Goal: Task Accomplishment & Management: Use online tool/utility

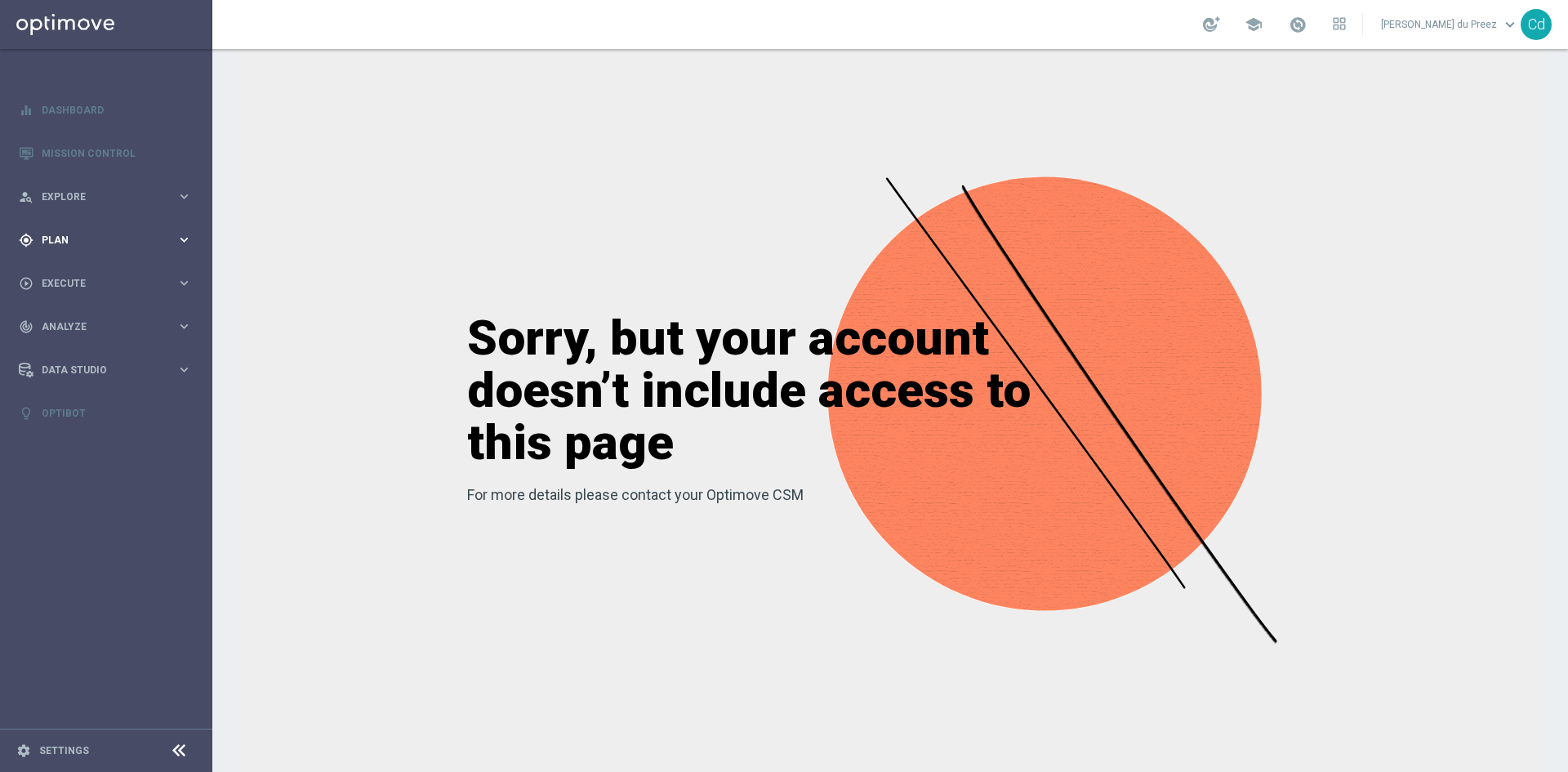
click at [72, 239] on span "Plan" at bounding box center [108, 240] width 135 height 9
click at [79, 320] on span "Templates" at bounding box center [102, 322] width 117 height 9
click at [71, 346] on link "Optimail" at bounding box center [110, 347] width 120 height 13
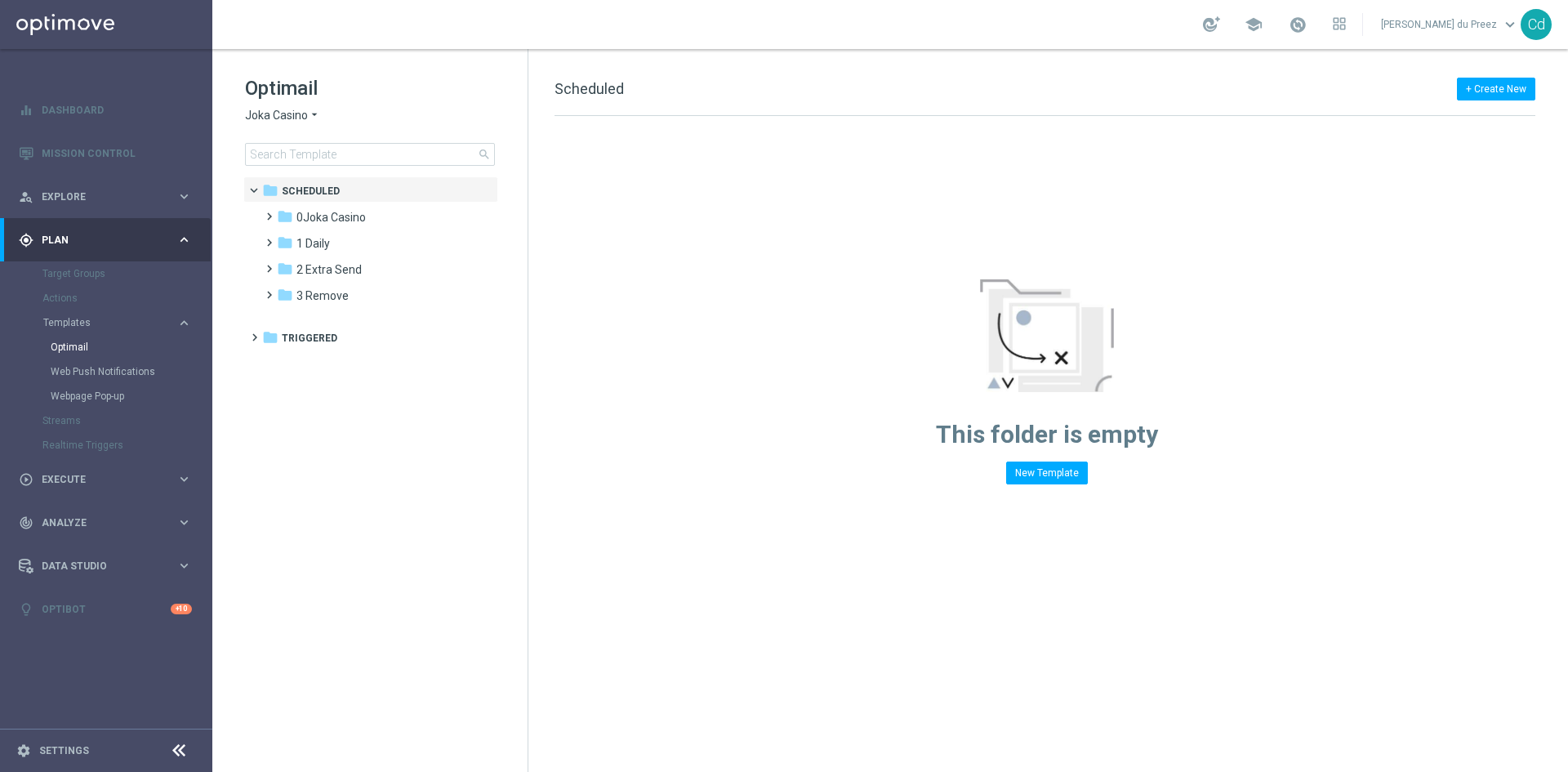
click at [287, 119] on span "Joka Casino" at bounding box center [276, 115] width 63 height 15
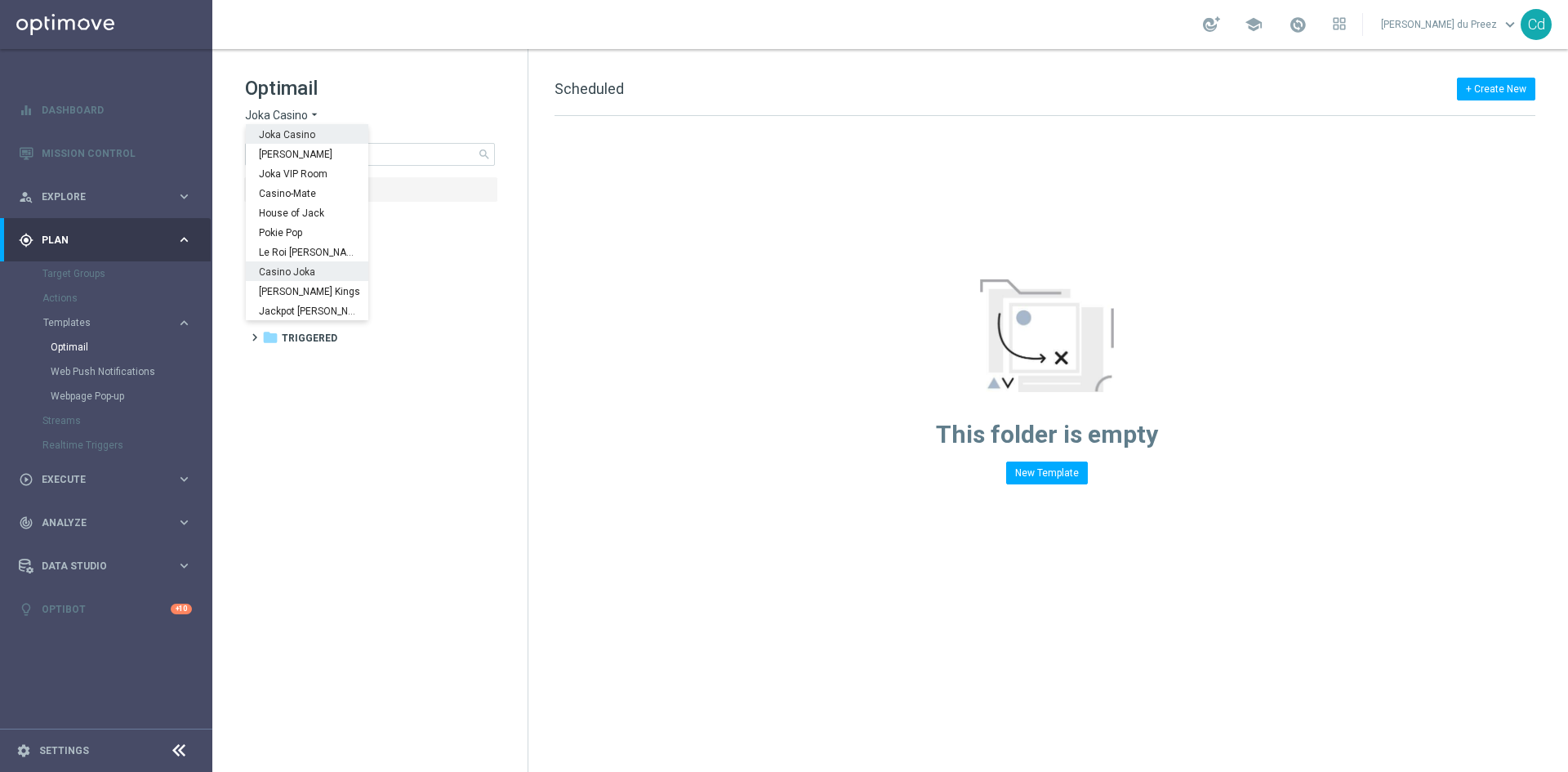
click at [0, 0] on span "Casino Joka" at bounding box center [0, 0] width 0 height 0
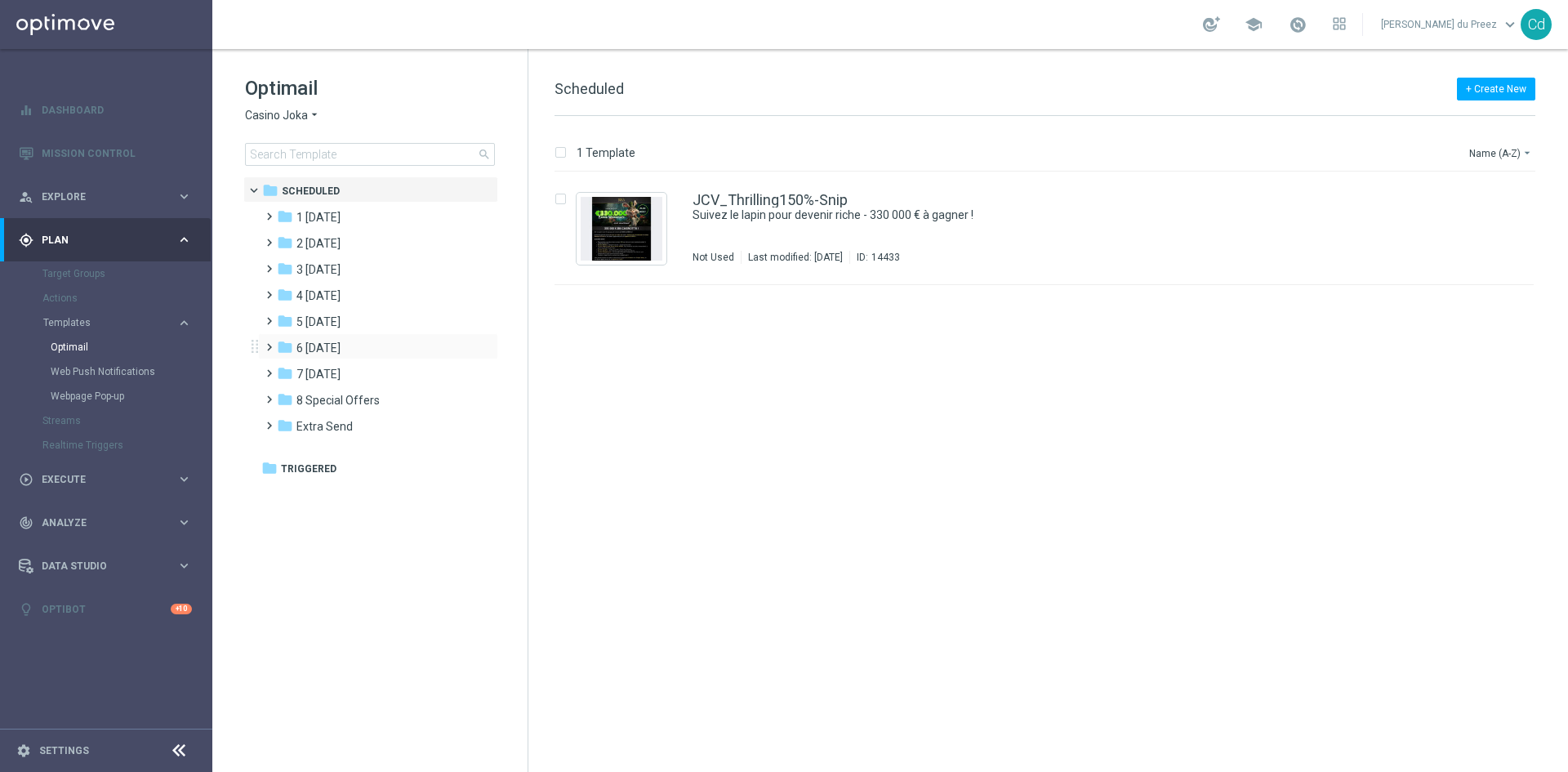
click at [270, 343] on span at bounding box center [266, 339] width 8 height 7
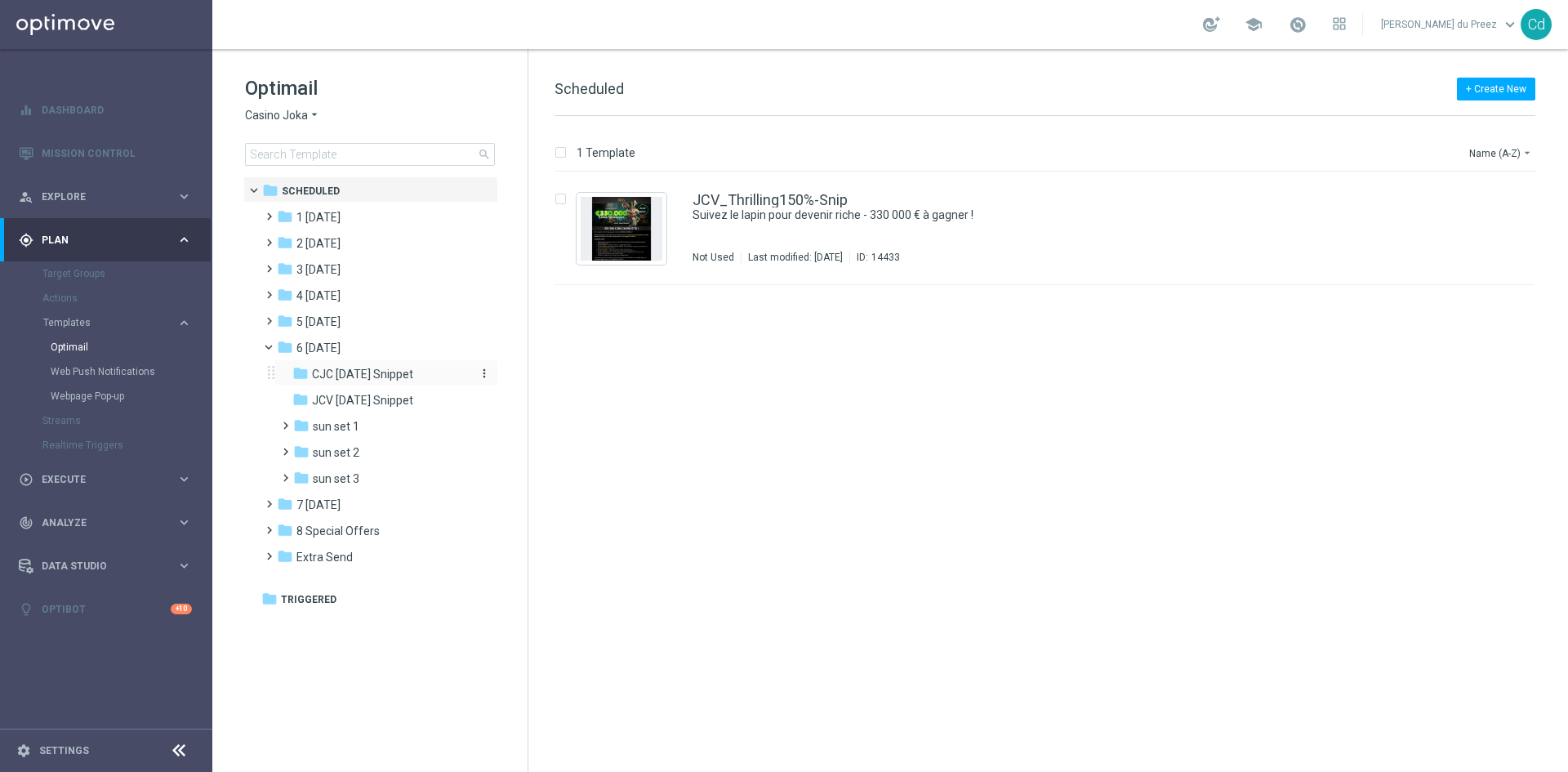
click at [386, 366] on div "folder CJC Sunday Snippet" at bounding box center [379, 374] width 174 height 19
click at [818, 199] on link "CJC_Seductive6offers_Snip" at bounding box center [786, 201] width 187 height 15
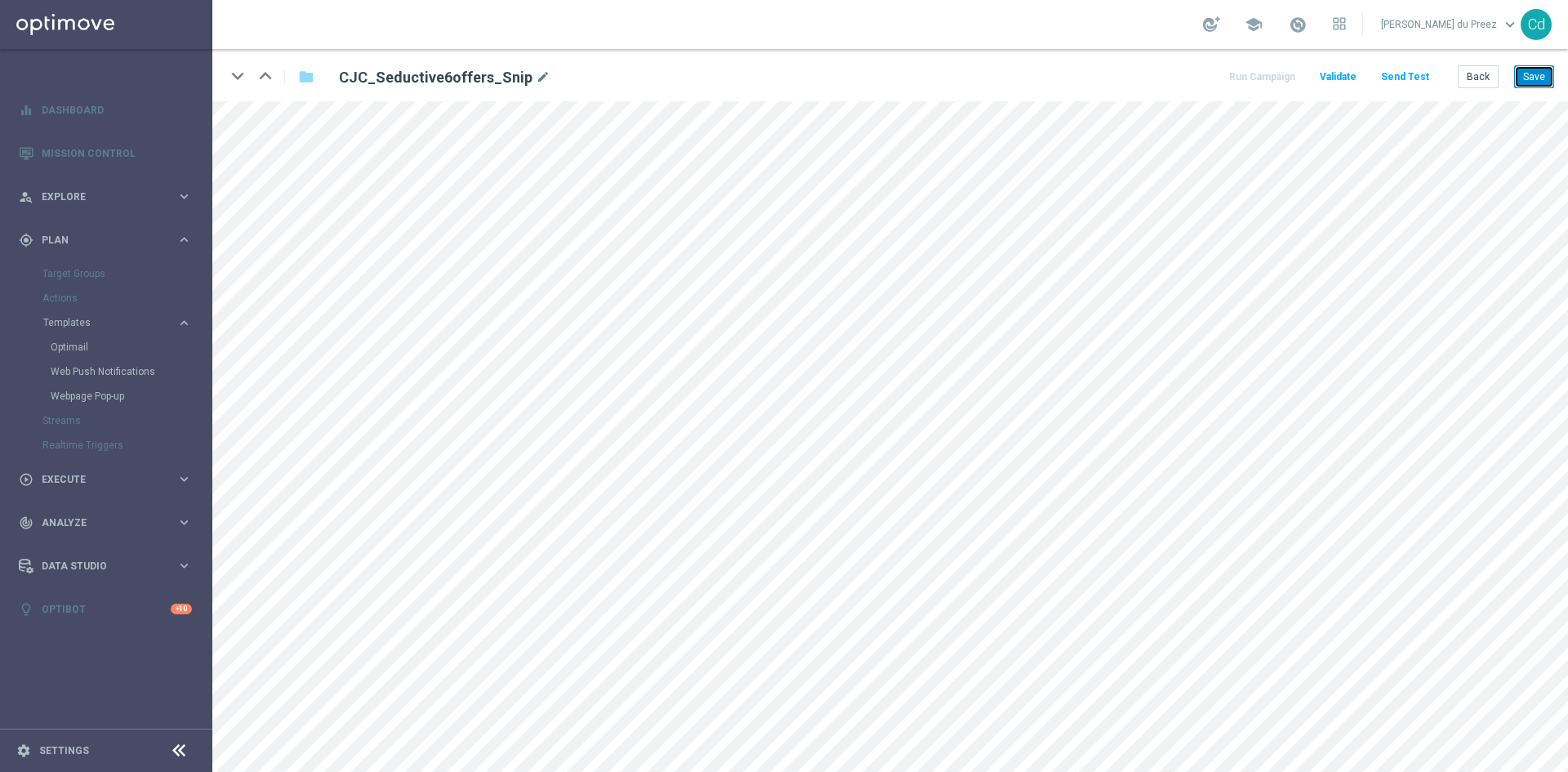
click at [1540, 76] on button "Save" at bounding box center [1534, 76] width 40 height 23
click at [1494, 80] on button "Back" at bounding box center [1478, 76] width 41 height 23
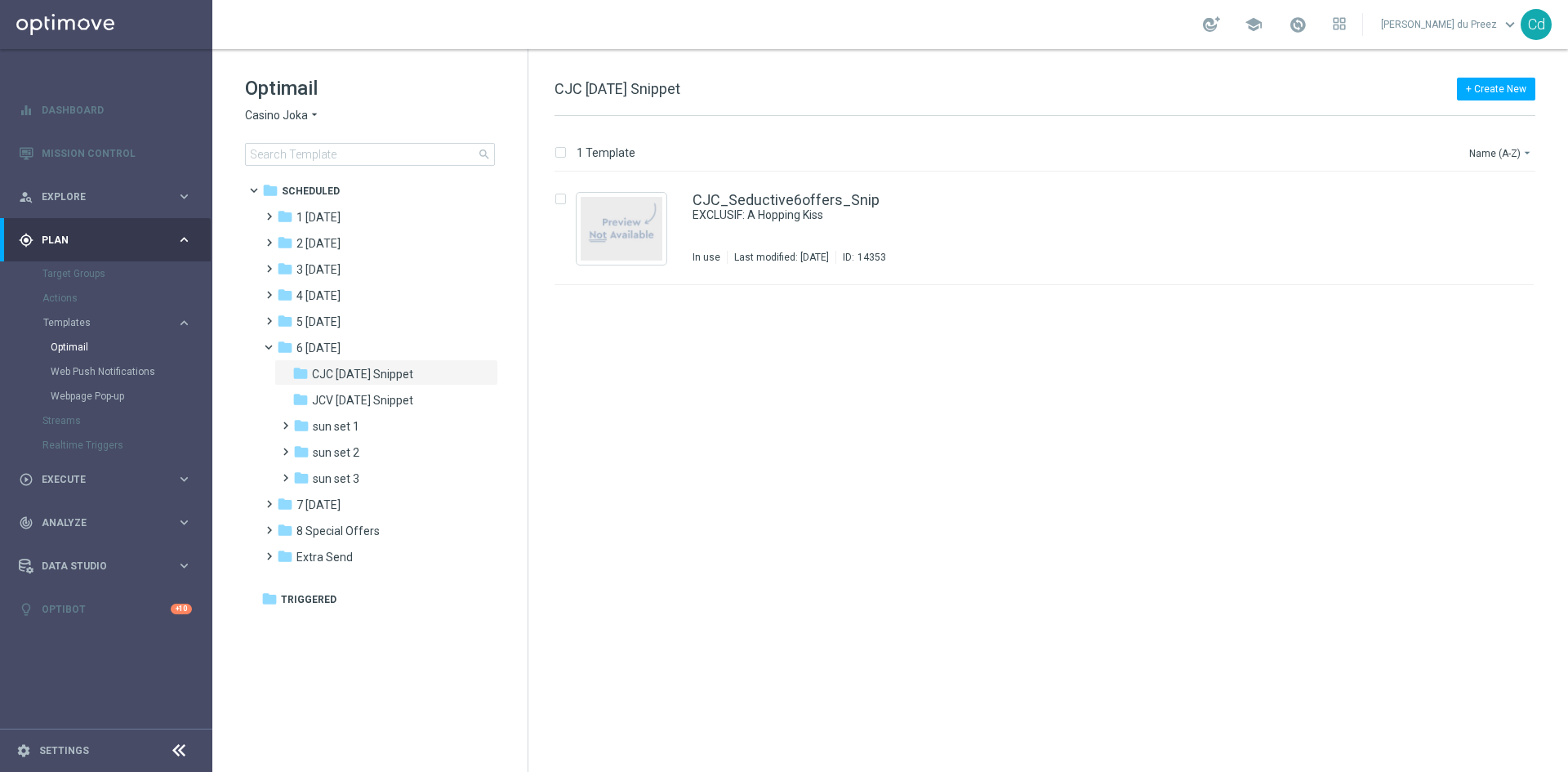
click at [397, 402] on span "JCV Sunday Snippet" at bounding box center [362, 401] width 101 height 15
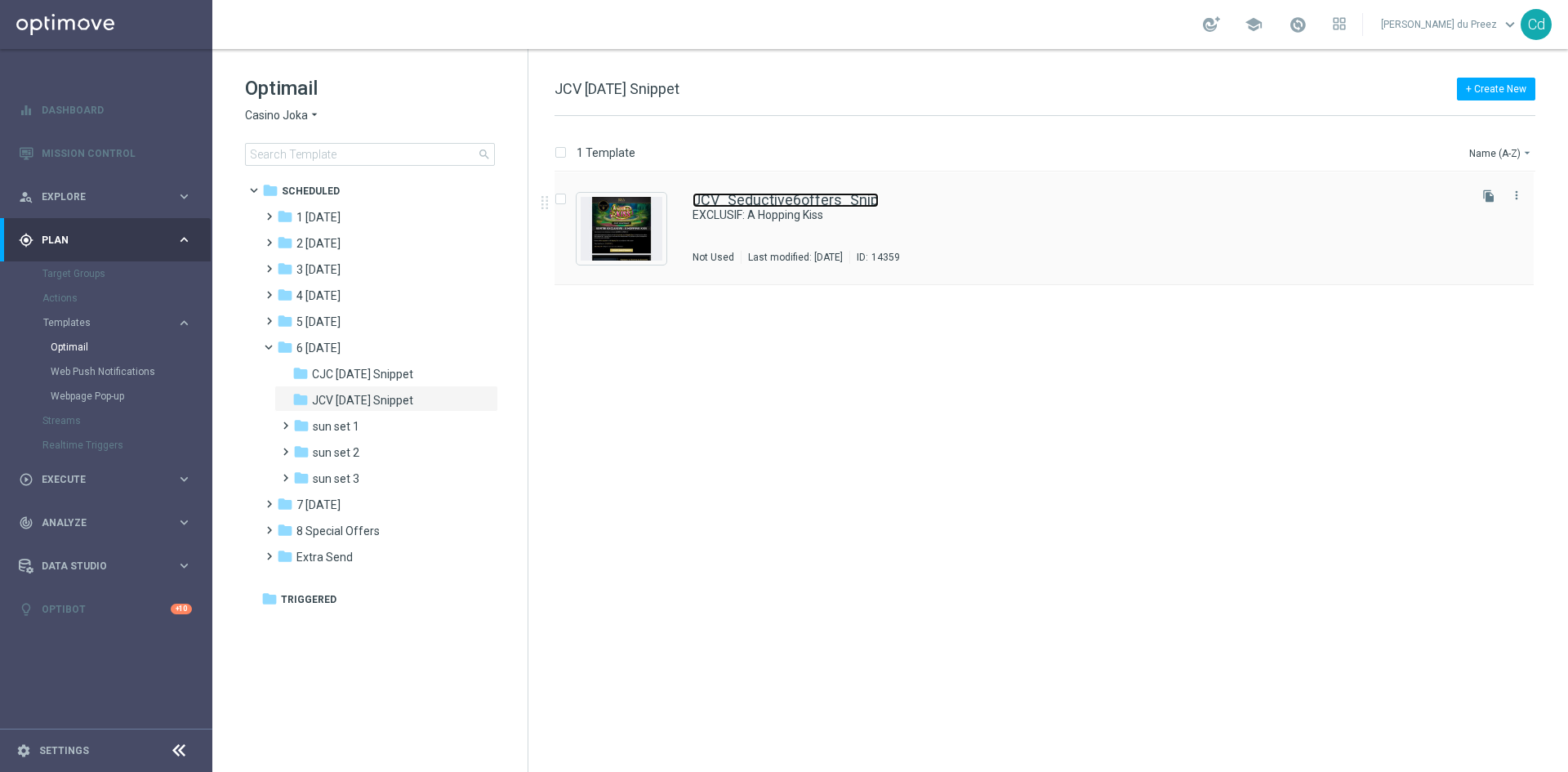
click at [767, 200] on link "JCV_Seductive6offers_Snip" at bounding box center [786, 201] width 187 height 15
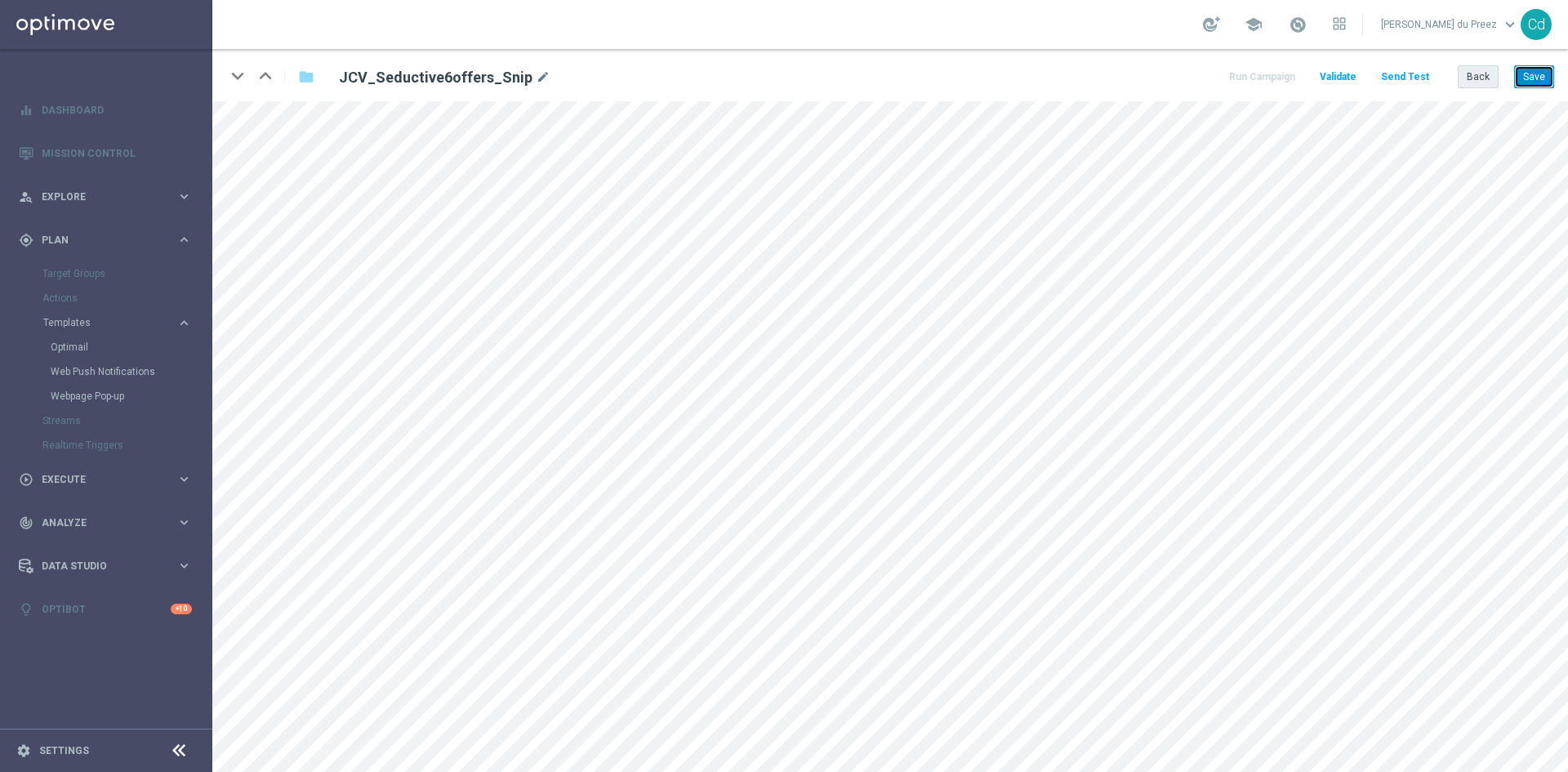
click at [1538, 76] on button "Save" at bounding box center [1534, 76] width 40 height 23
click at [1477, 80] on button "Back" at bounding box center [1478, 76] width 41 height 23
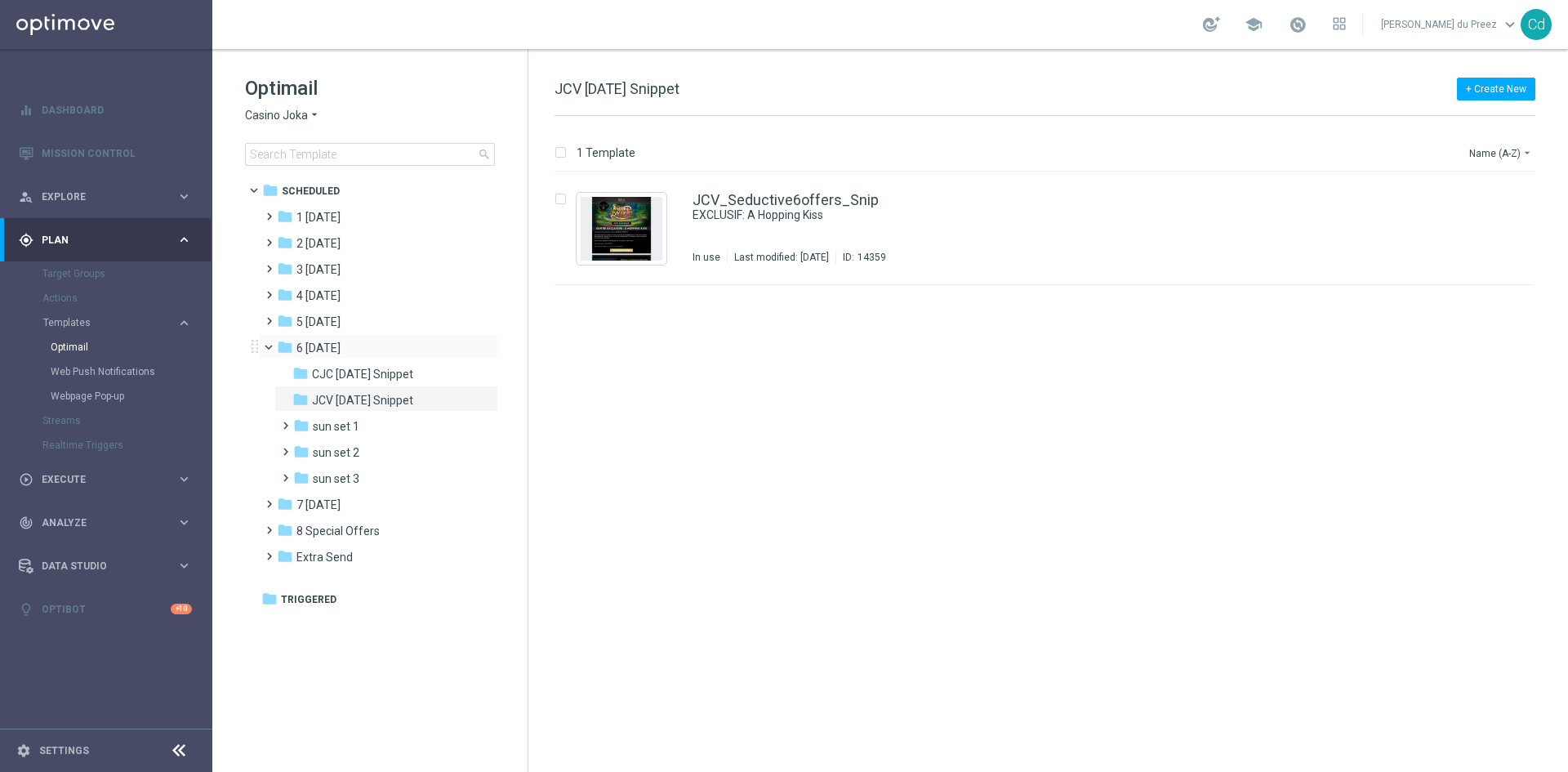
click at [272, 344] on span at bounding box center [275, 344] width 7 height 8
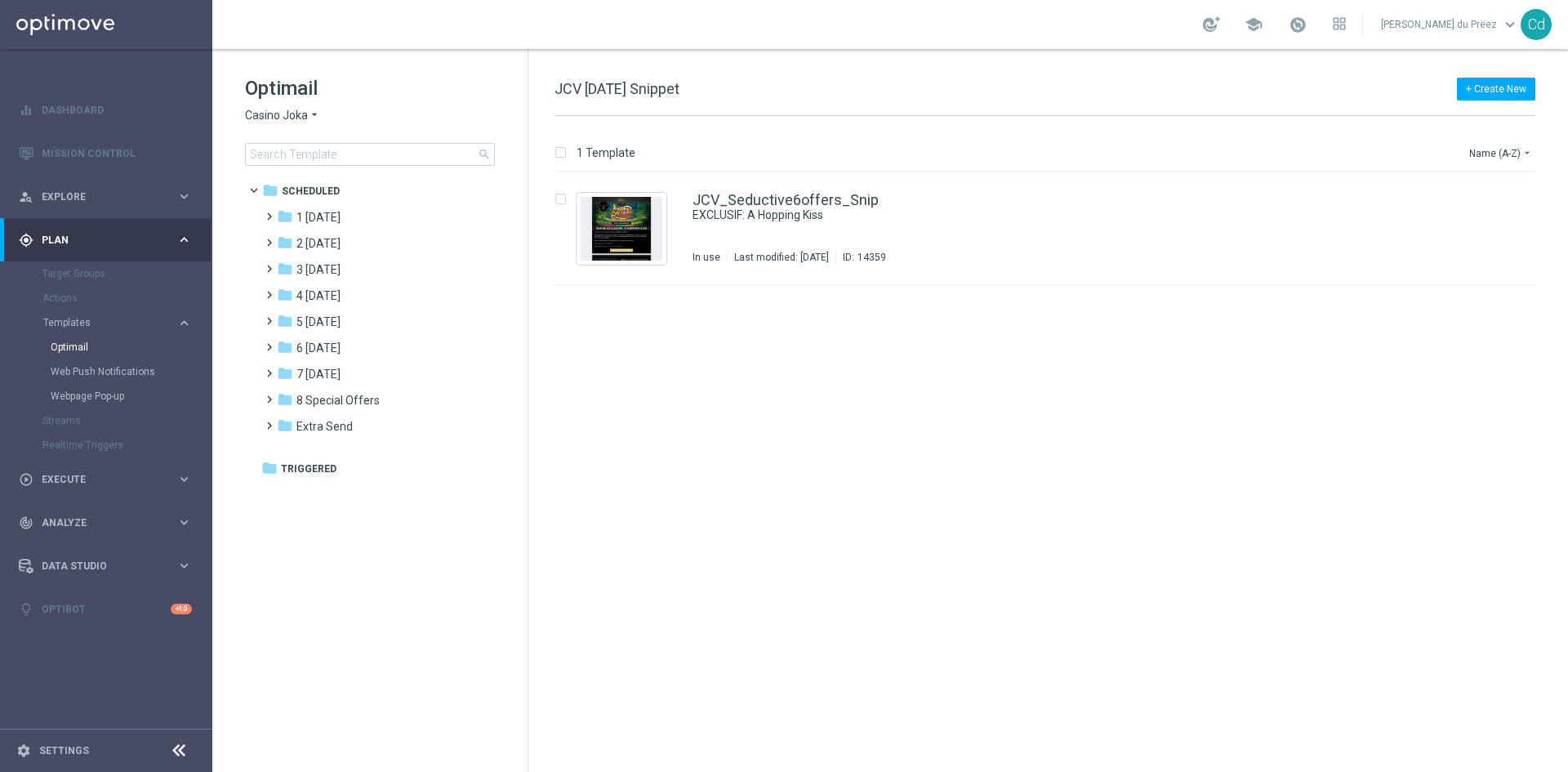
click at [278, 116] on span "Casino Joka" at bounding box center [276, 115] width 63 height 15
click at [0, 0] on span "Le Roi [PERSON_NAME]" at bounding box center [0, 0] width 0 height 0
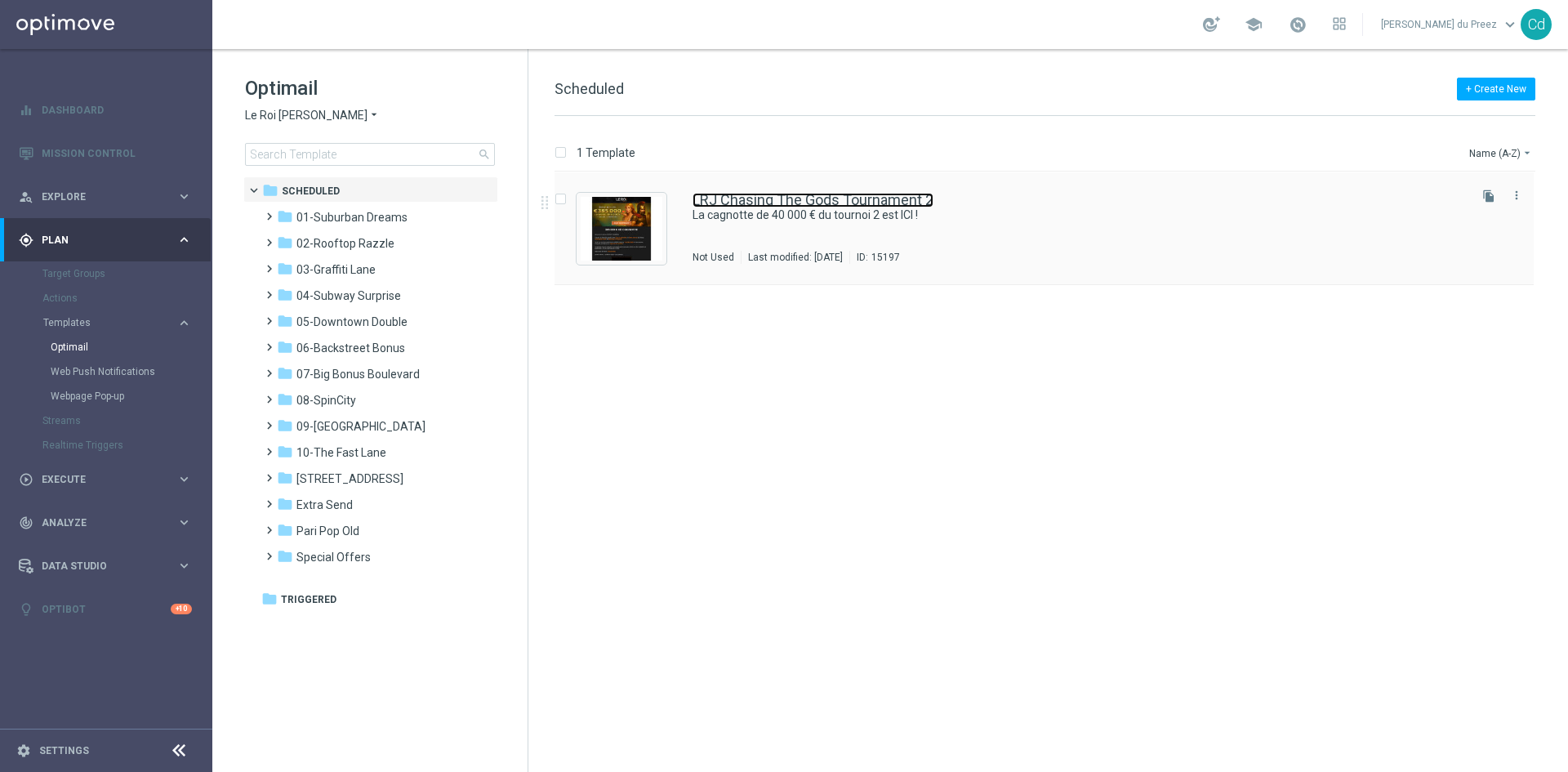
click at [815, 199] on link "LRJ Chasing The Gods Tournament 2" at bounding box center [813, 201] width 241 height 15
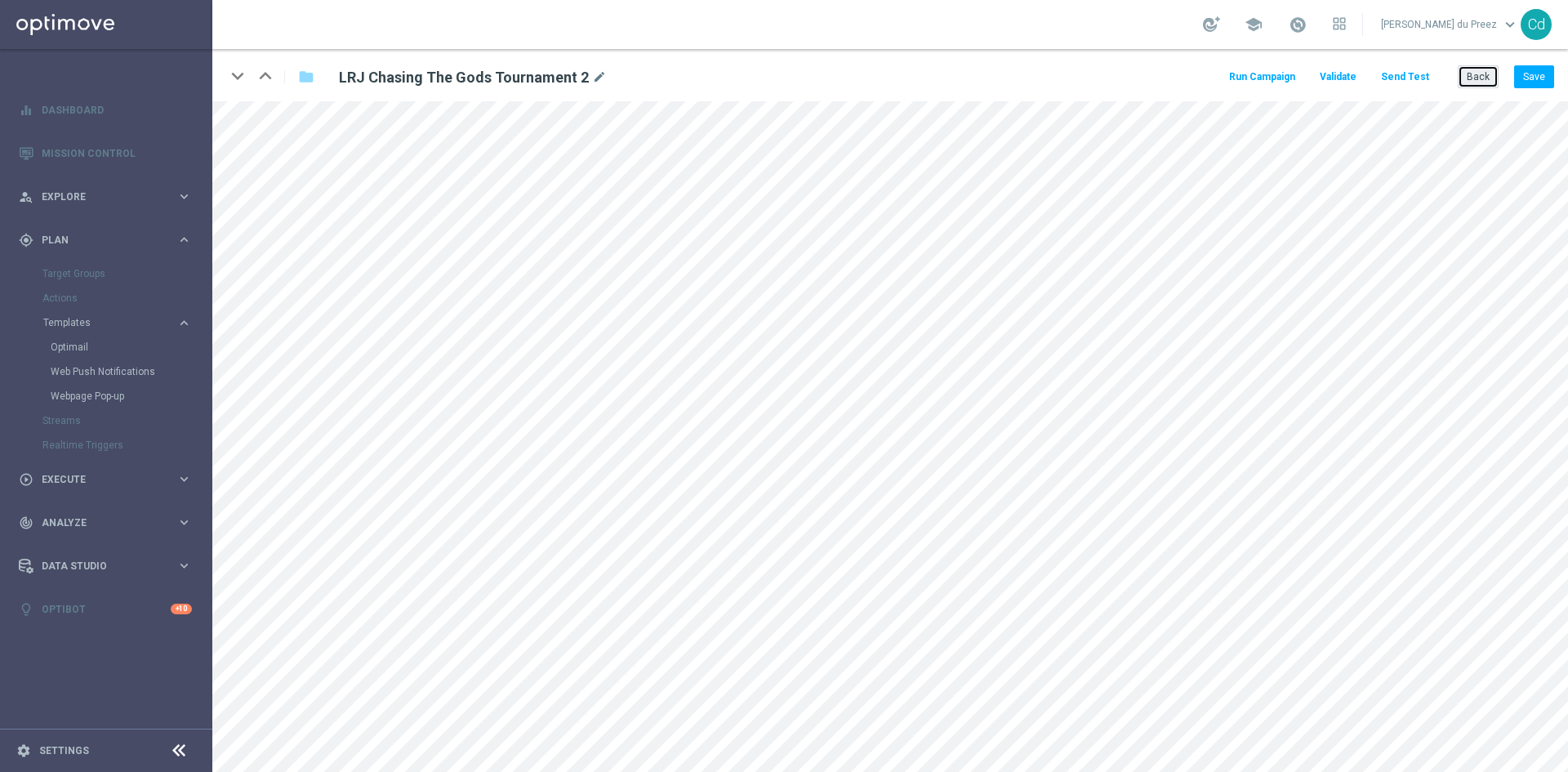
drag, startPoint x: 1467, startPoint y: 72, endPoint x: 1455, endPoint y: 74, distance: 12.2
click at [1467, 72] on button "Back" at bounding box center [1478, 76] width 41 height 23
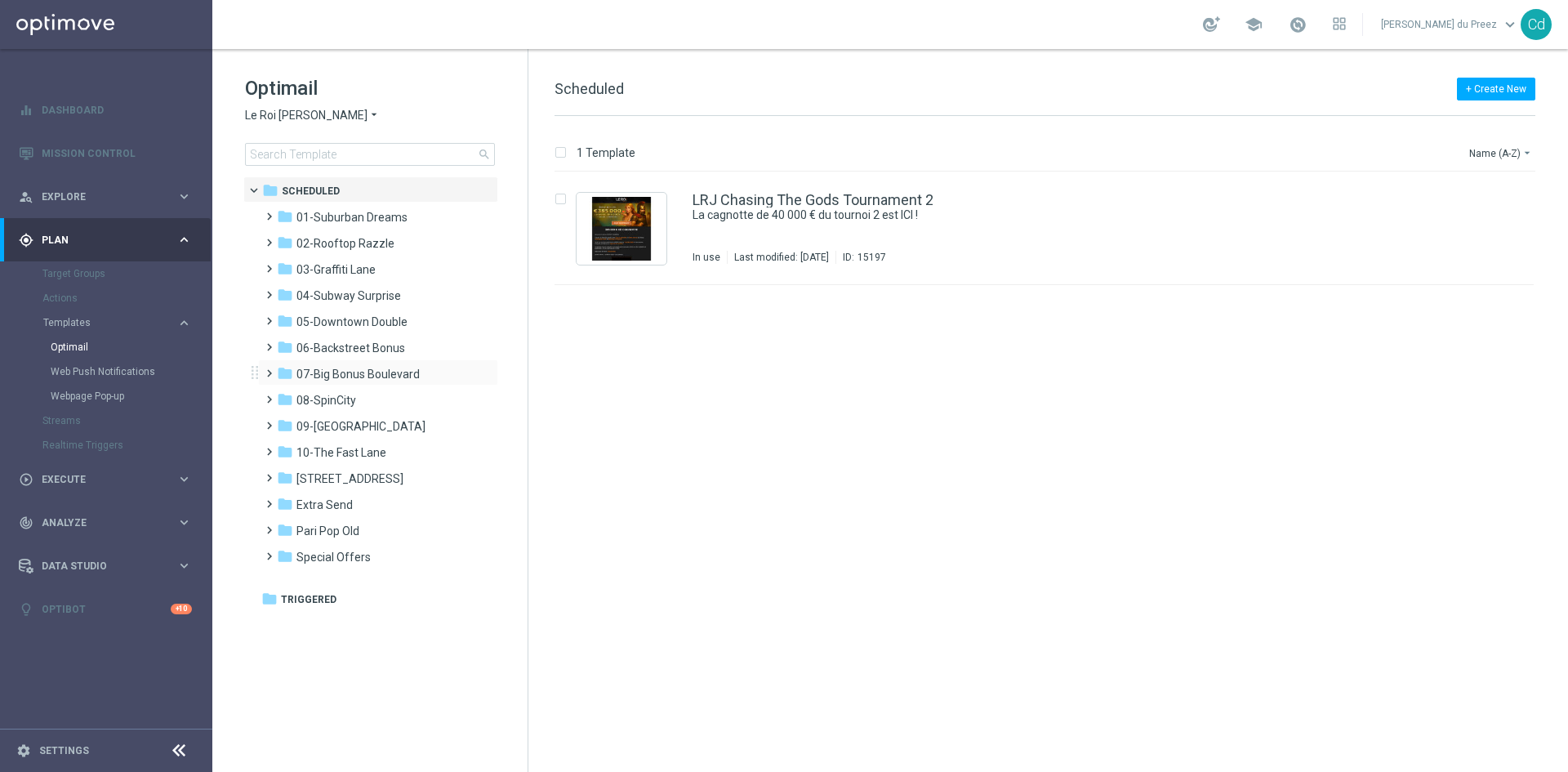
click at [260, 371] on div "folder 07-Big Bonus Boulevard more_vert" at bounding box center [378, 372] width 240 height 26
click at [269, 370] on span at bounding box center [266, 366] width 8 height 7
click at [403, 399] on span "Big Bonus Boulevard Snippet" at bounding box center [386, 401] width 149 height 15
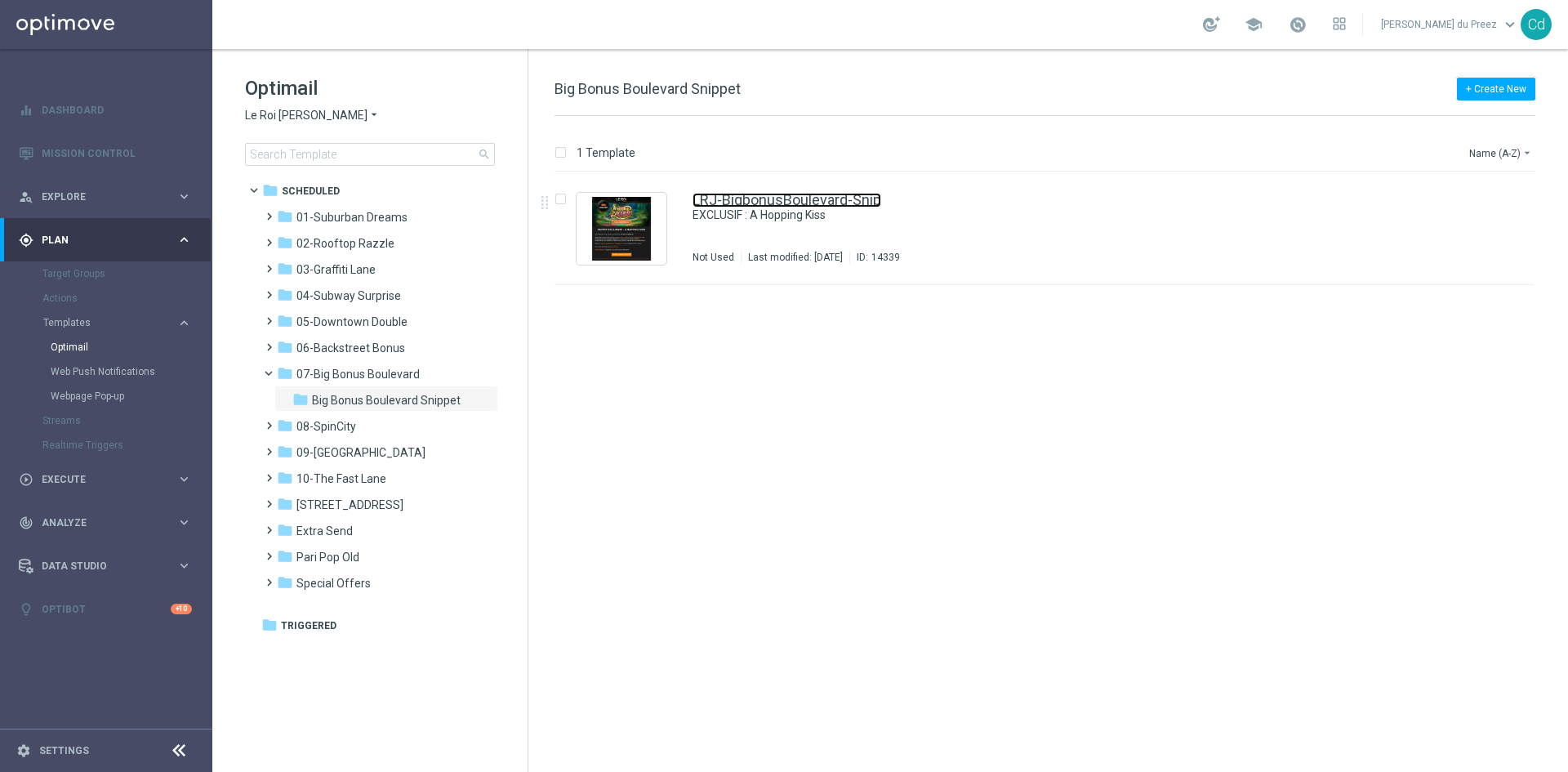
drag, startPoint x: 772, startPoint y: 198, endPoint x: 790, endPoint y: 197, distance: 18.0
click at [772, 198] on link "LRJ-BigbonusBoulevard-Snip" at bounding box center [787, 201] width 188 height 15
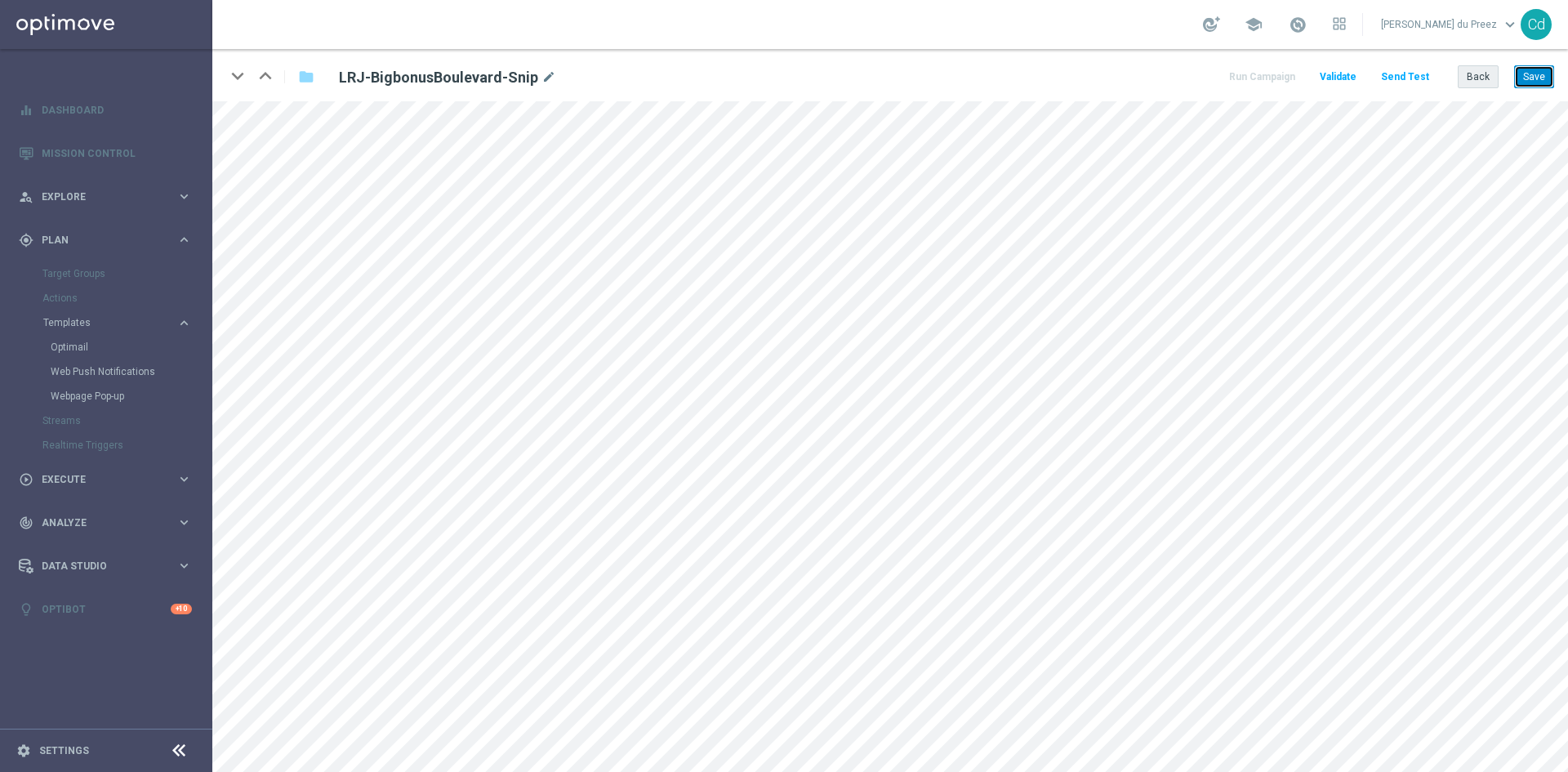
click at [1540, 77] on button "Save" at bounding box center [1534, 76] width 40 height 23
click at [1487, 81] on button "Back" at bounding box center [1478, 76] width 41 height 23
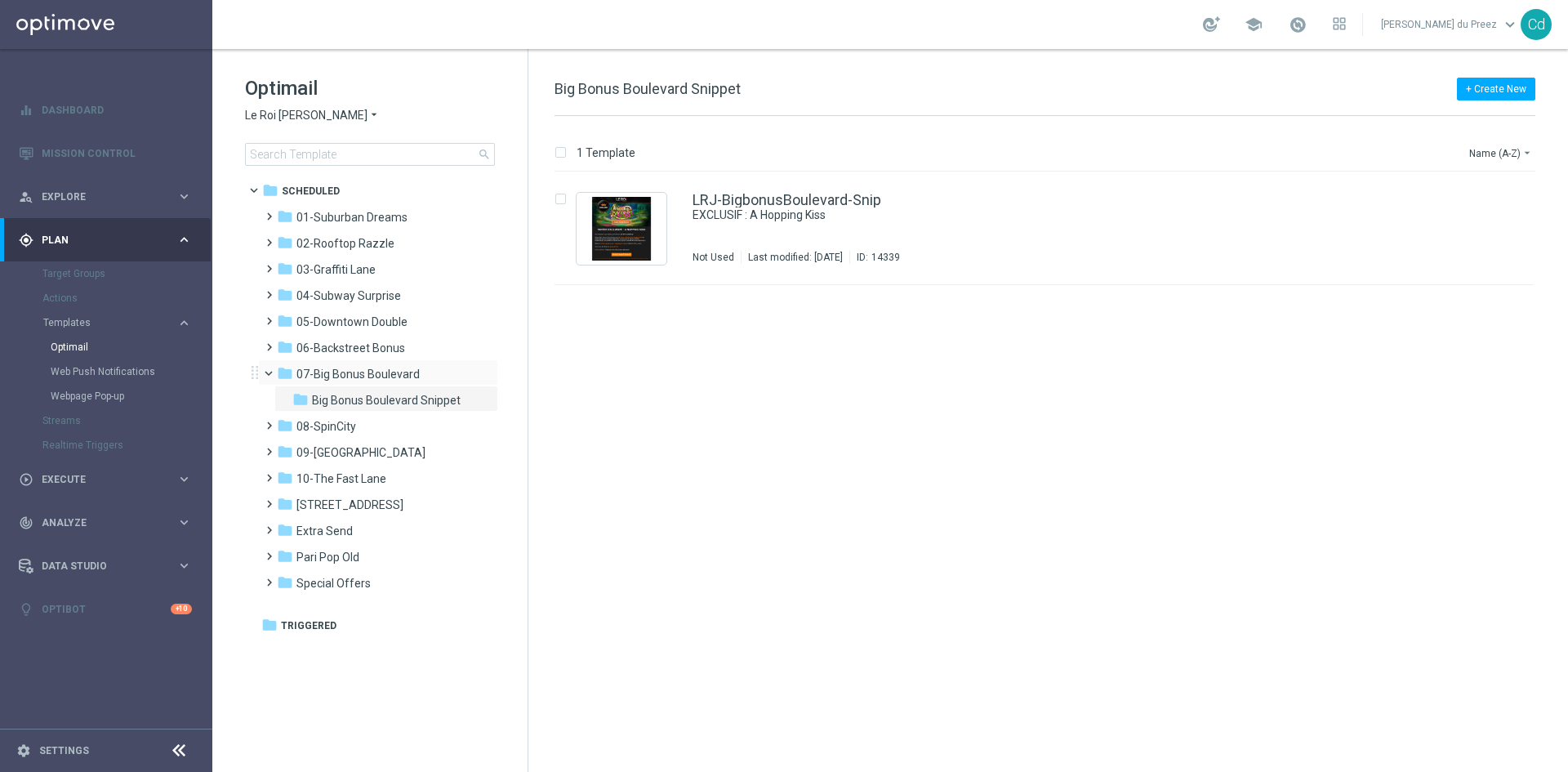
click at [272, 373] on span at bounding box center [275, 370] width 7 height 8
click at [283, 115] on span "Le Roi [PERSON_NAME]" at bounding box center [306, 115] width 122 height 15
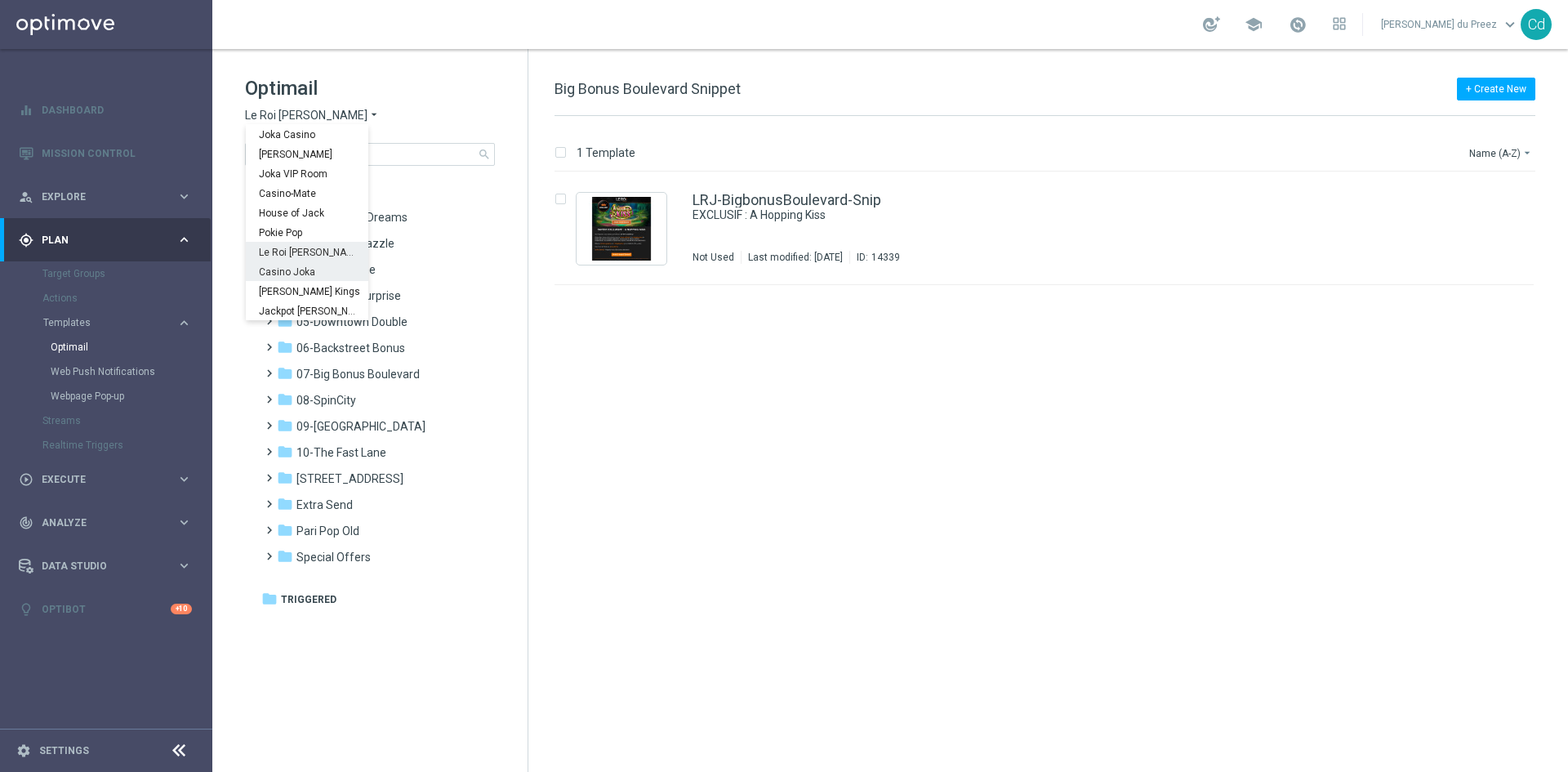
click at [0, 0] on span "Casino Joka" at bounding box center [0, 0] width 0 height 0
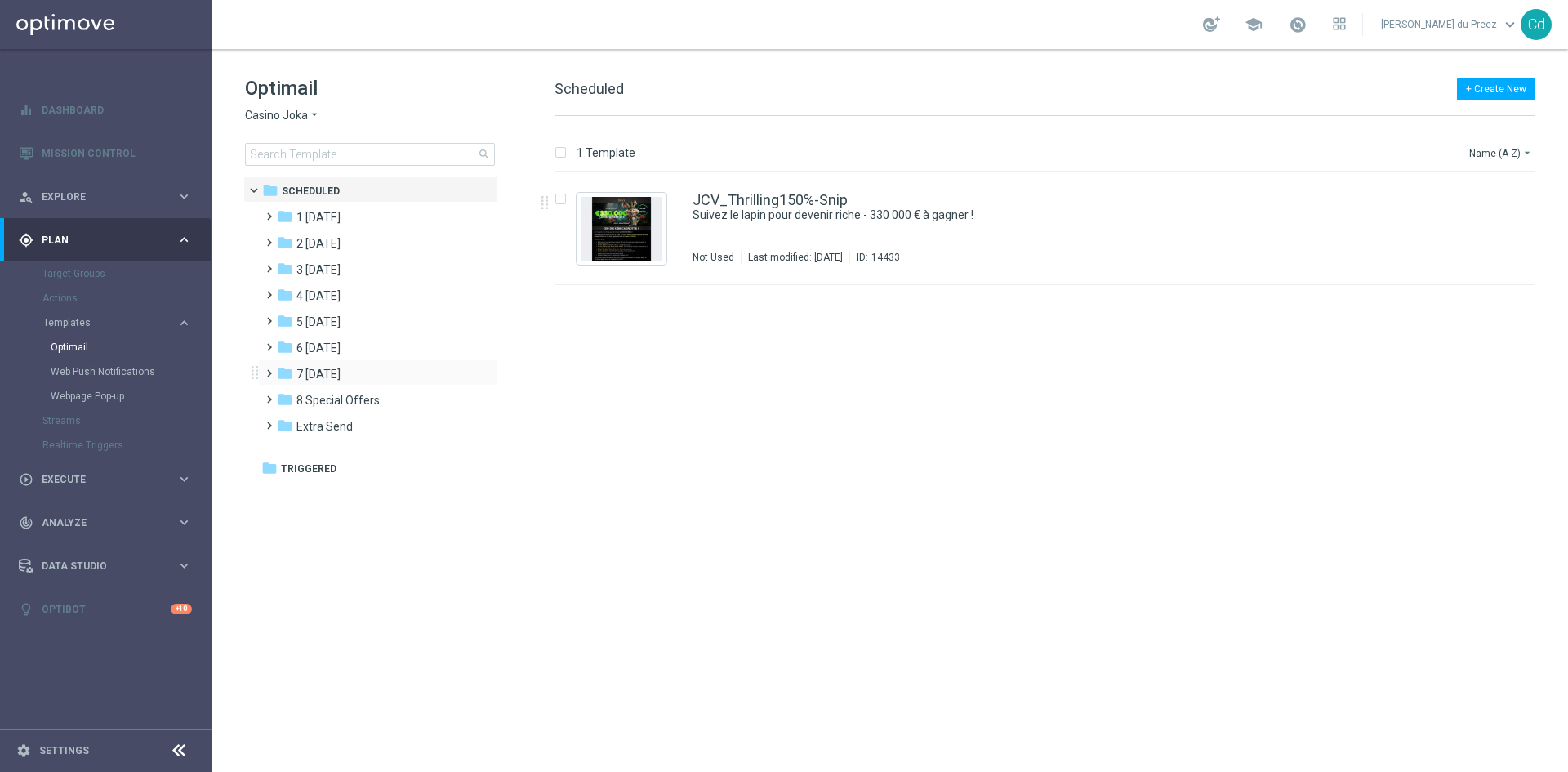
click at [269, 370] on span at bounding box center [266, 366] width 8 height 7
click at [389, 396] on span "CJC [DATE] Snippet" at bounding box center [362, 401] width 101 height 15
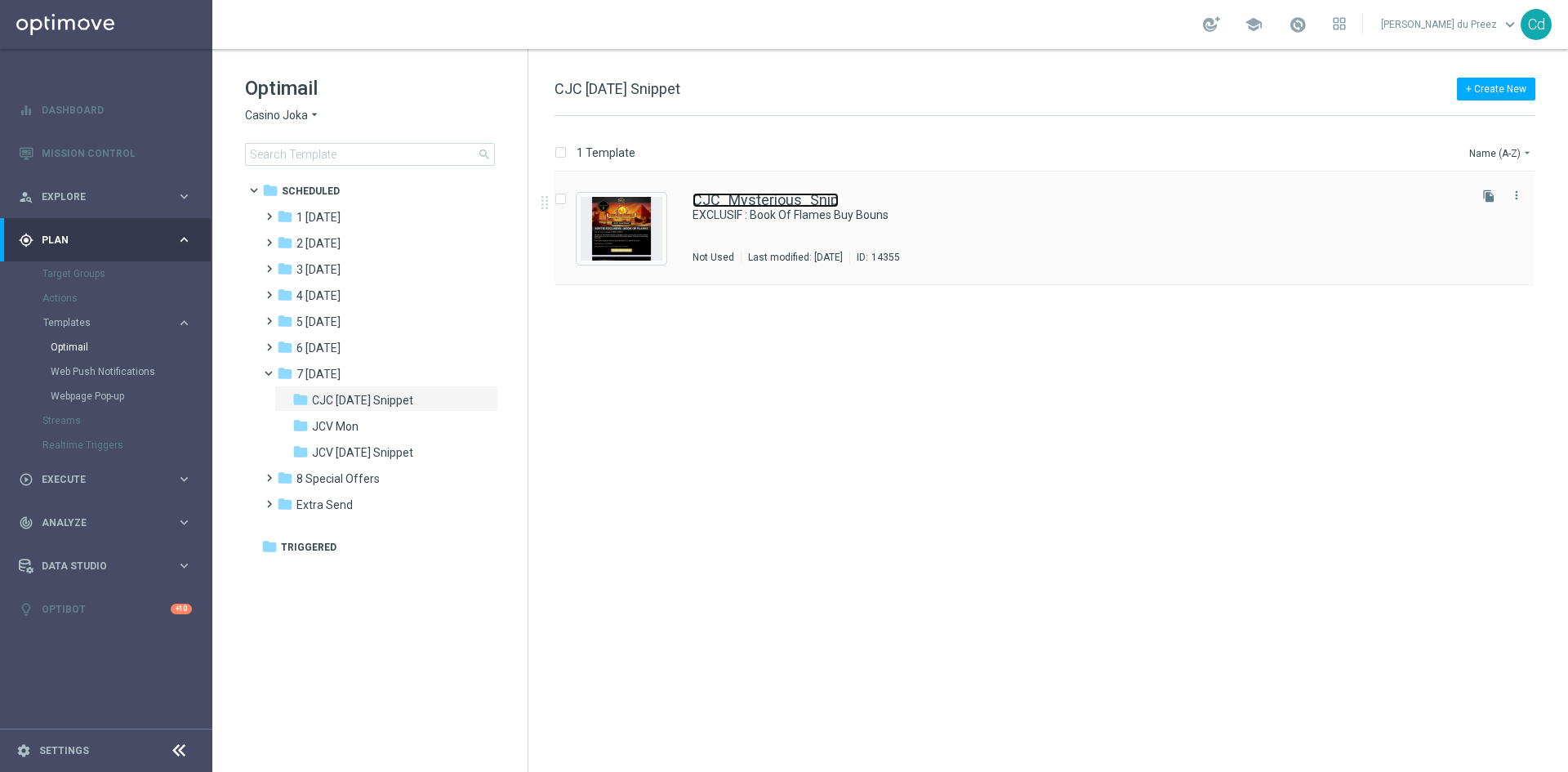
click at [784, 196] on link "CJC_Mysterious_Snip" at bounding box center [765, 201] width 146 height 15
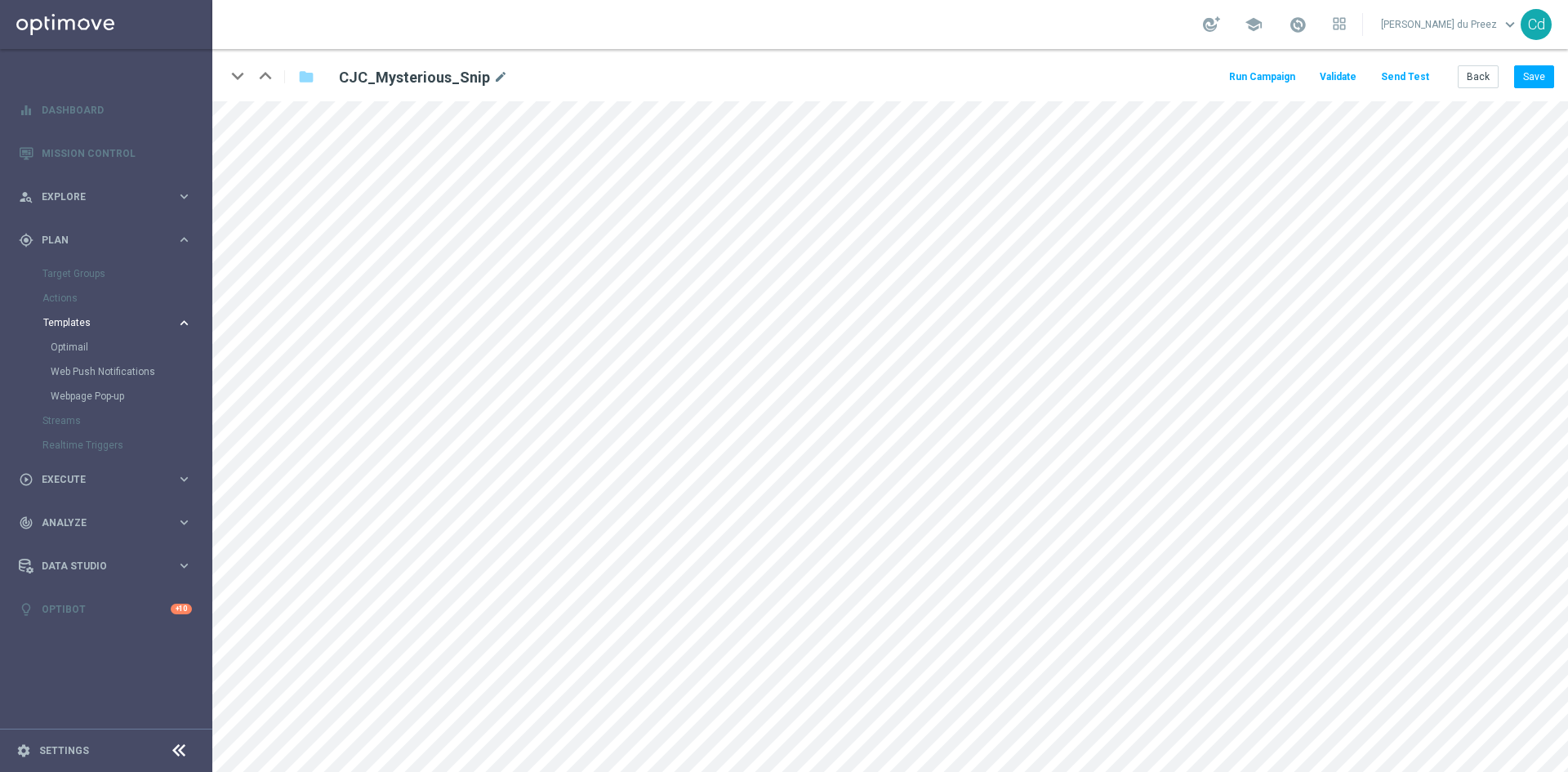
click at [64, 321] on span "Templates" at bounding box center [102, 322] width 117 height 9
click at [71, 316] on button "Templates keyboard_arrow_right" at bounding box center [117, 322] width 150 height 13
click at [68, 322] on span "Templates" at bounding box center [102, 322] width 117 height 9
click at [68, 321] on span "Templates" at bounding box center [102, 322] width 117 height 9
click at [78, 347] on link "Optimail" at bounding box center [110, 347] width 120 height 13
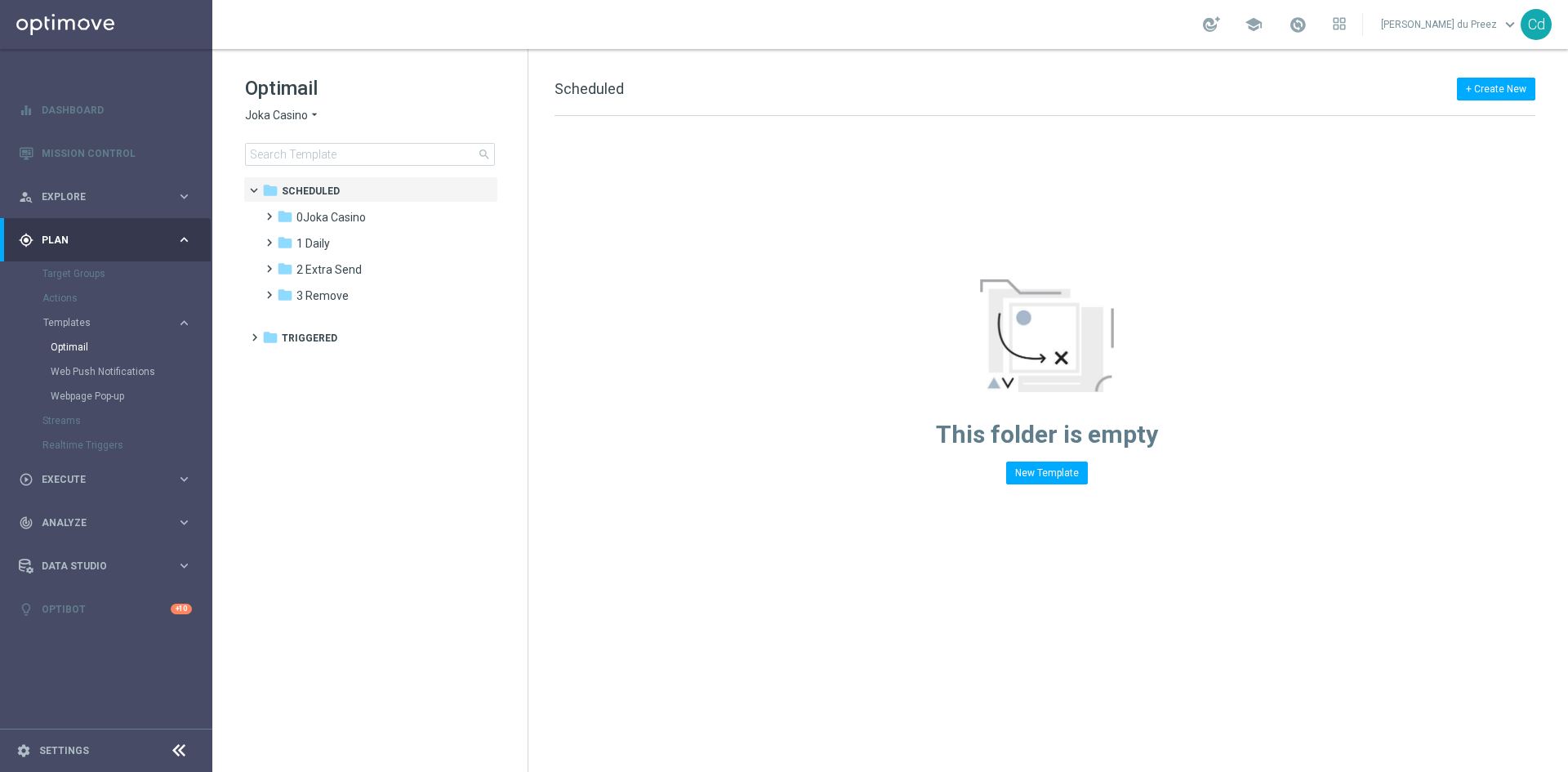
click at [263, 123] on span "Joka Casino" at bounding box center [276, 115] width 63 height 15
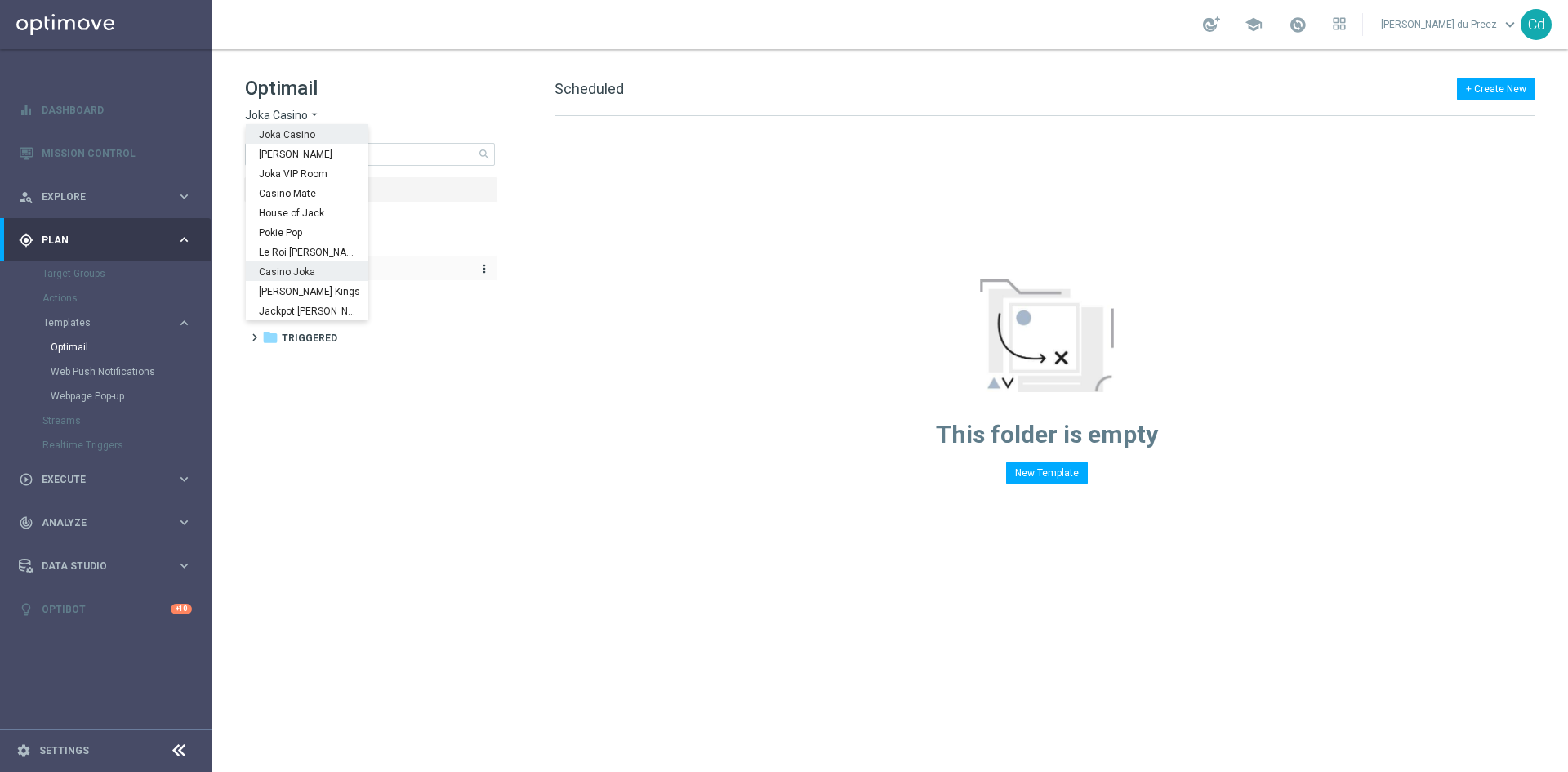
click at [0, 0] on span "Casino Joka" at bounding box center [0, 0] width 0 height 0
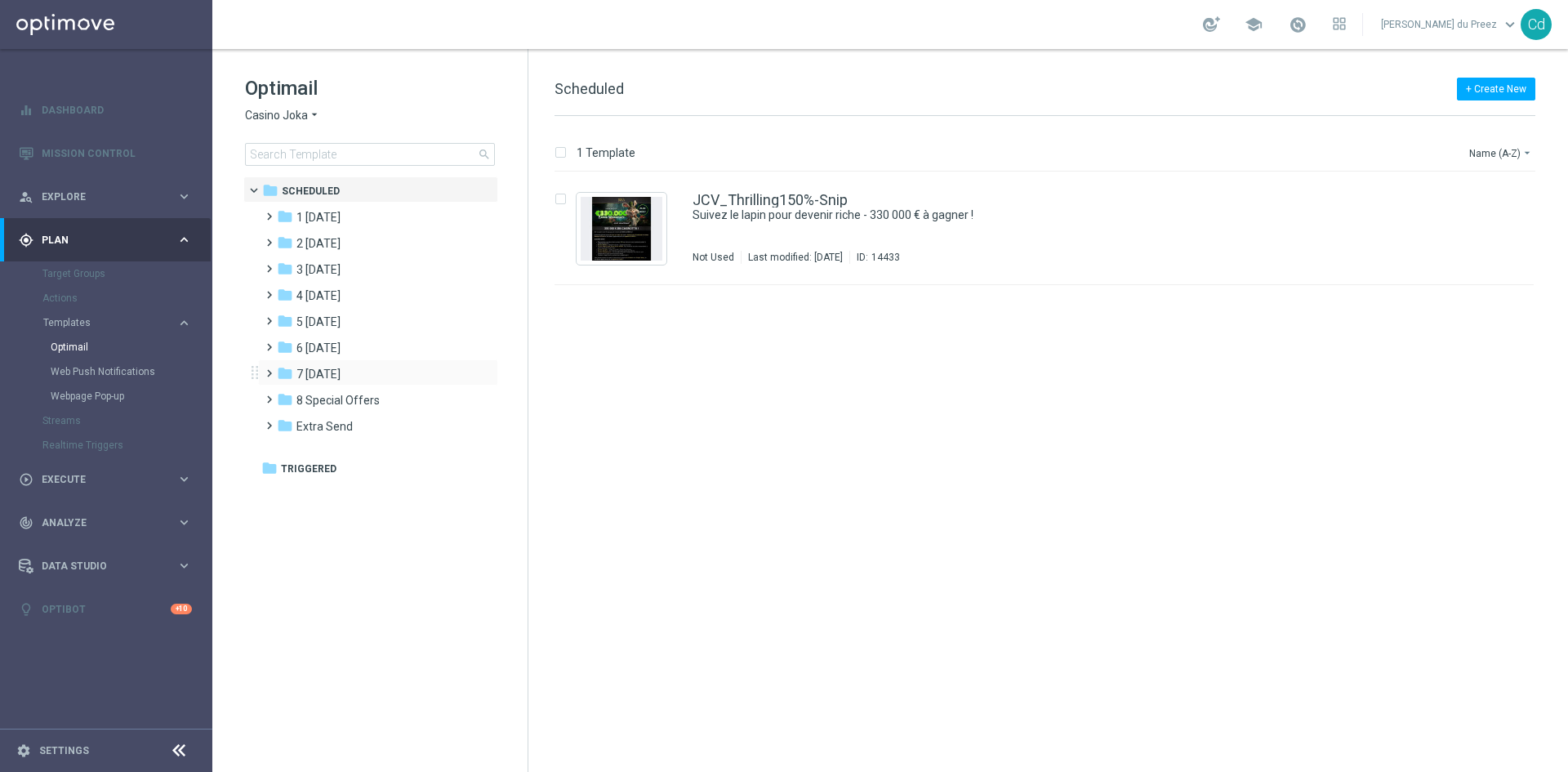
click at [269, 370] on span at bounding box center [266, 366] width 8 height 7
click at [376, 400] on span "CJC [DATE] Snippet" at bounding box center [362, 401] width 101 height 15
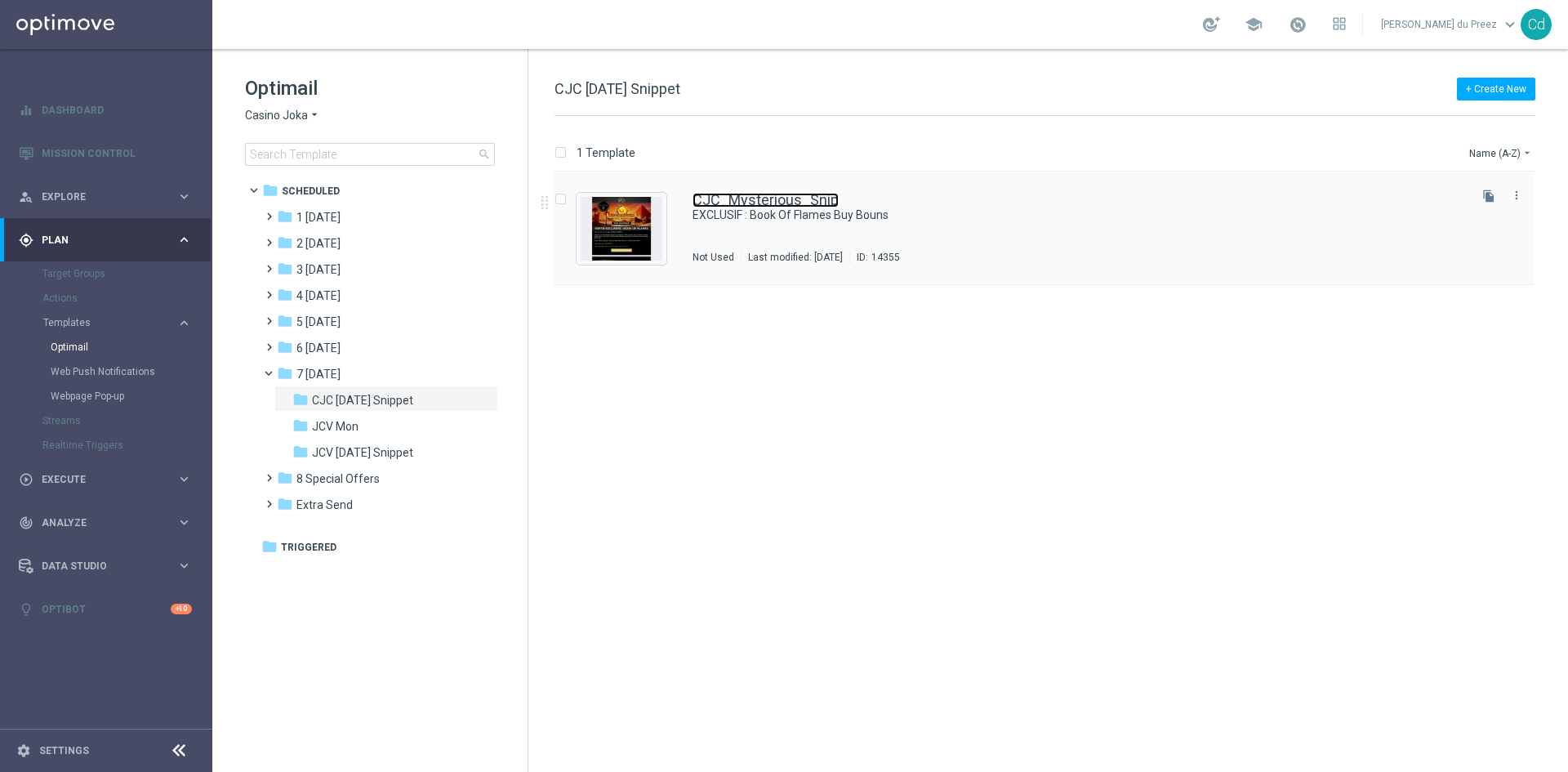
click at [786, 199] on link "CJC_Mysterious_Snip" at bounding box center [765, 201] width 146 height 15
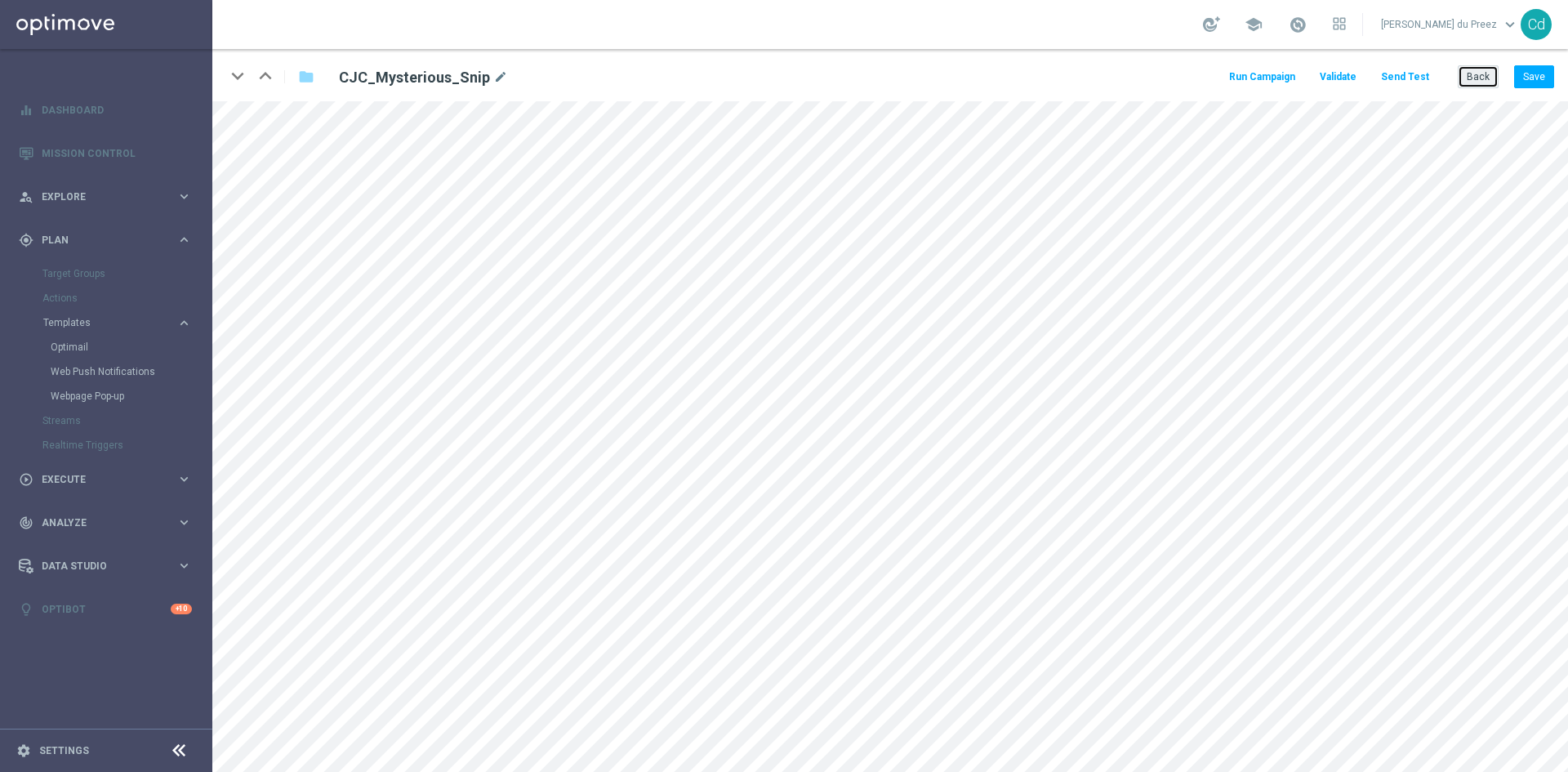
drag, startPoint x: 1474, startPoint y: 75, endPoint x: 1445, endPoint y: 78, distance: 29.2
click at [1474, 75] on button "Back" at bounding box center [1478, 76] width 41 height 23
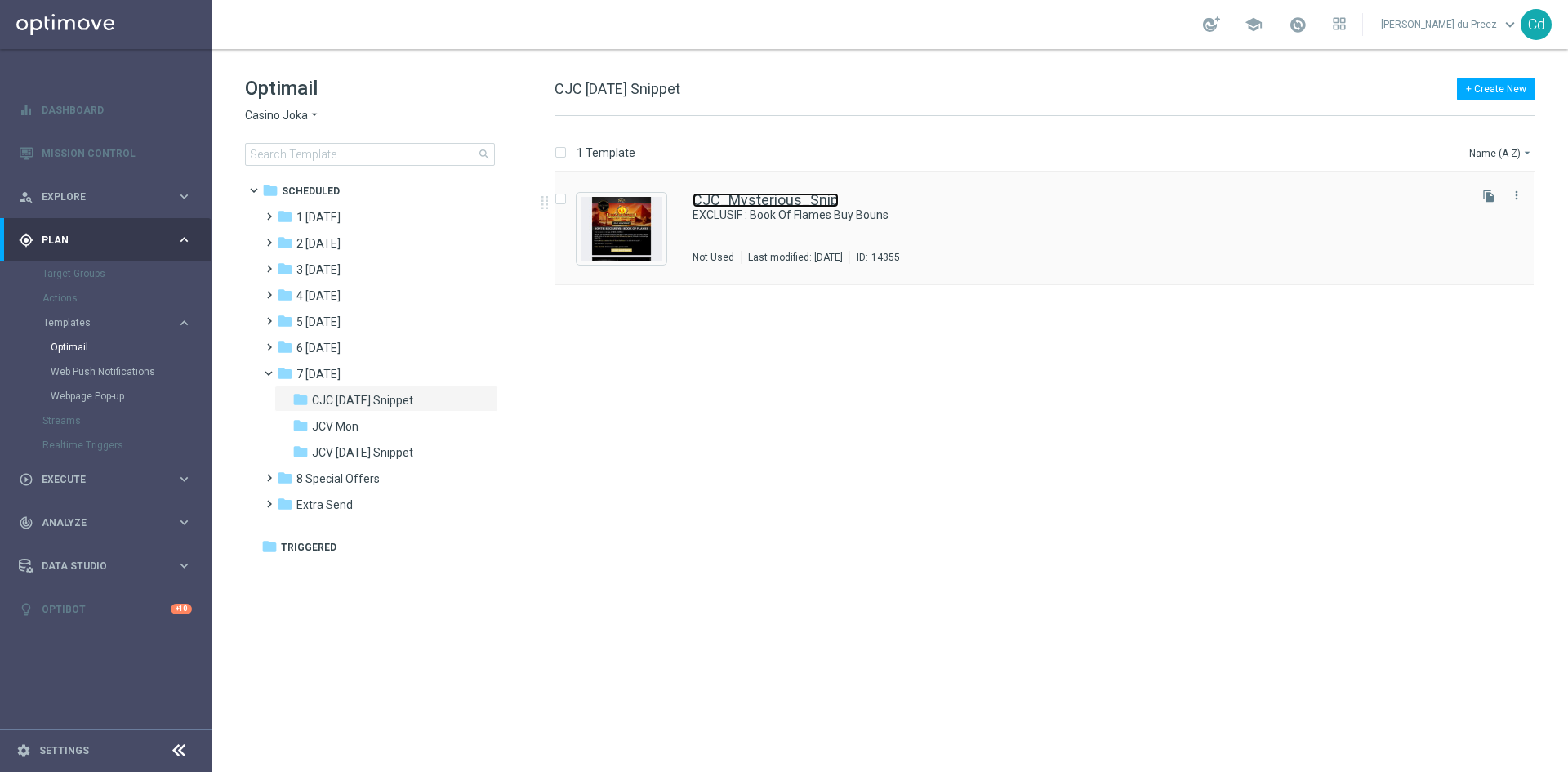
click at [788, 199] on link "CJC_Mysterious_Snip" at bounding box center [765, 201] width 146 height 15
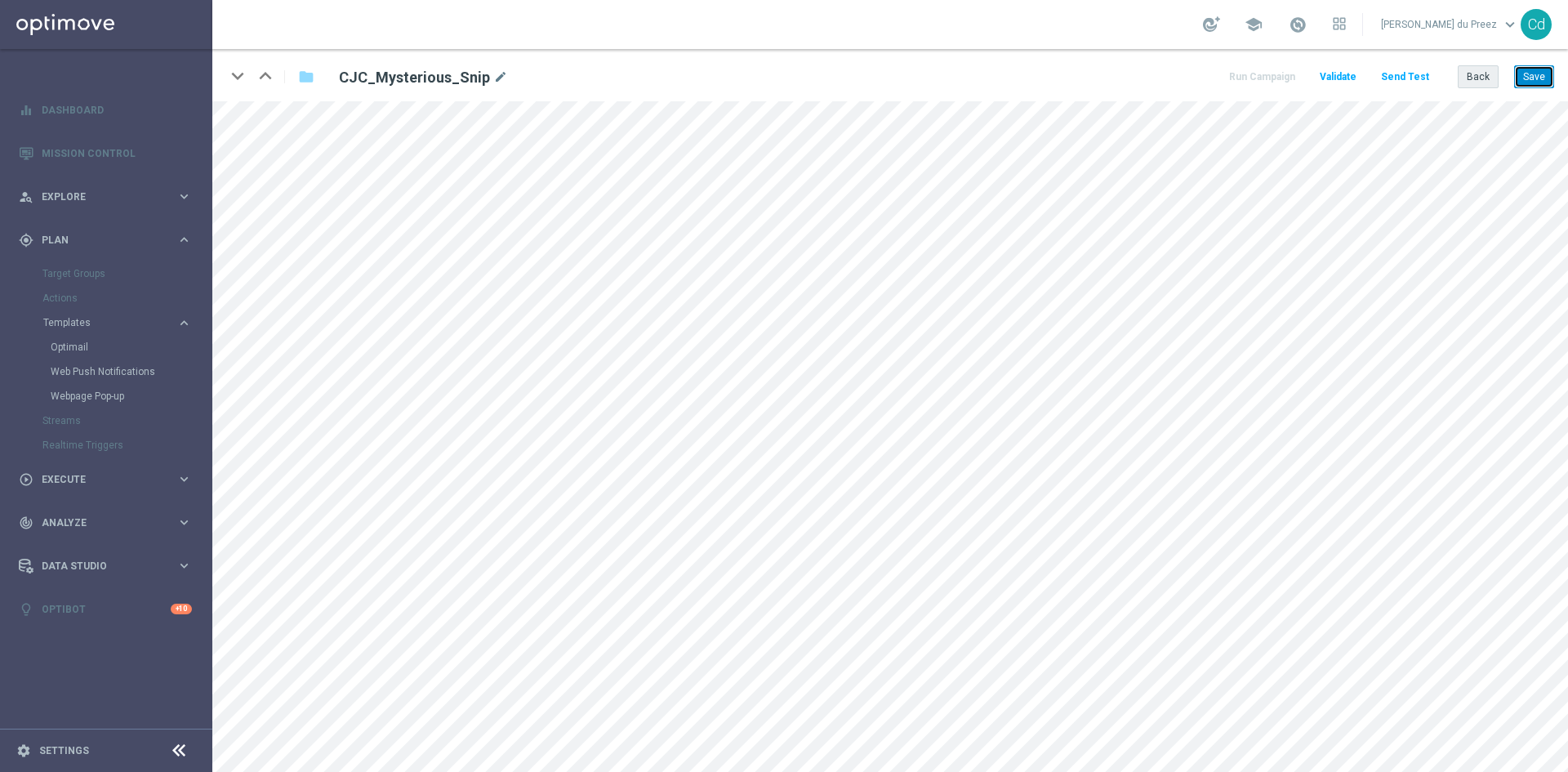
click at [1532, 76] on button "Save" at bounding box center [1534, 76] width 40 height 23
click at [1478, 88] on button "Back" at bounding box center [1478, 76] width 41 height 23
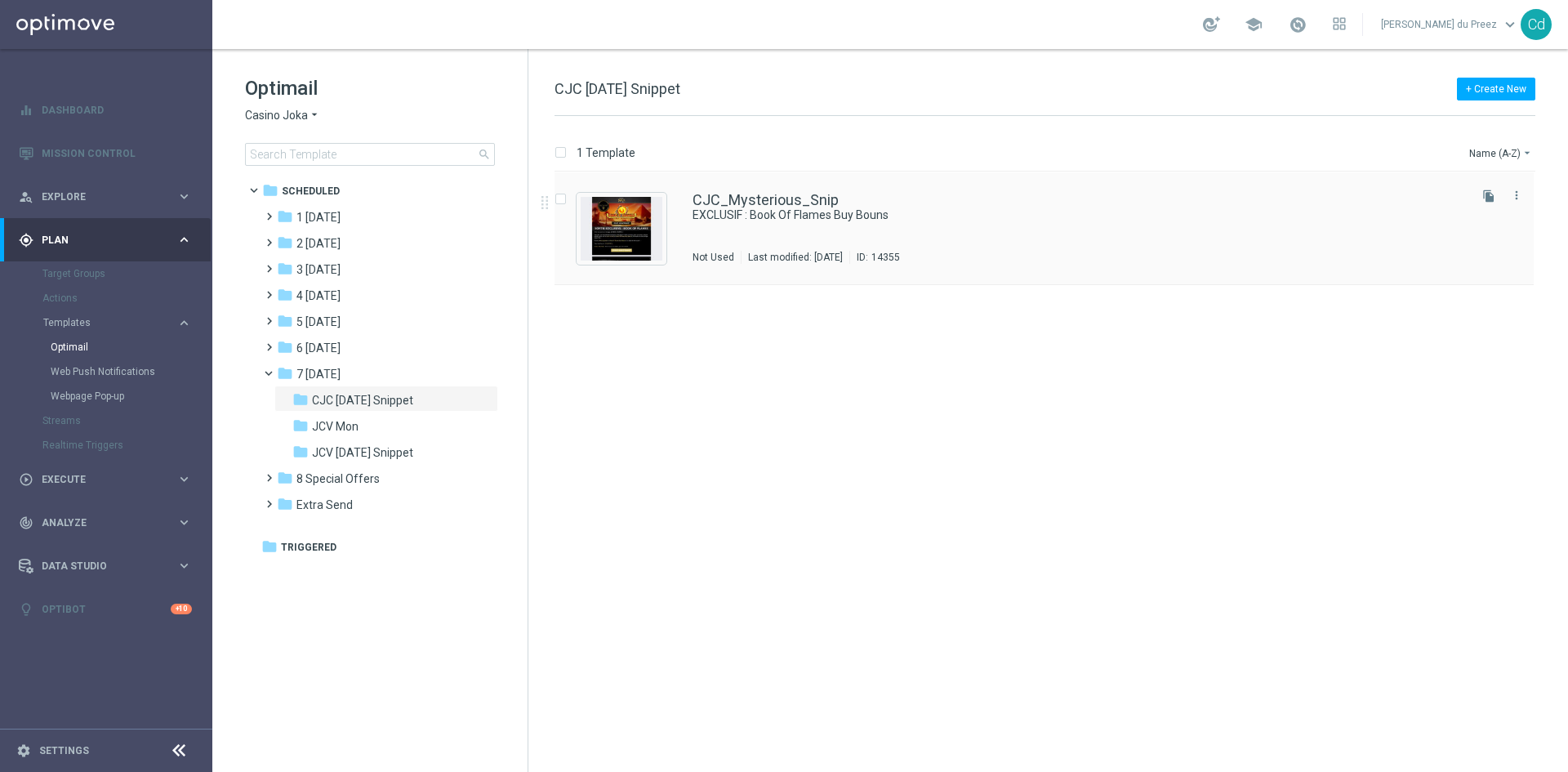
click at [795, 189] on div "CJC_Mysterious_Snip EXCLUSIF : Book Of Flames Buy Bouns Not Used Last modified:…" at bounding box center [1043, 229] width 979 height 113
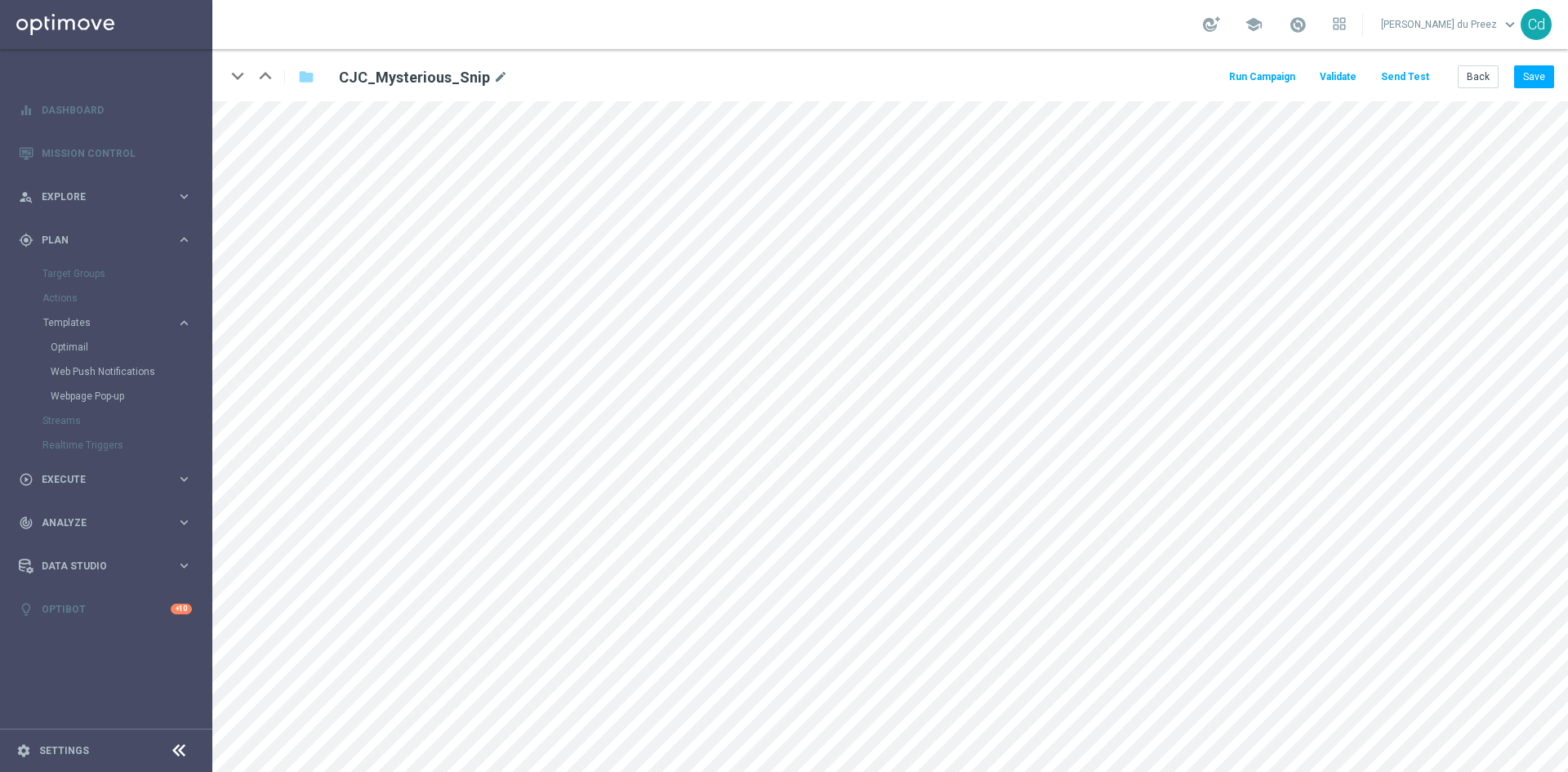
click at [1415, 80] on button "Send Test" at bounding box center [1405, 76] width 53 height 22
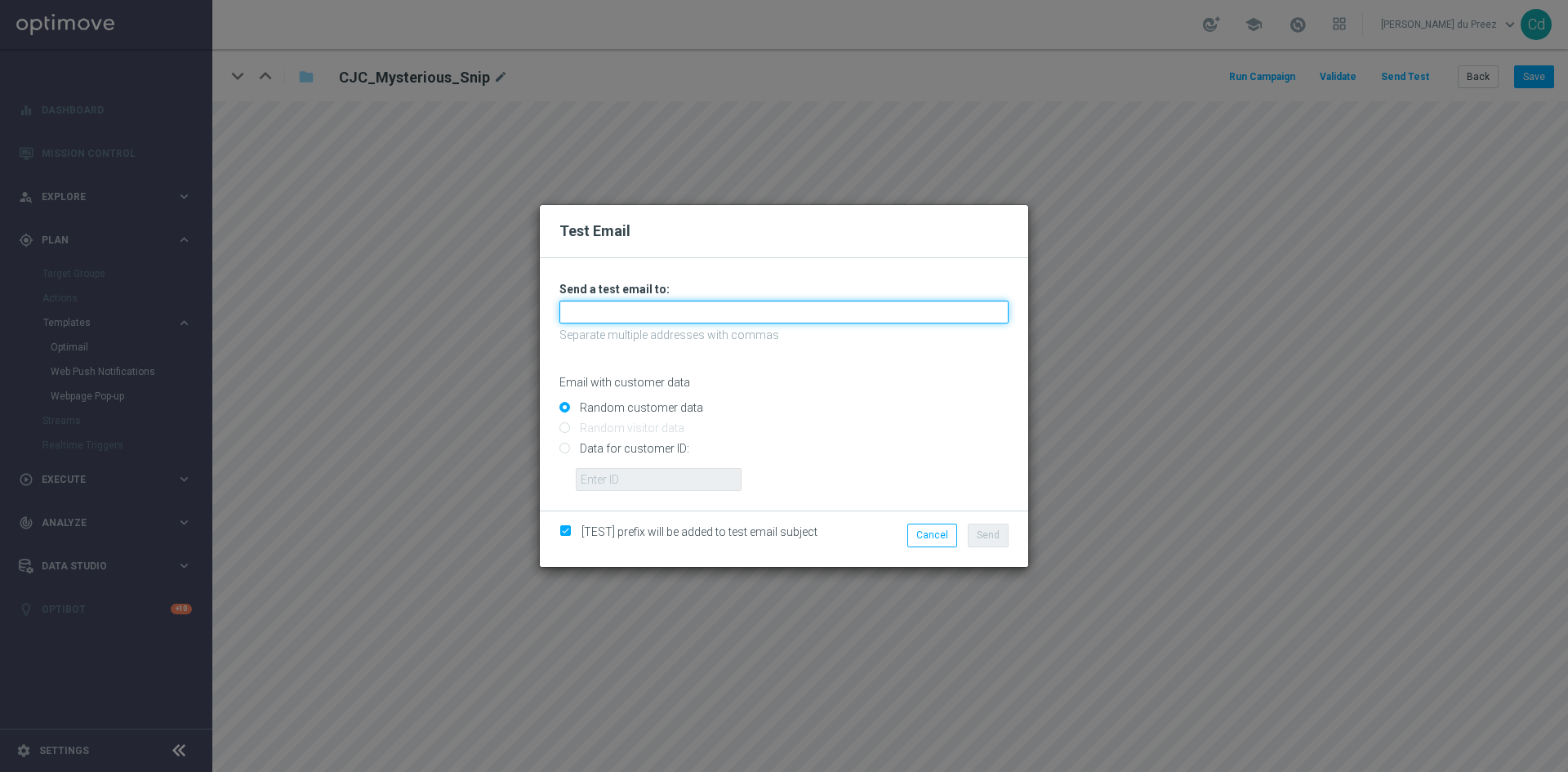
click at [607, 305] on input "text" at bounding box center [784, 312] width 449 height 23
type input "[PERSON_NAME][EMAIL_ADDRESS][DOMAIN_NAME]"
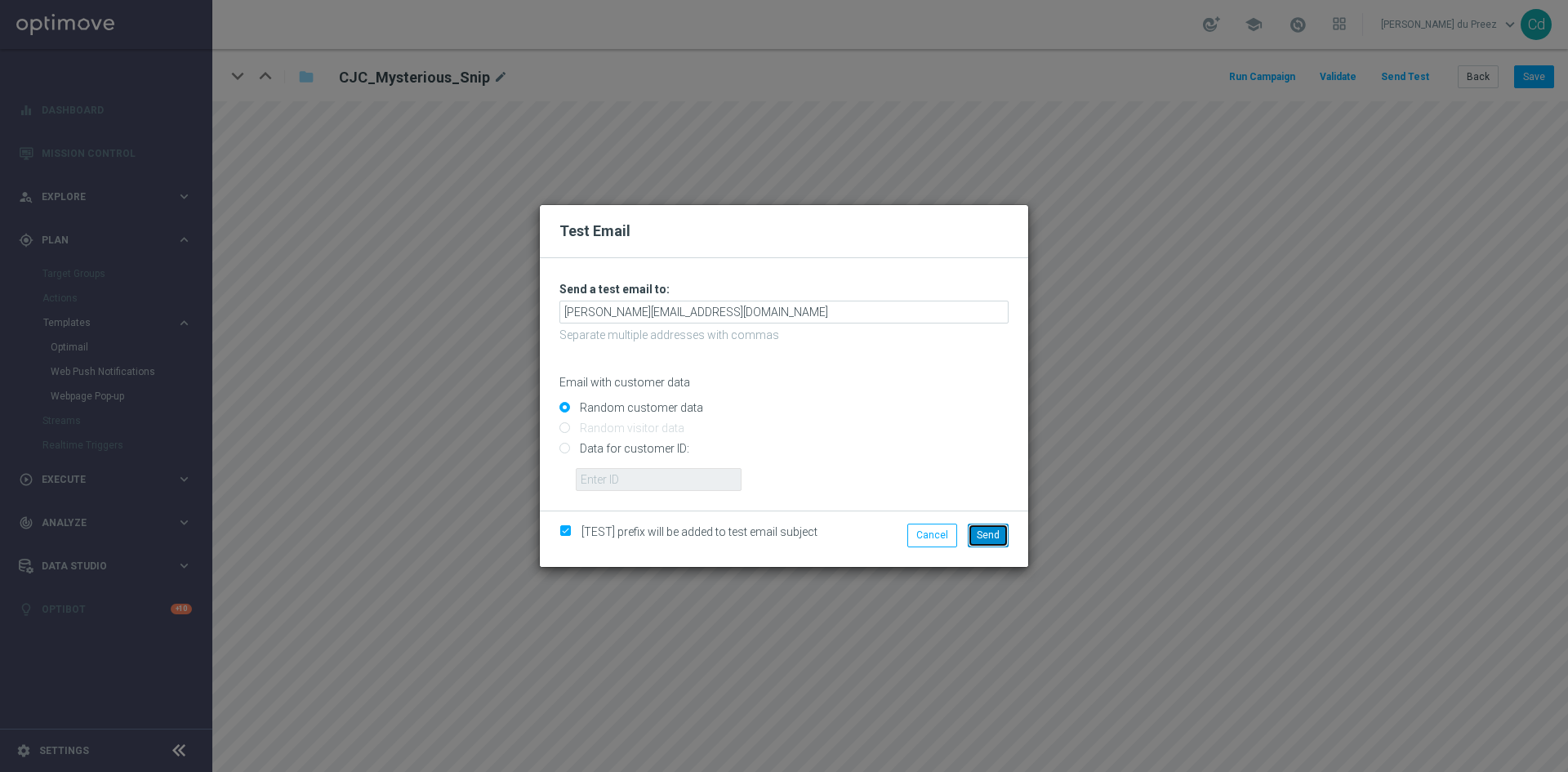
click at [992, 538] on span "Send" at bounding box center [988, 535] width 23 height 11
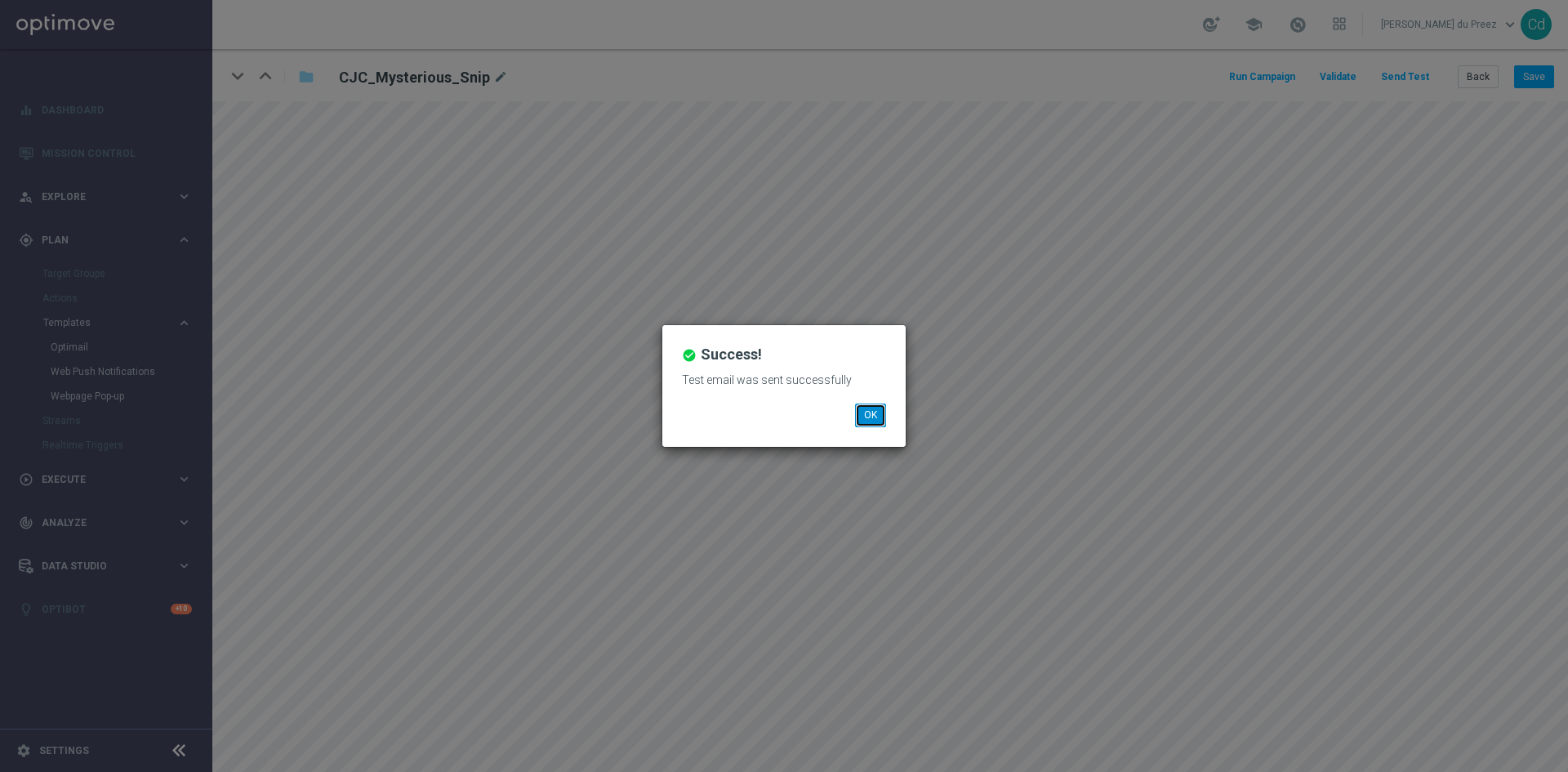
click at [866, 411] on button "OK" at bounding box center [870, 415] width 31 height 23
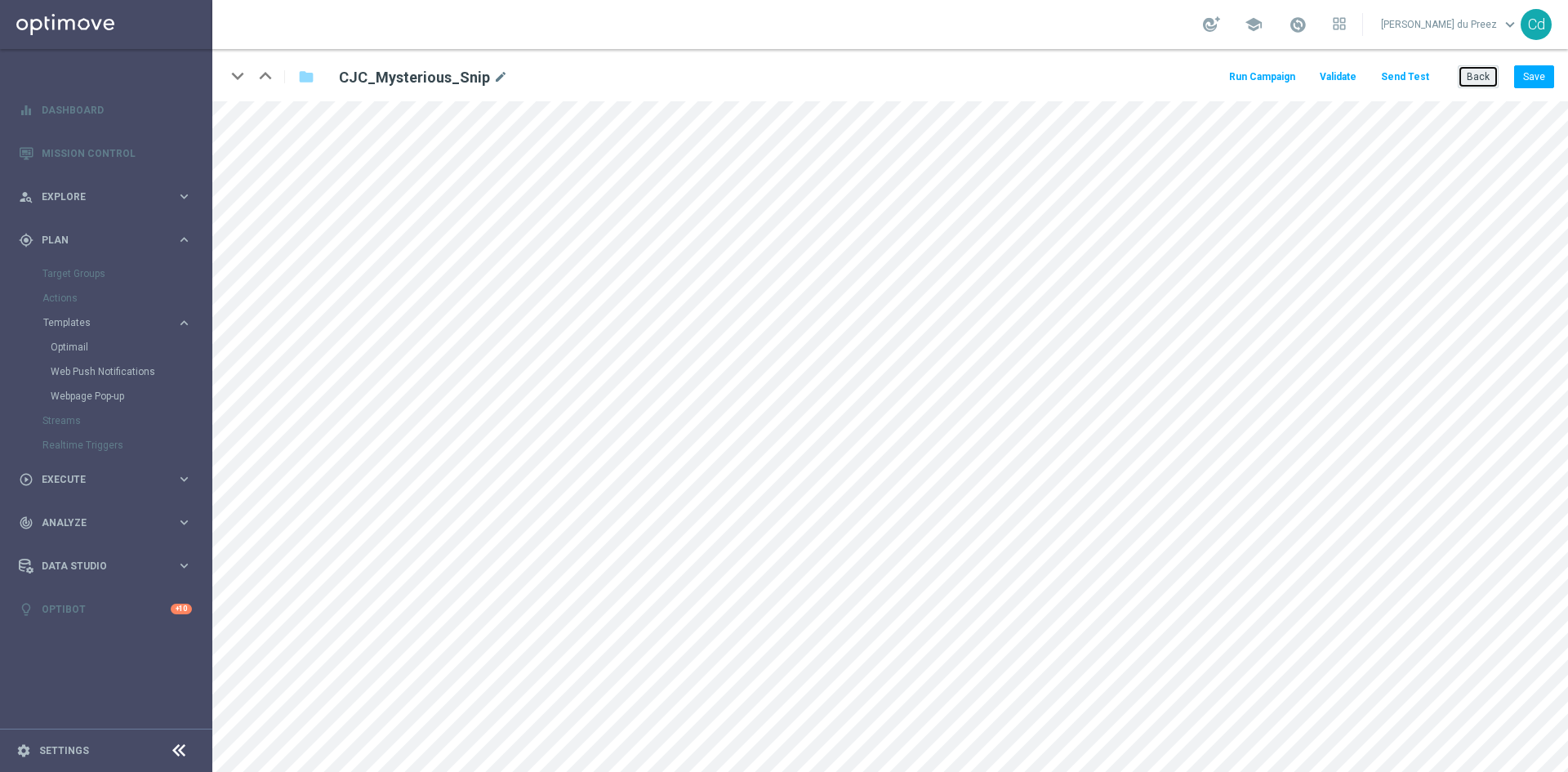
click at [1470, 76] on button "Back" at bounding box center [1478, 76] width 41 height 23
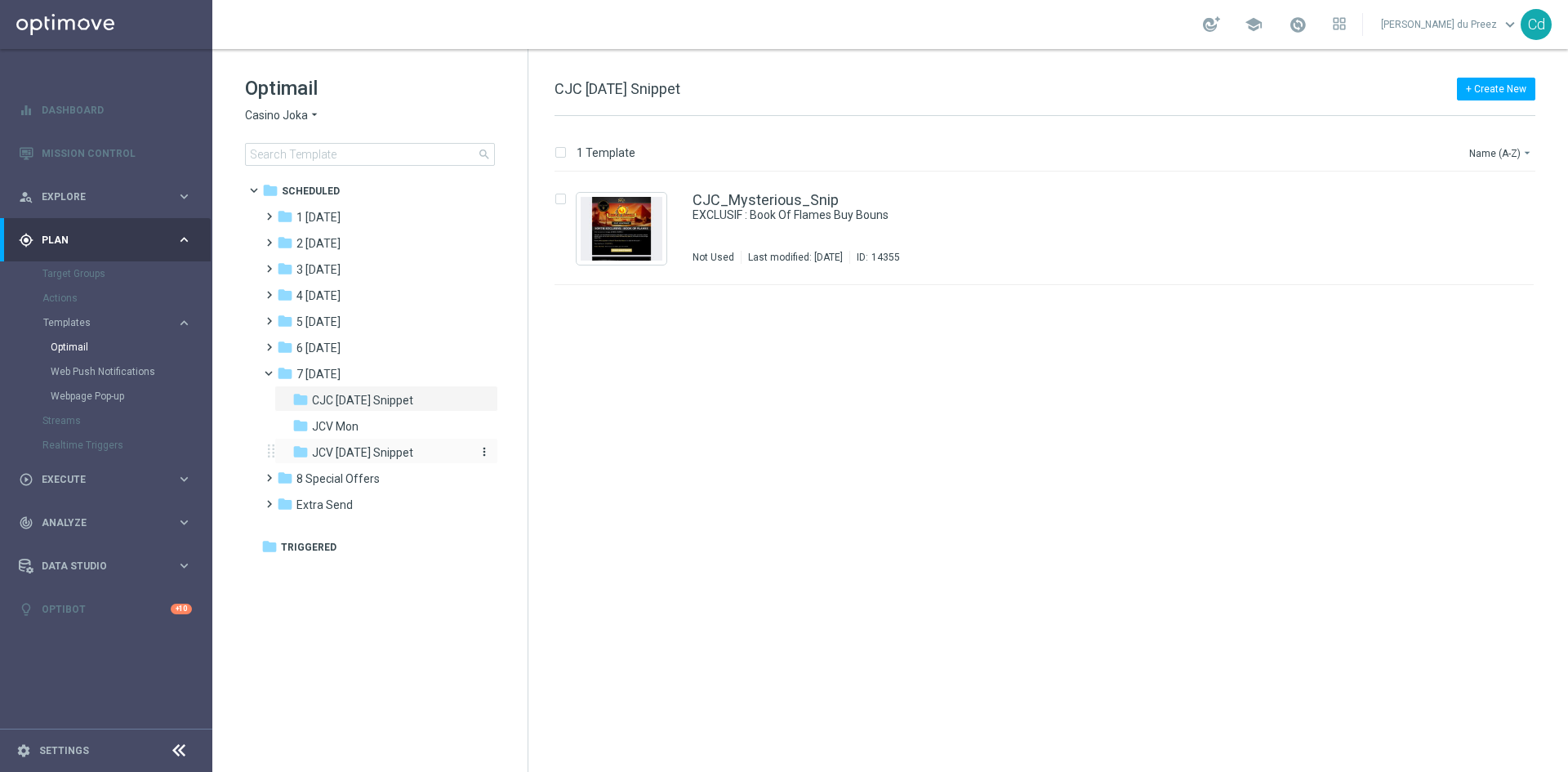
click at [392, 451] on span "JCV [DATE] Snippet" at bounding box center [362, 452] width 101 height 15
click at [761, 199] on link "JCV_Mysterious_Snip" at bounding box center [765, 201] width 145 height 15
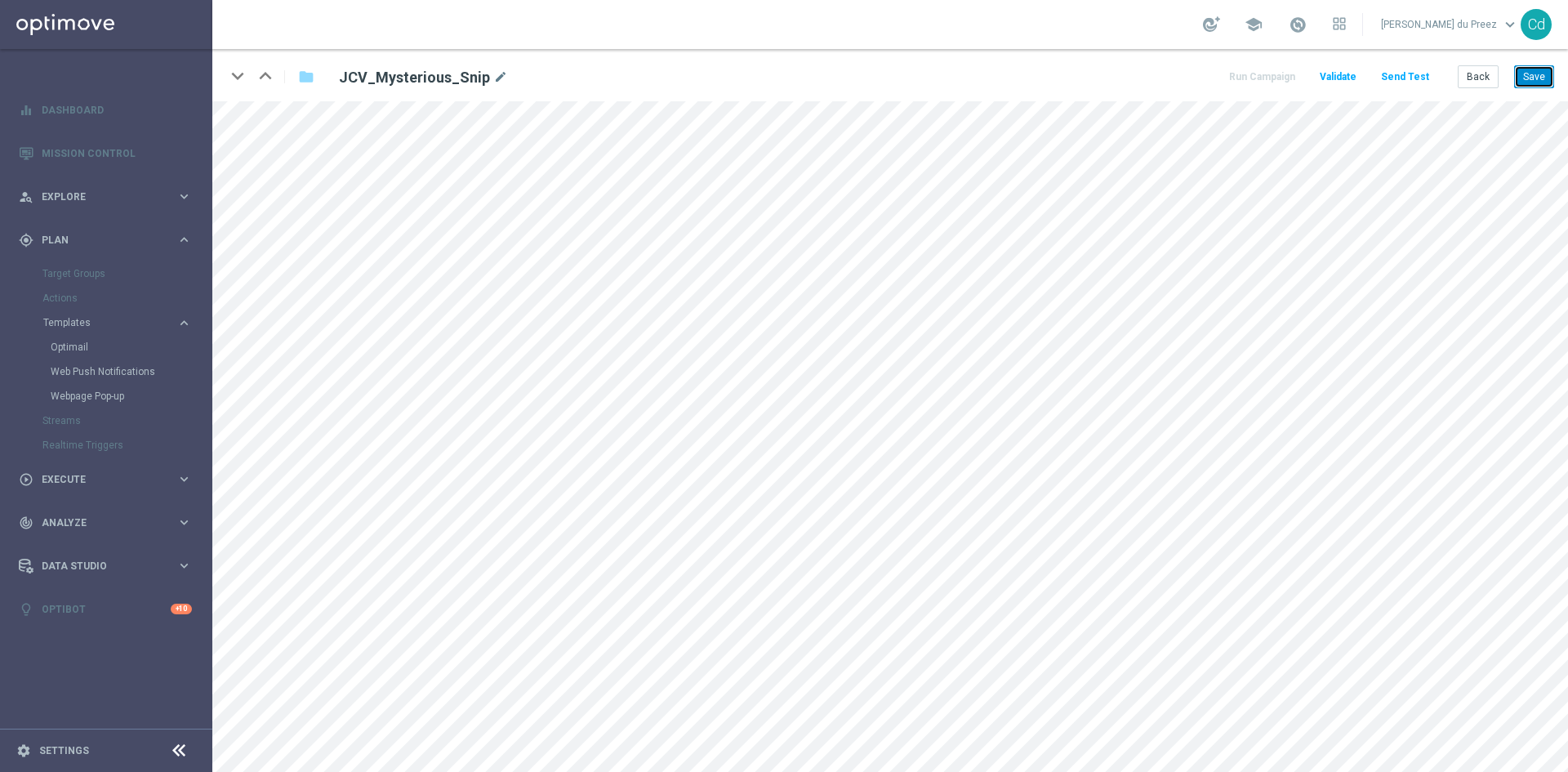
click at [1543, 81] on button "Save" at bounding box center [1534, 76] width 40 height 23
click at [1483, 82] on button "Back" at bounding box center [1478, 76] width 41 height 23
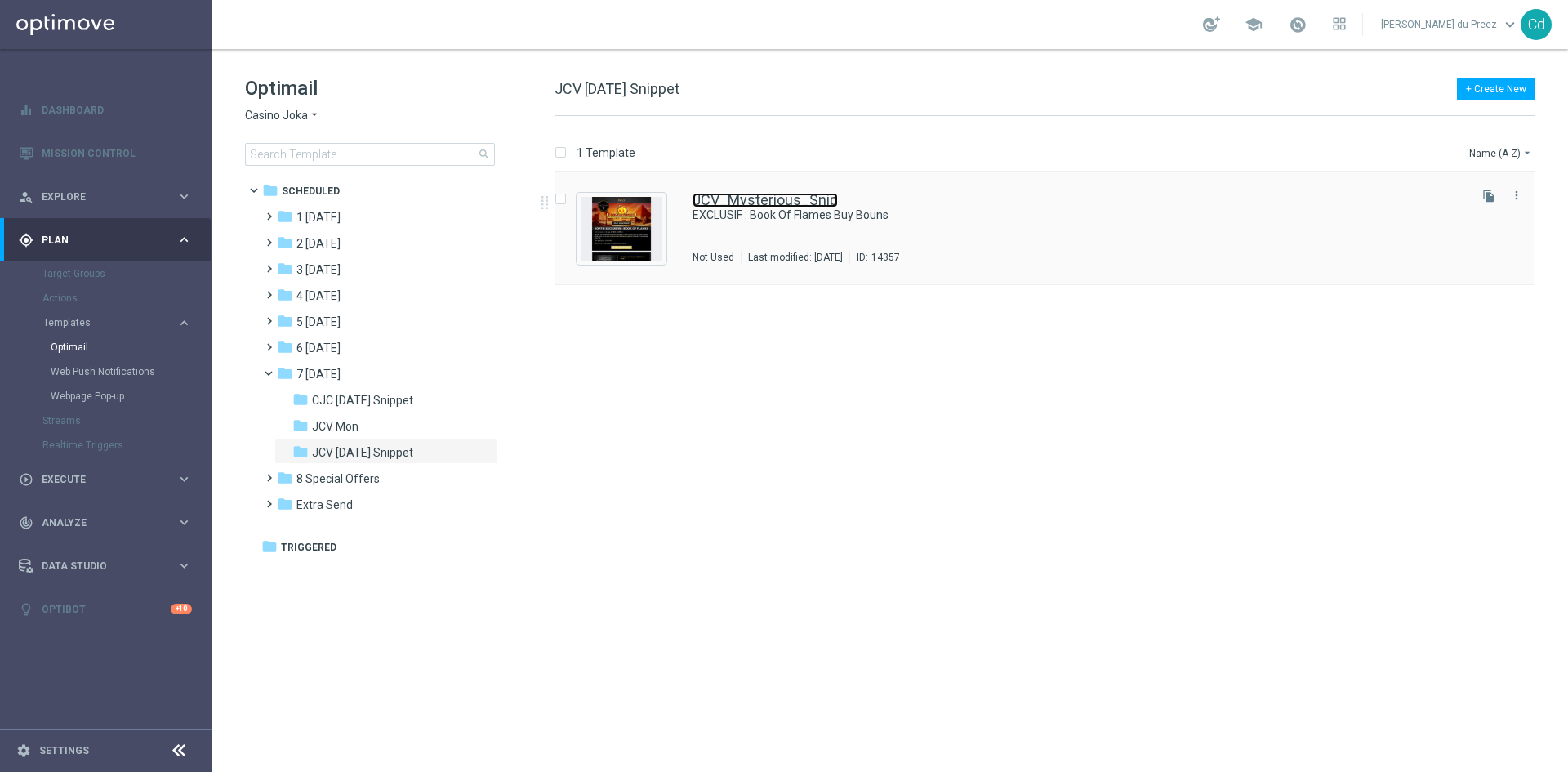
click at [778, 193] on link "JCV_Mysterious_Snip" at bounding box center [765, 201] width 145 height 15
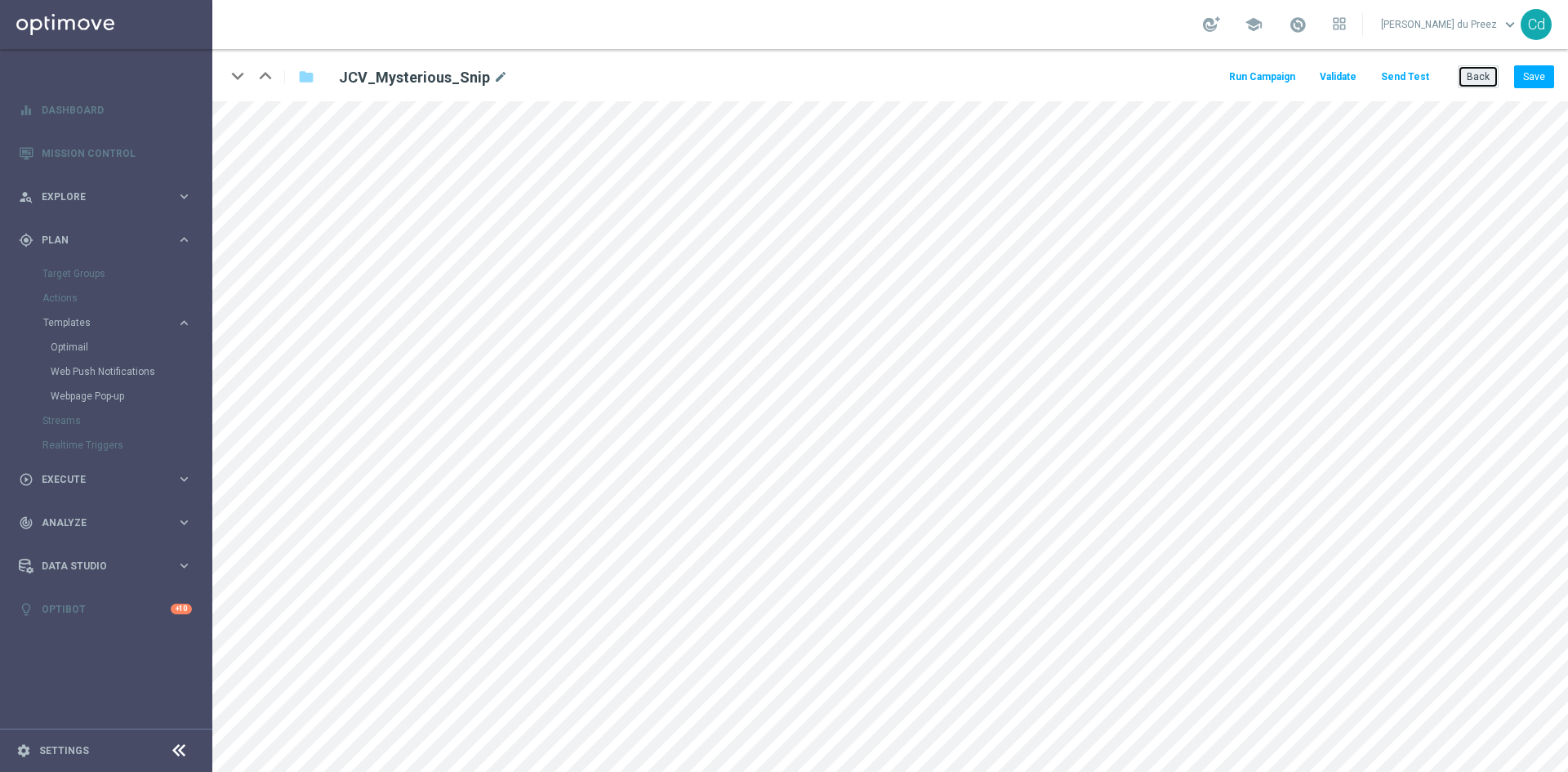
click at [1484, 79] on button "Back" at bounding box center [1478, 76] width 41 height 23
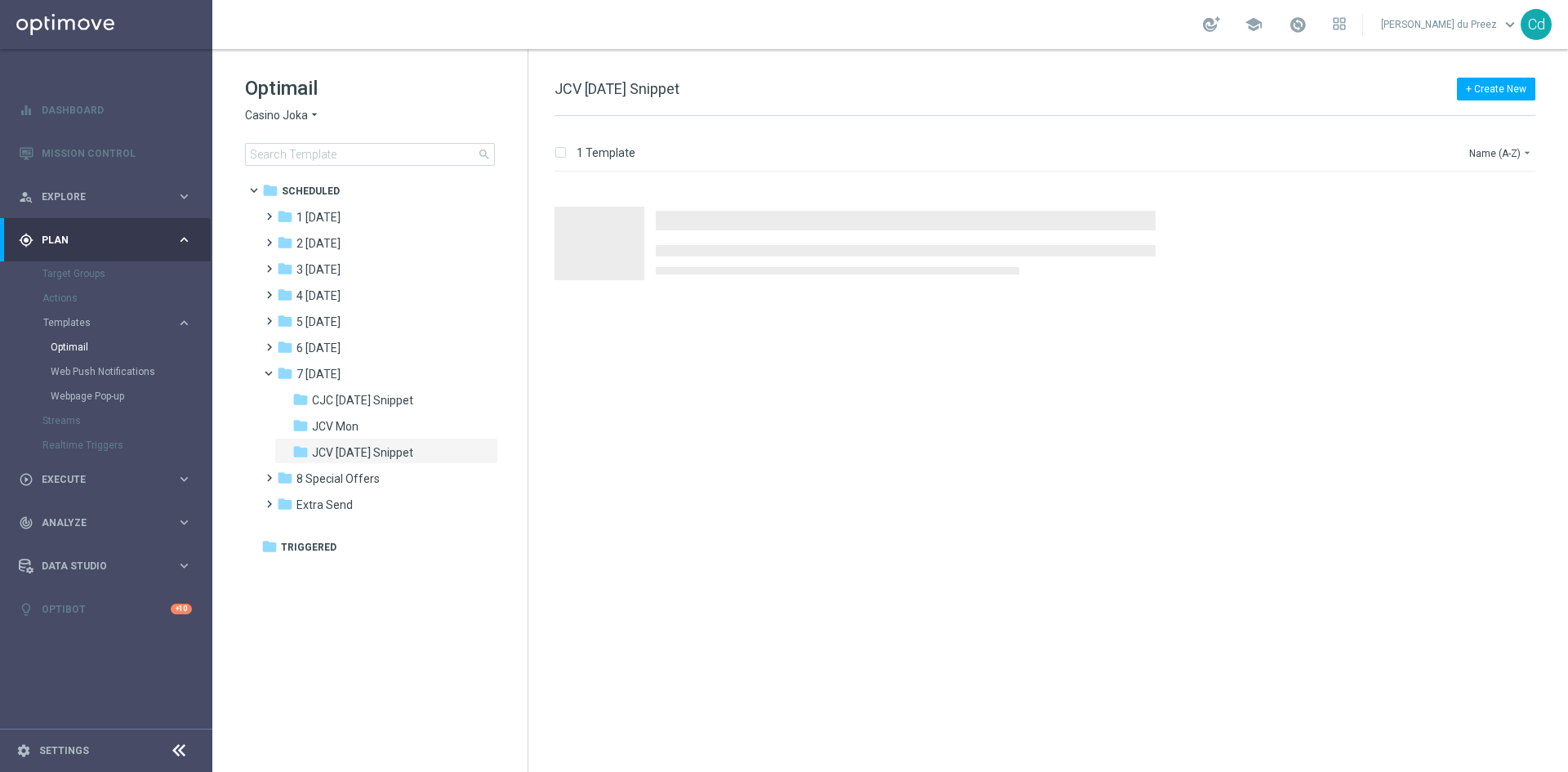
click at [278, 113] on span "Casino Joka" at bounding box center [276, 115] width 63 height 15
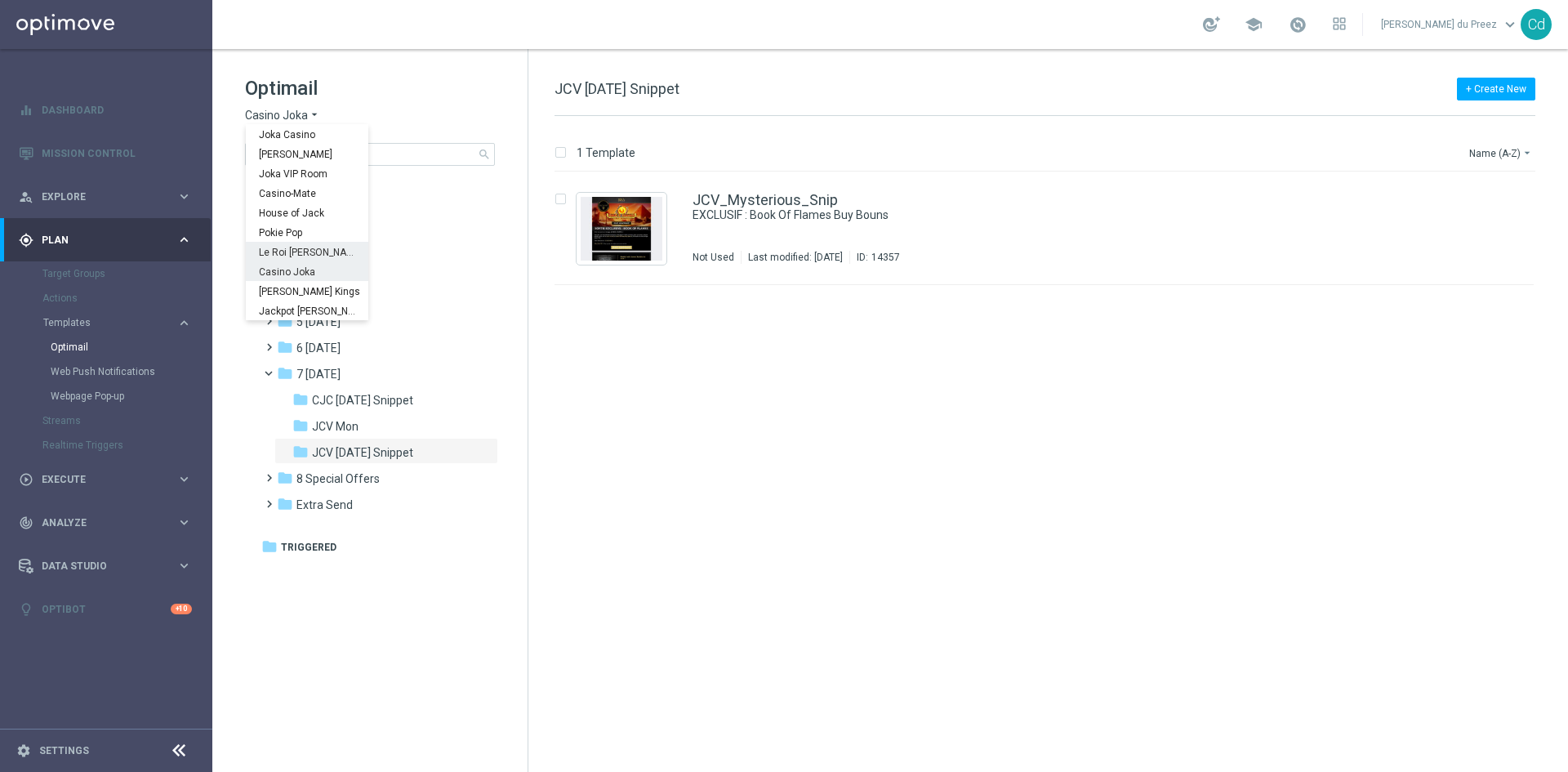
click at [0, 0] on span "Le Roi [PERSON_NAME]" at bounding box center [0, 0] width 0 height 0
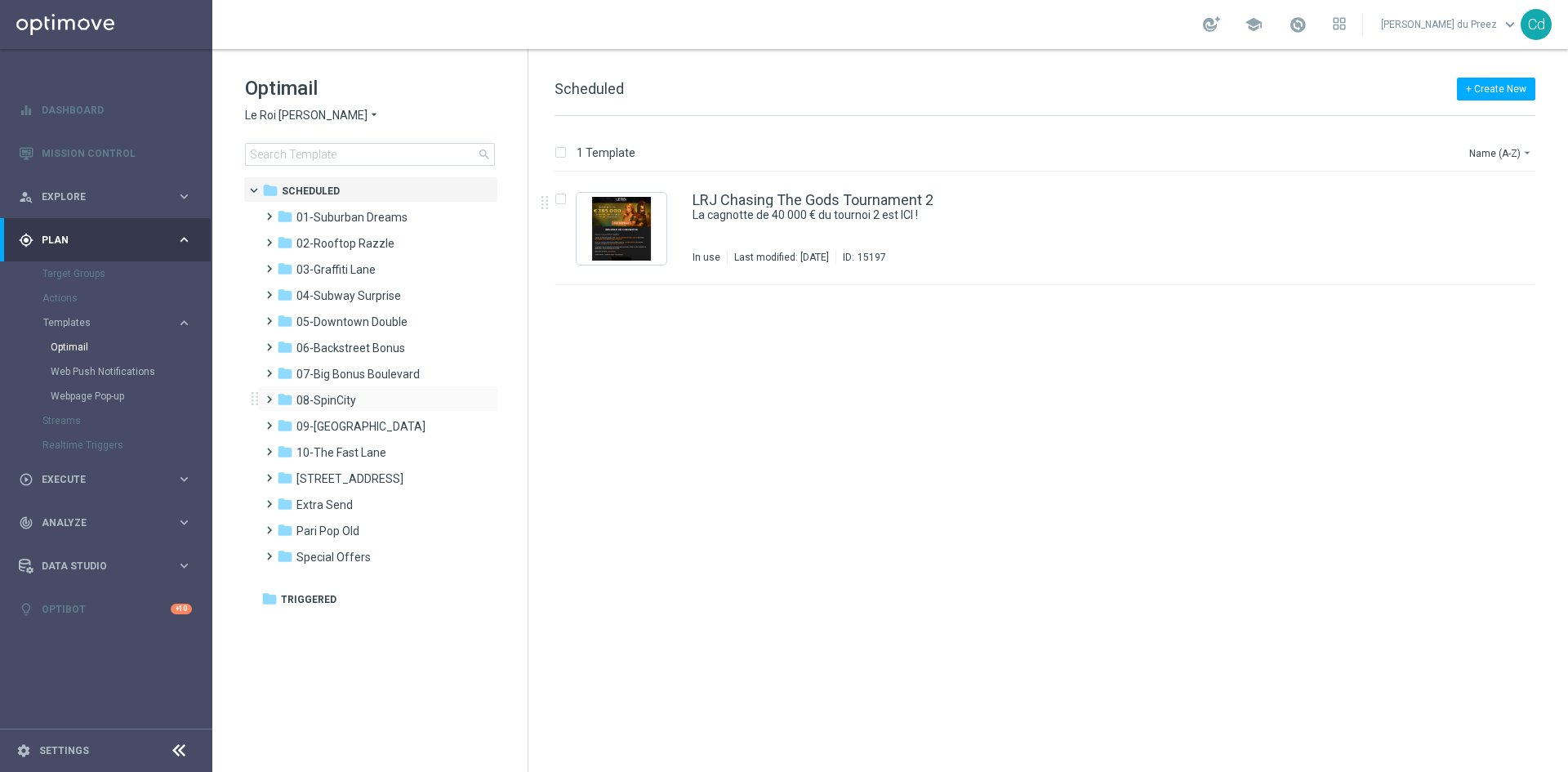
click at [267, 395] on span at bounding box center [266, 392] width 8 height 7
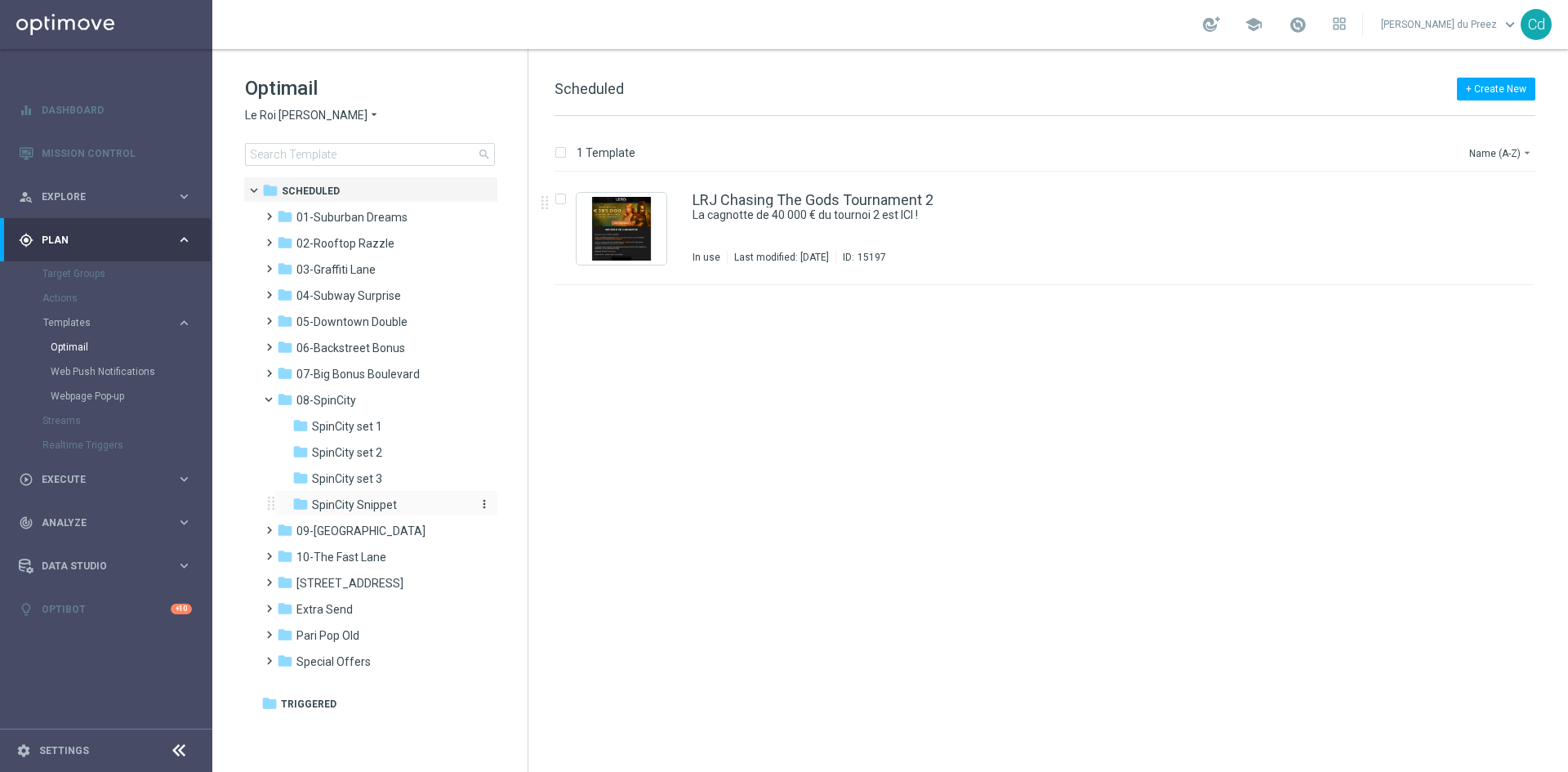
click at [372, 504] on span "SpinCity Snippet" at bounding box center [354, 505] width 85 height 15
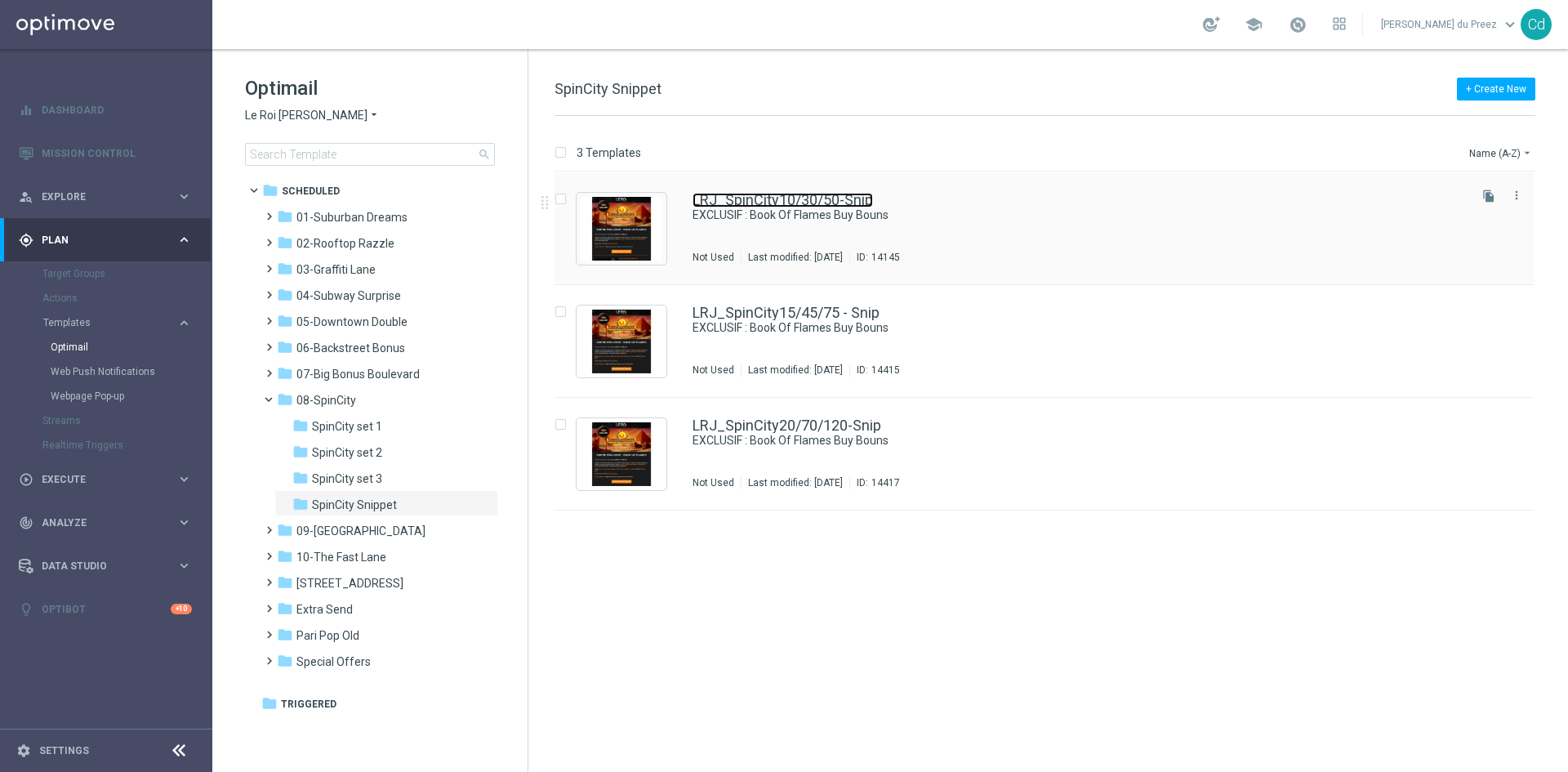
click at [750, 202] on link "LRJ_SpinCity10/30/50-Snip" at bounding box center [783, 201] width 181 height 15
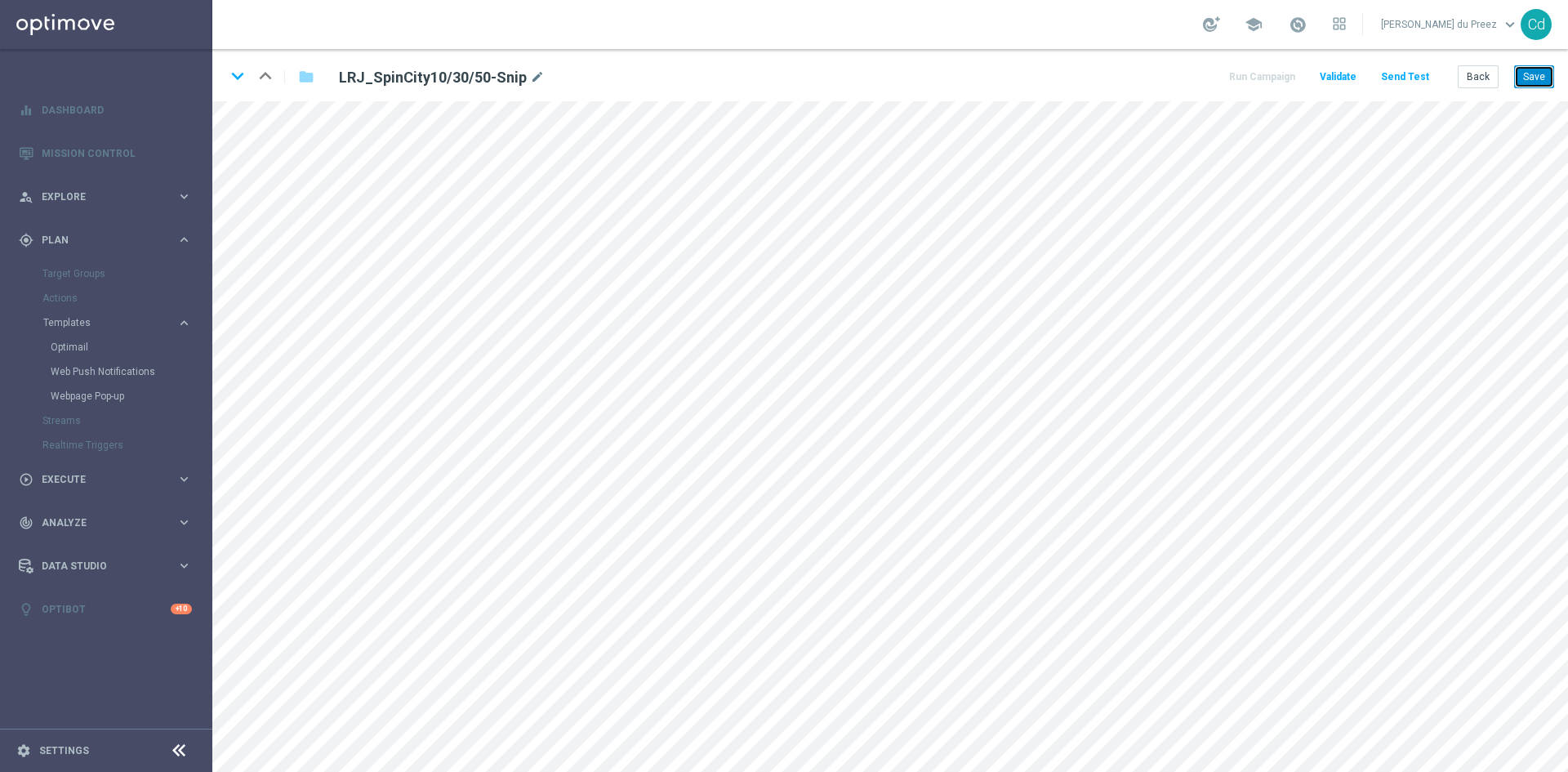
click at [1531, 78] on button "Save" at bounding box center [1534, 76] width 40 height 23
click at [1469, 83] on button "Back" at bounding box center [1478, 76] width 41 height 23
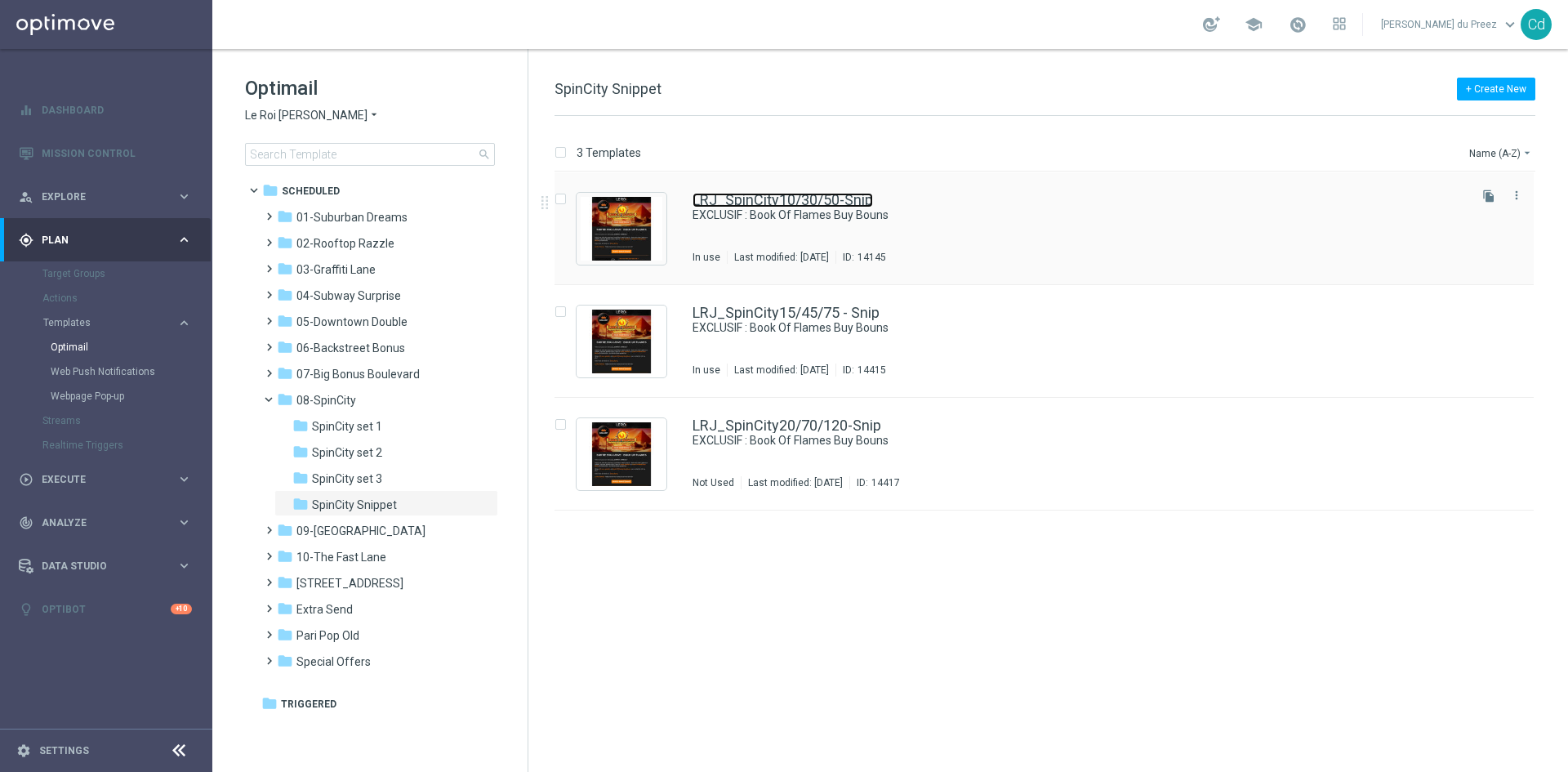
click at [763, 199] on link "LRJ_SpinCity10/30/50-Snip" at bounding box center [783, 201] width 181 height 15
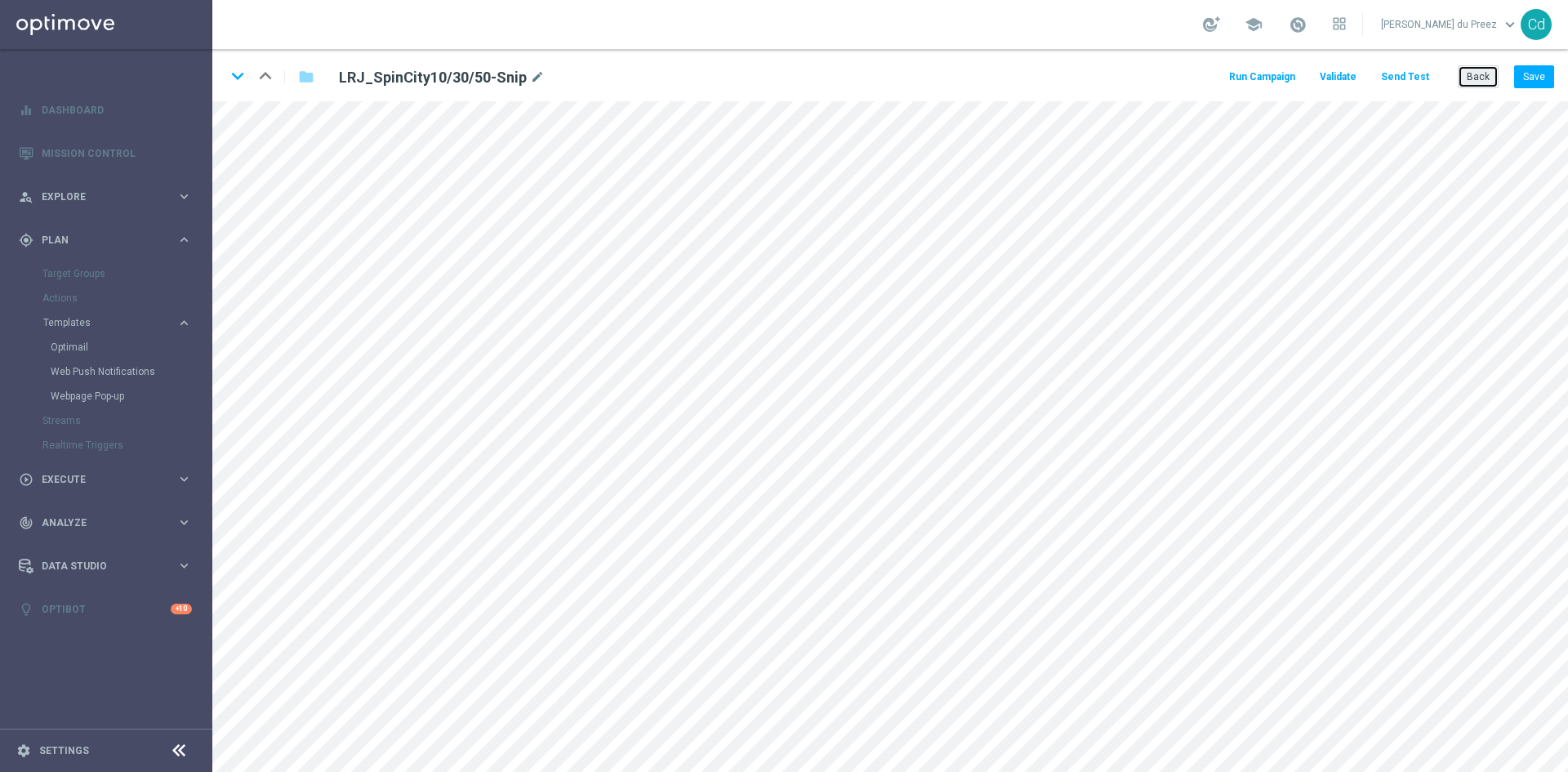
click at [1485, 74] on button "Back" at bounding box center [1478, 76] width 41 height 23
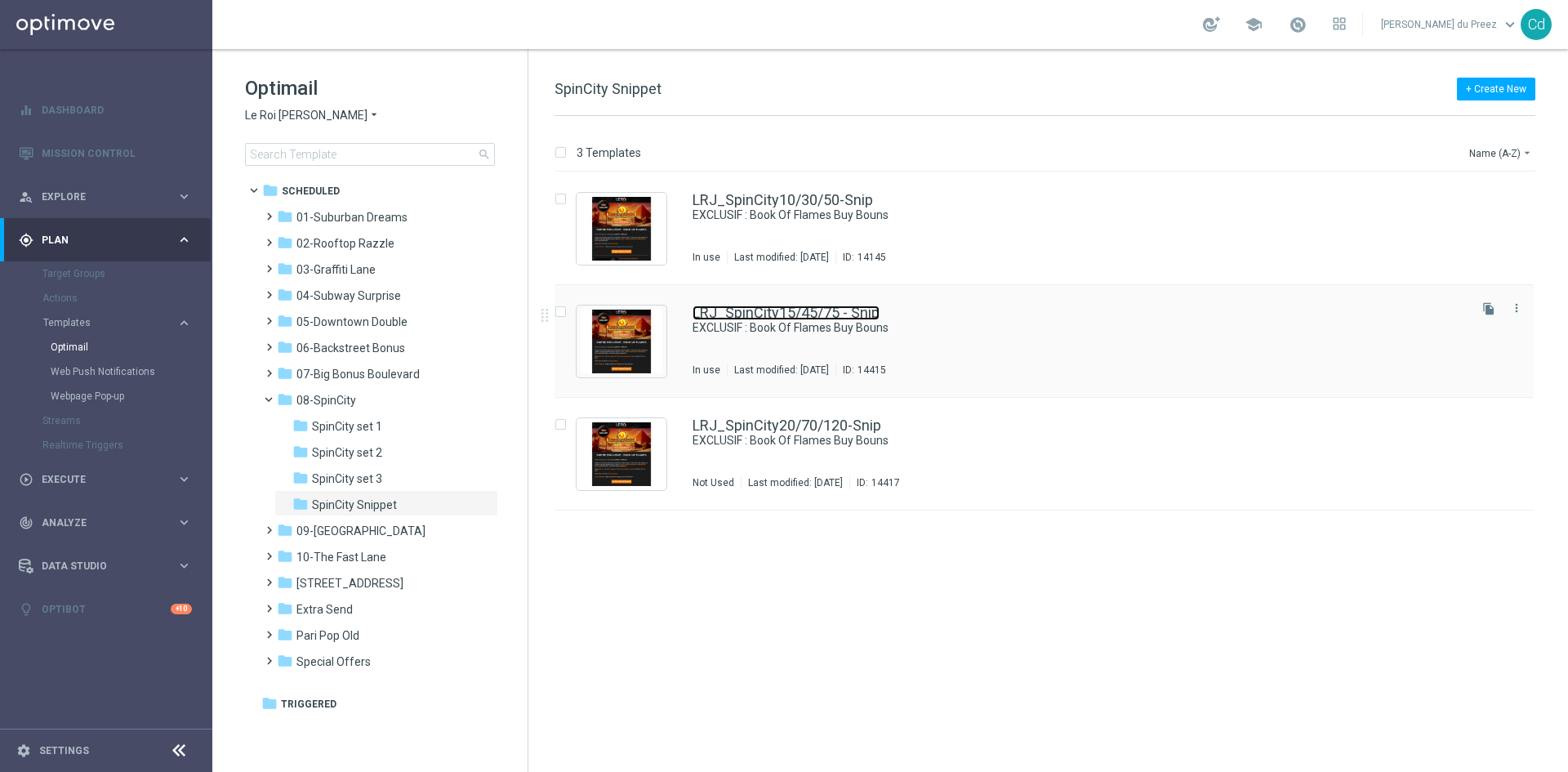
click at [792, 313] on link "LRJ_SpinCity15/45/75 - Snip" at bounding box center [786, 313] width 187 height 15
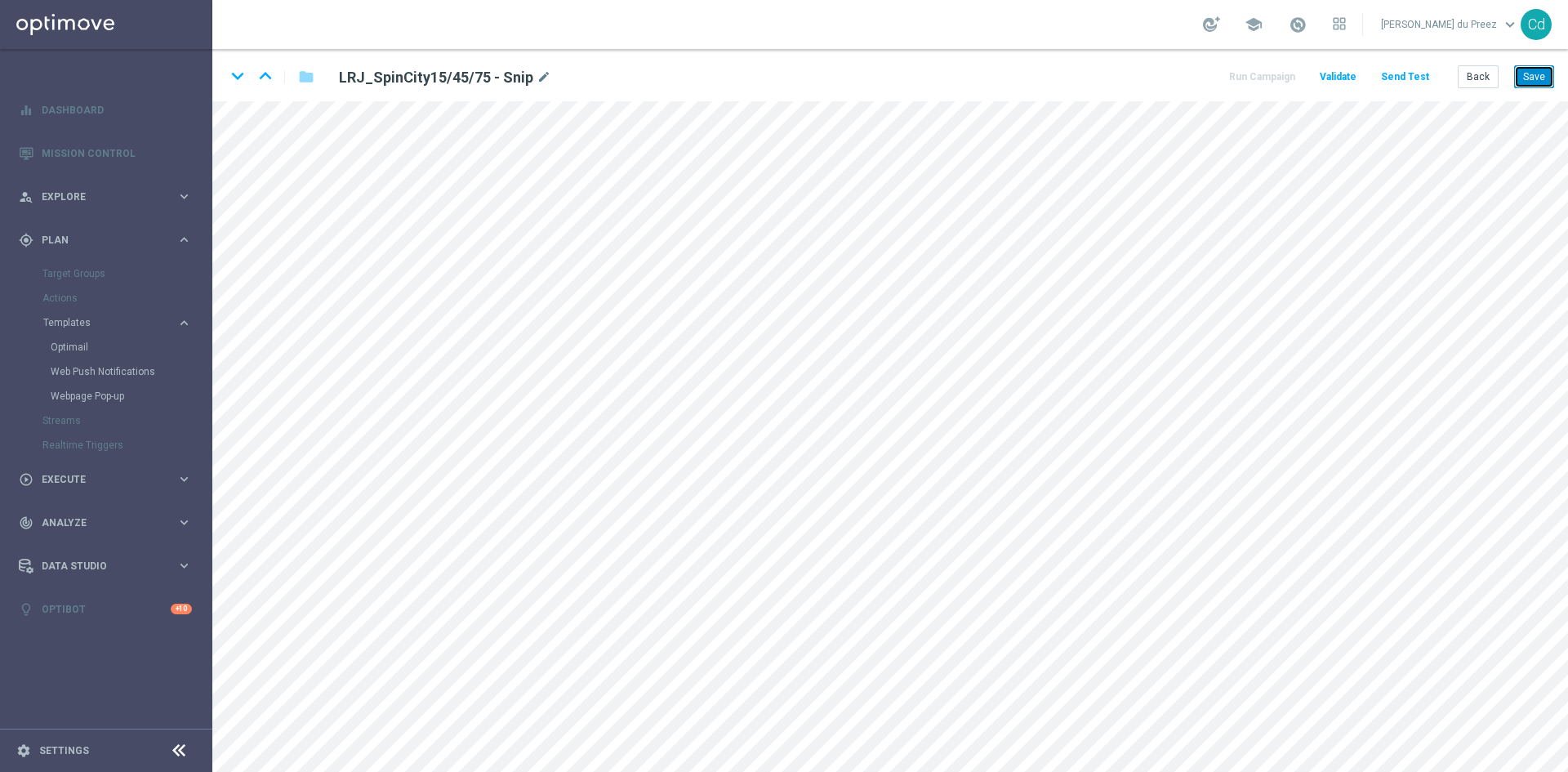
click at [1532, 82] on button "Save" at bounding box center [1534, 76] width 40 height 23
click at [1470, 74] on button "Back" at bounding box center [1478, 76] width 41 height 23
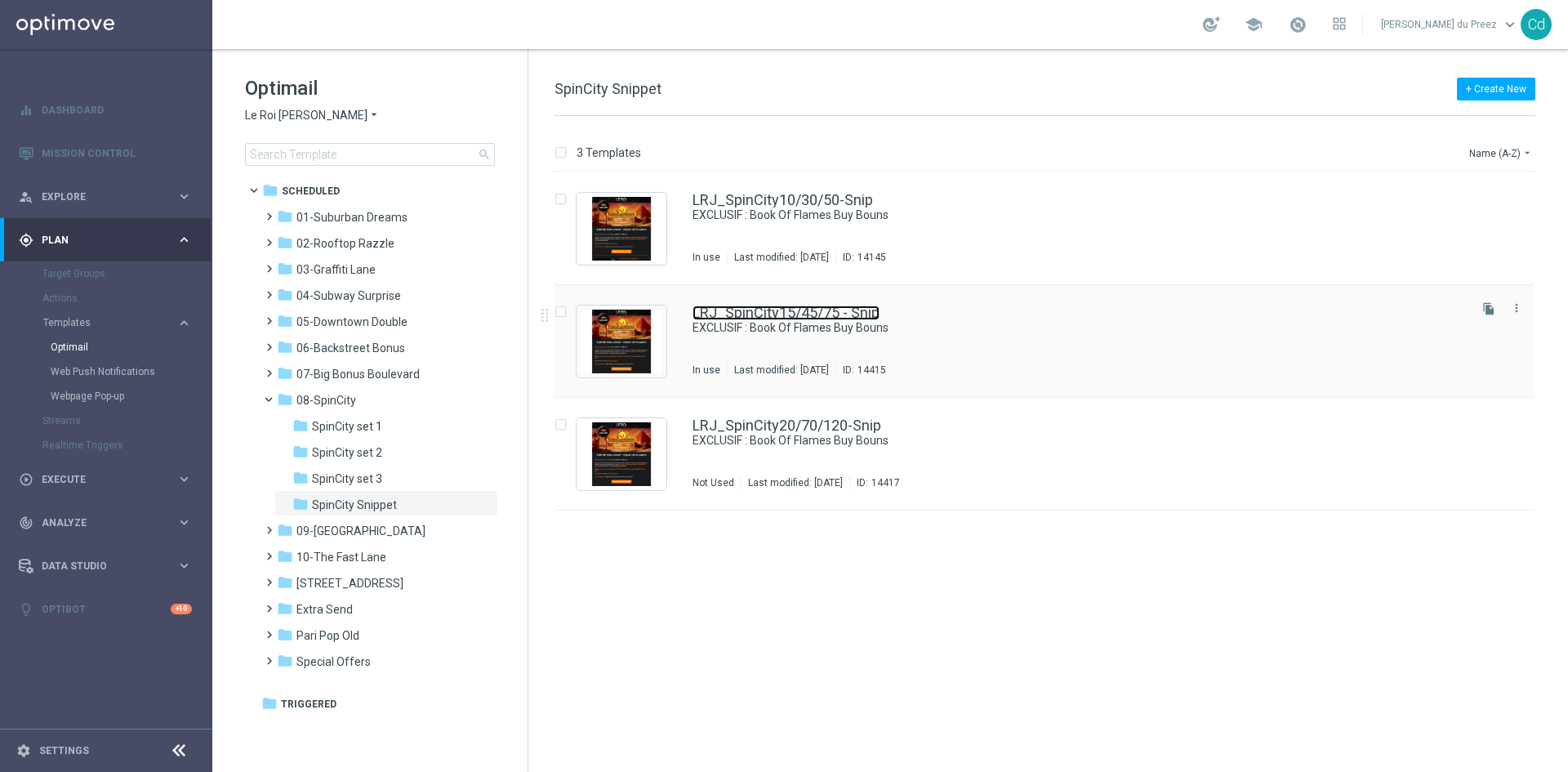
click at [817, 314] on link "LRJ_SpinCity15/45/75 - Snip" at bounding box center [786, 313] width 187 height 15
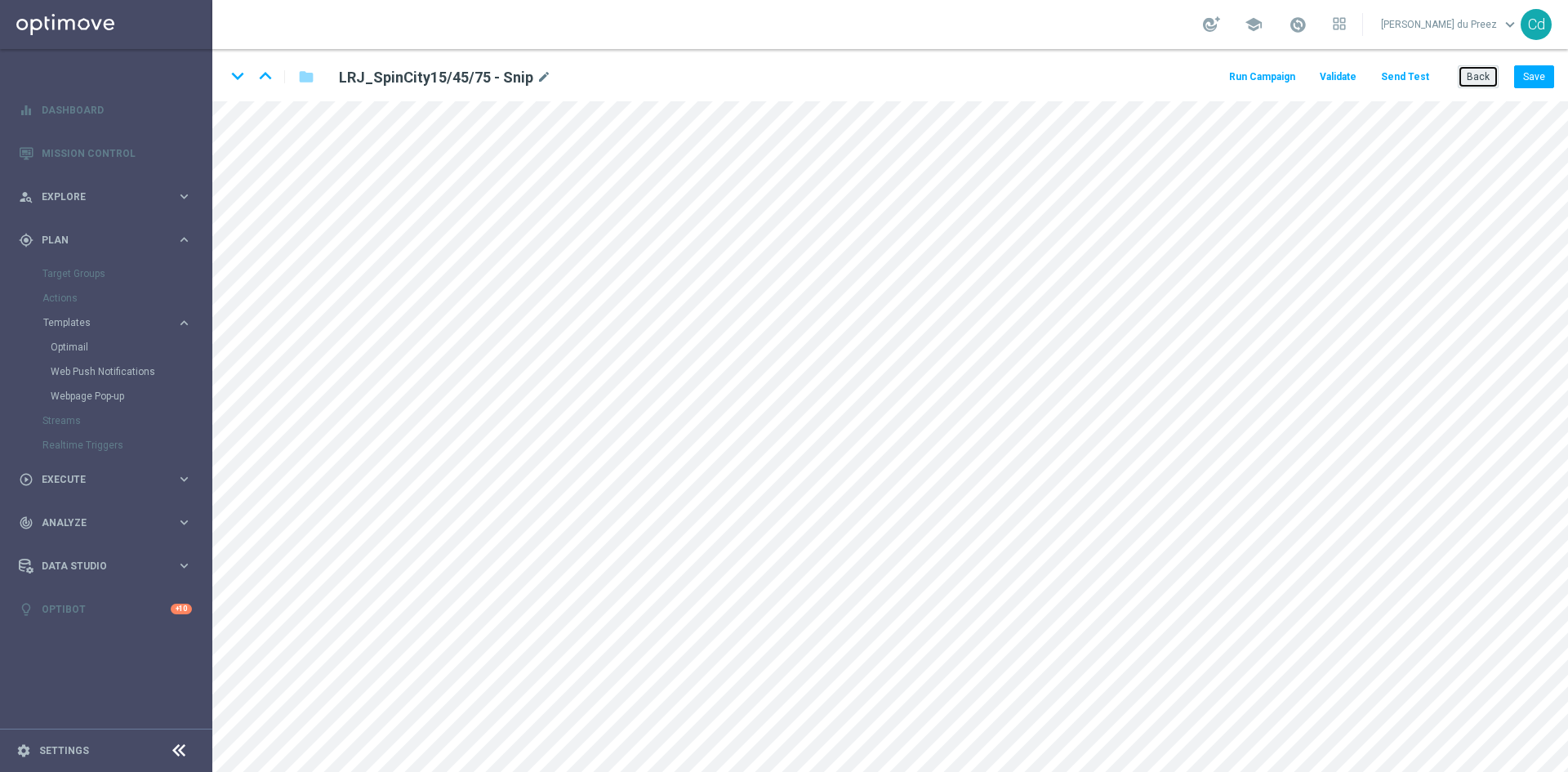
click at [1484, 78] on button "Back" at bounding box center [1478, 76] width 41 height 23
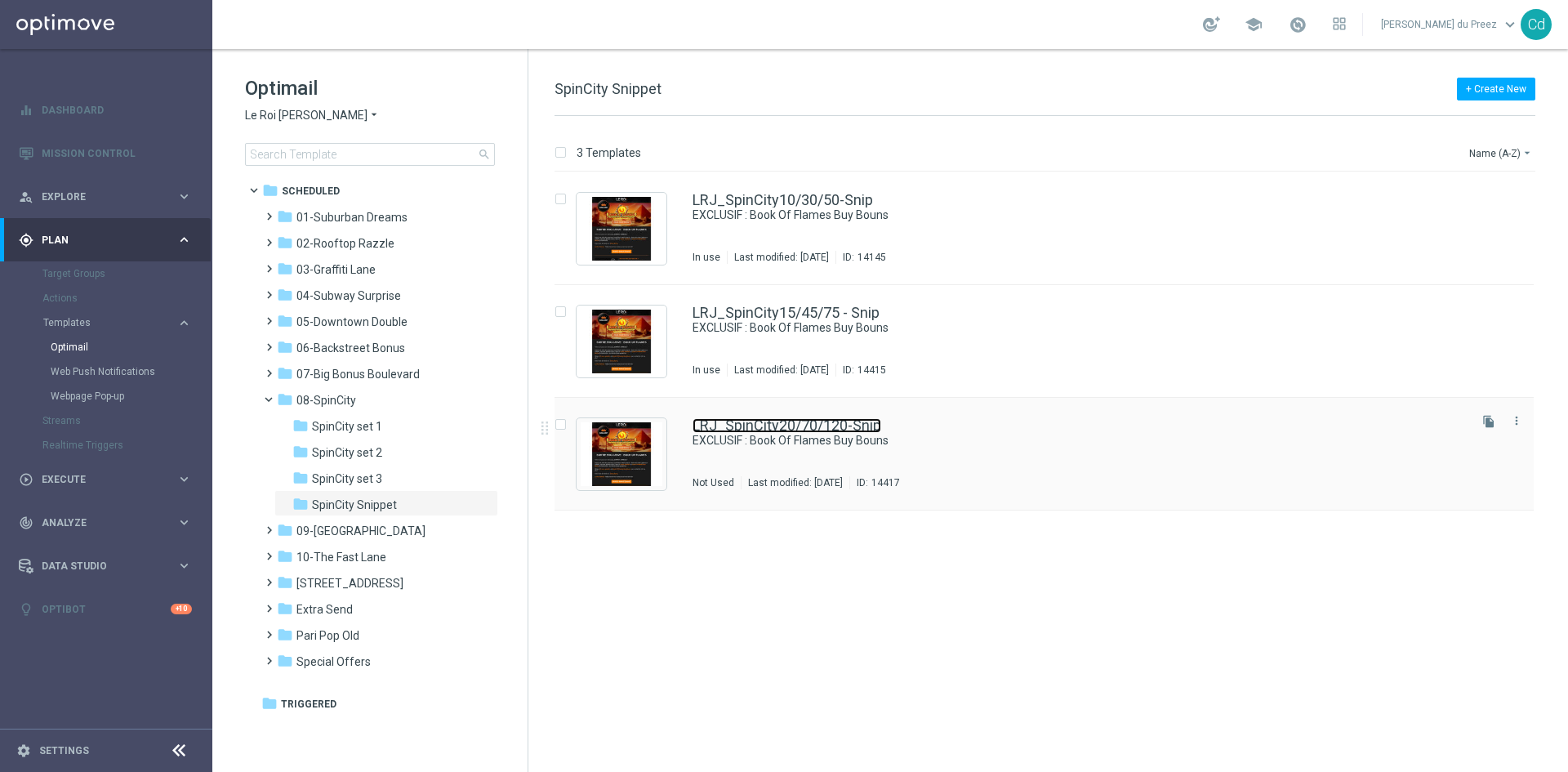
click at [834, 422] on link "LRJ_SpinCity20/70/120-Snip" at bounding box center [787, 426] width 188 height 15
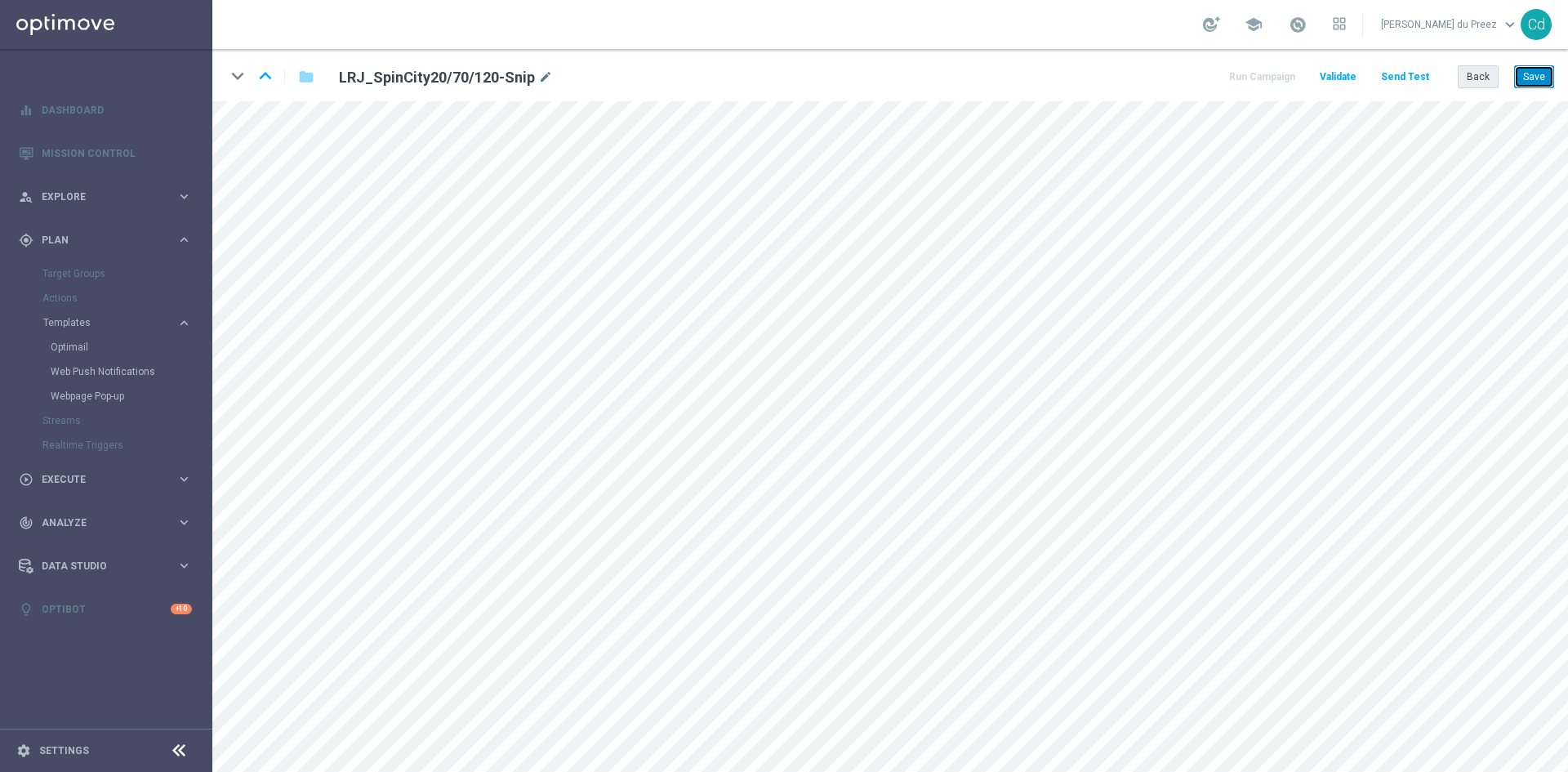
click at [1542, 77] on button "Save" at bounding box center [1534, 76] width 40 height 23
click at [1481, 76] on button "Back" at bounding box center [1478, 76] width 41 height 23
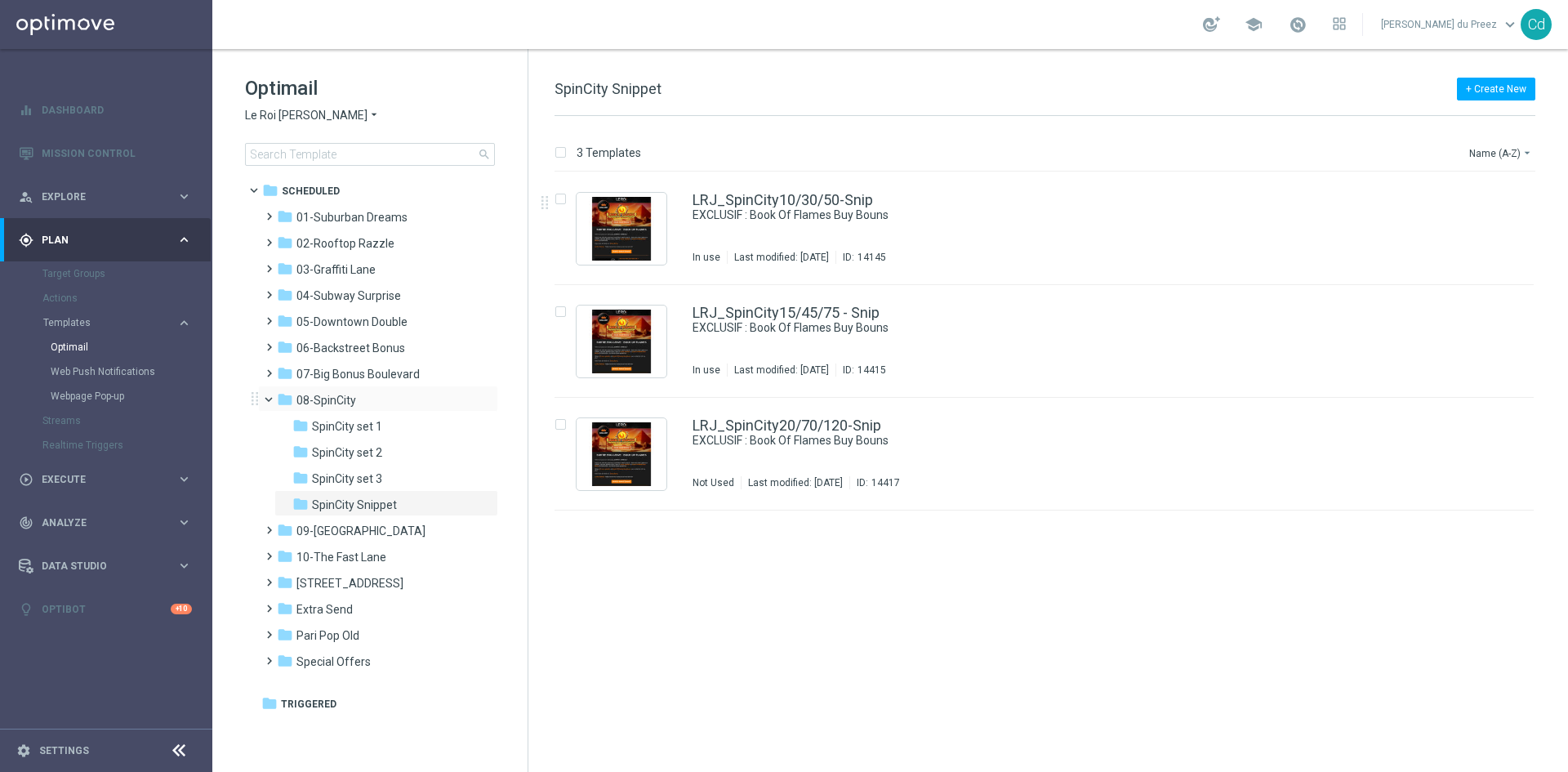
click at [272, 400] on span at bounding box center [275, 396] width 7 height 8
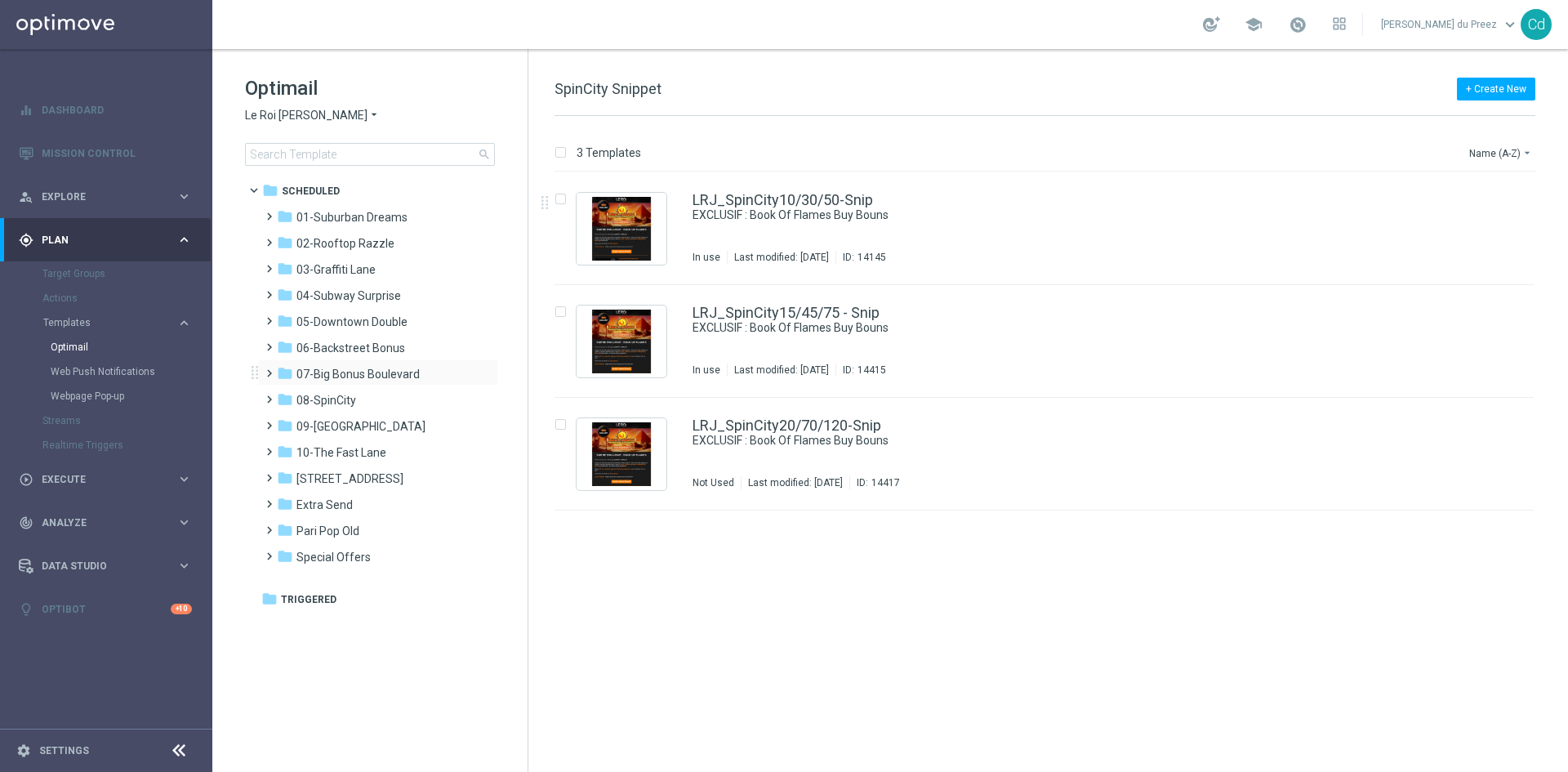
click at [269, 370] on span at bounding box center [266, 366] width 8 height 7
click at [392, 401] on span "Big Bonus Boulevard Snippet" at bounding box center [386, 401] width 149 height 15
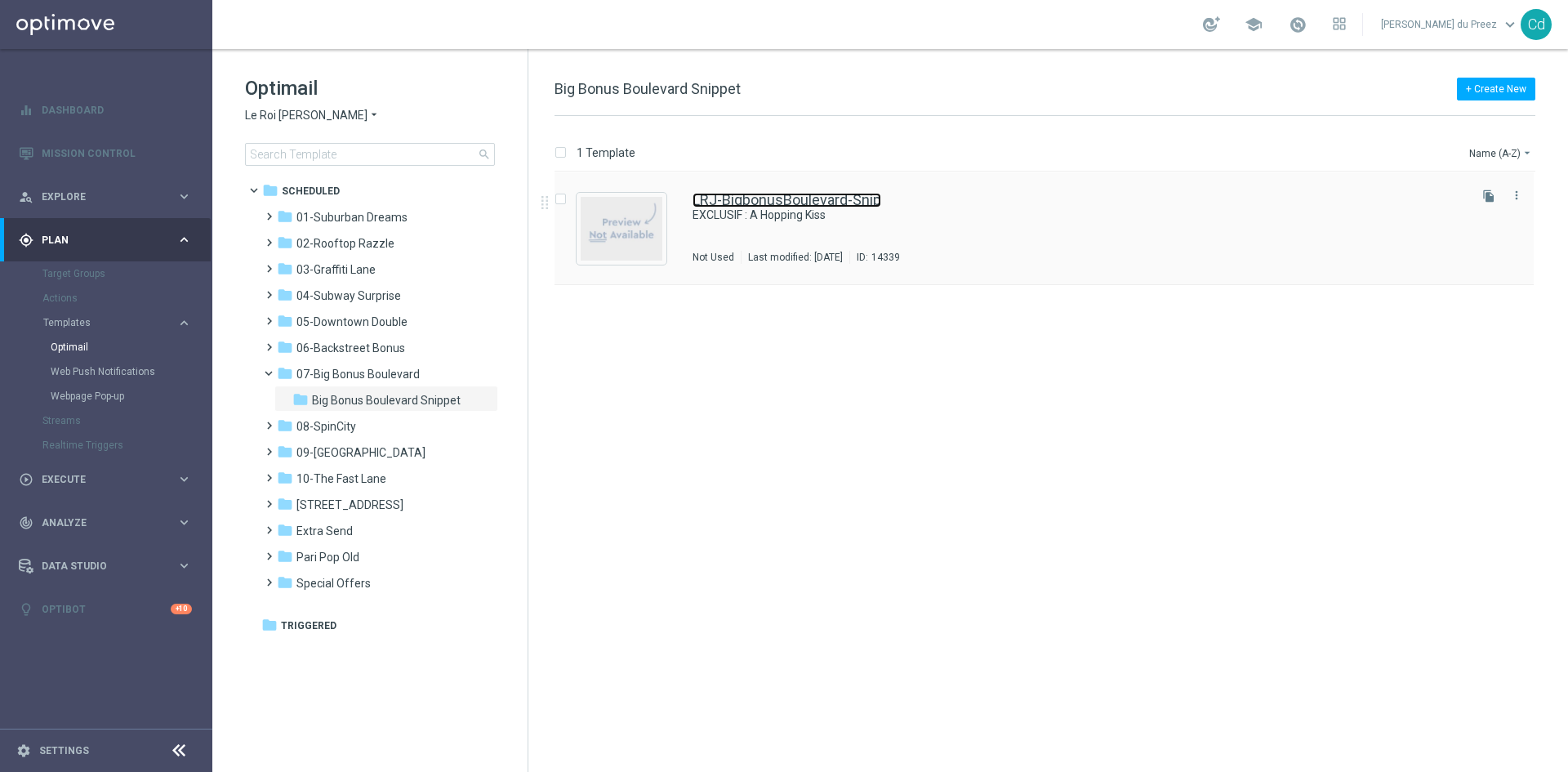
click at [801, 199] on link "LRJ-BigbonusBoulevard-Snip" at bounding box center [787, 201] width 188 height 15
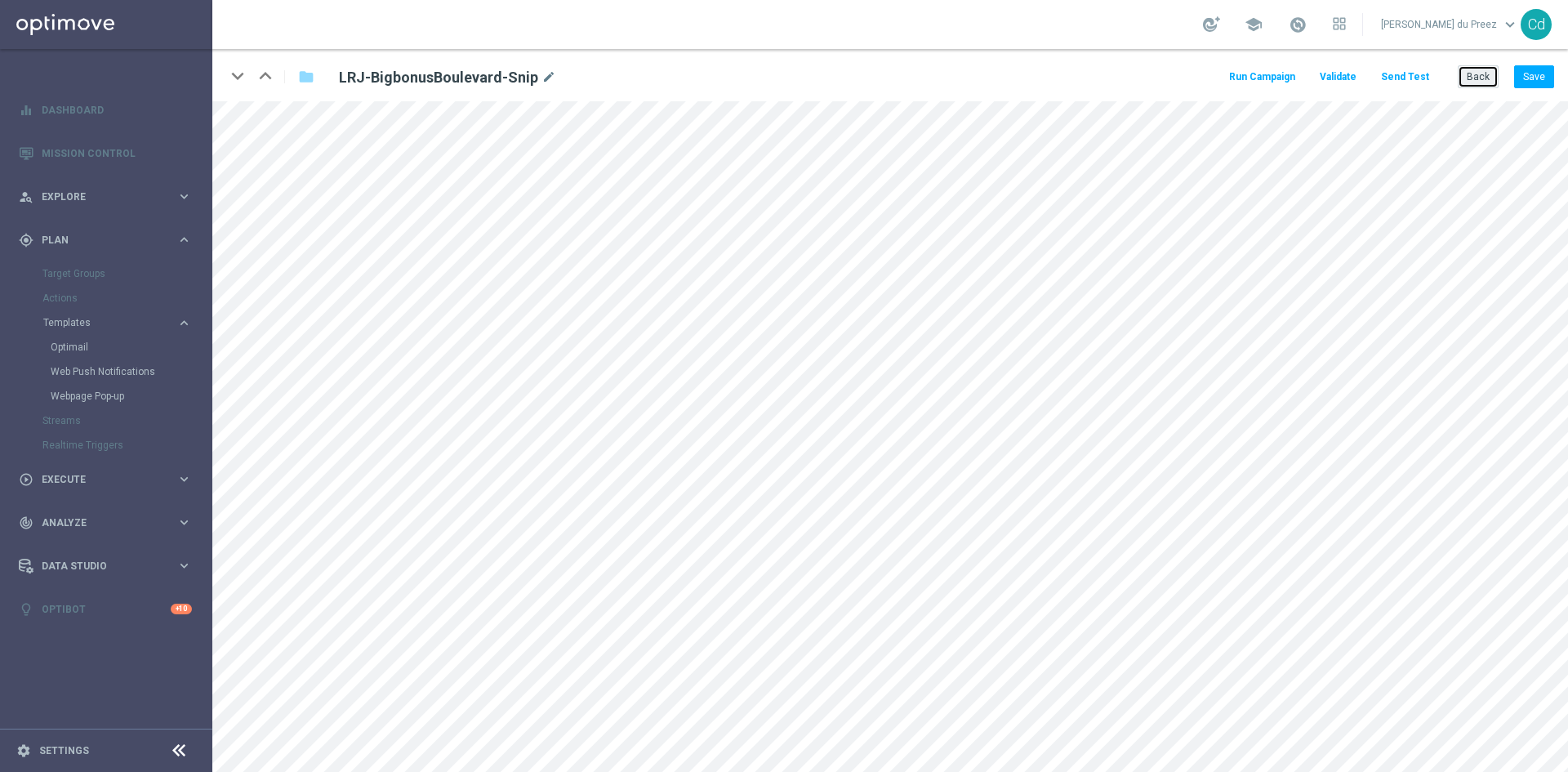
click at [1492, 76] on button "Back" at bounding box center [1478, 76] width 41 height 23
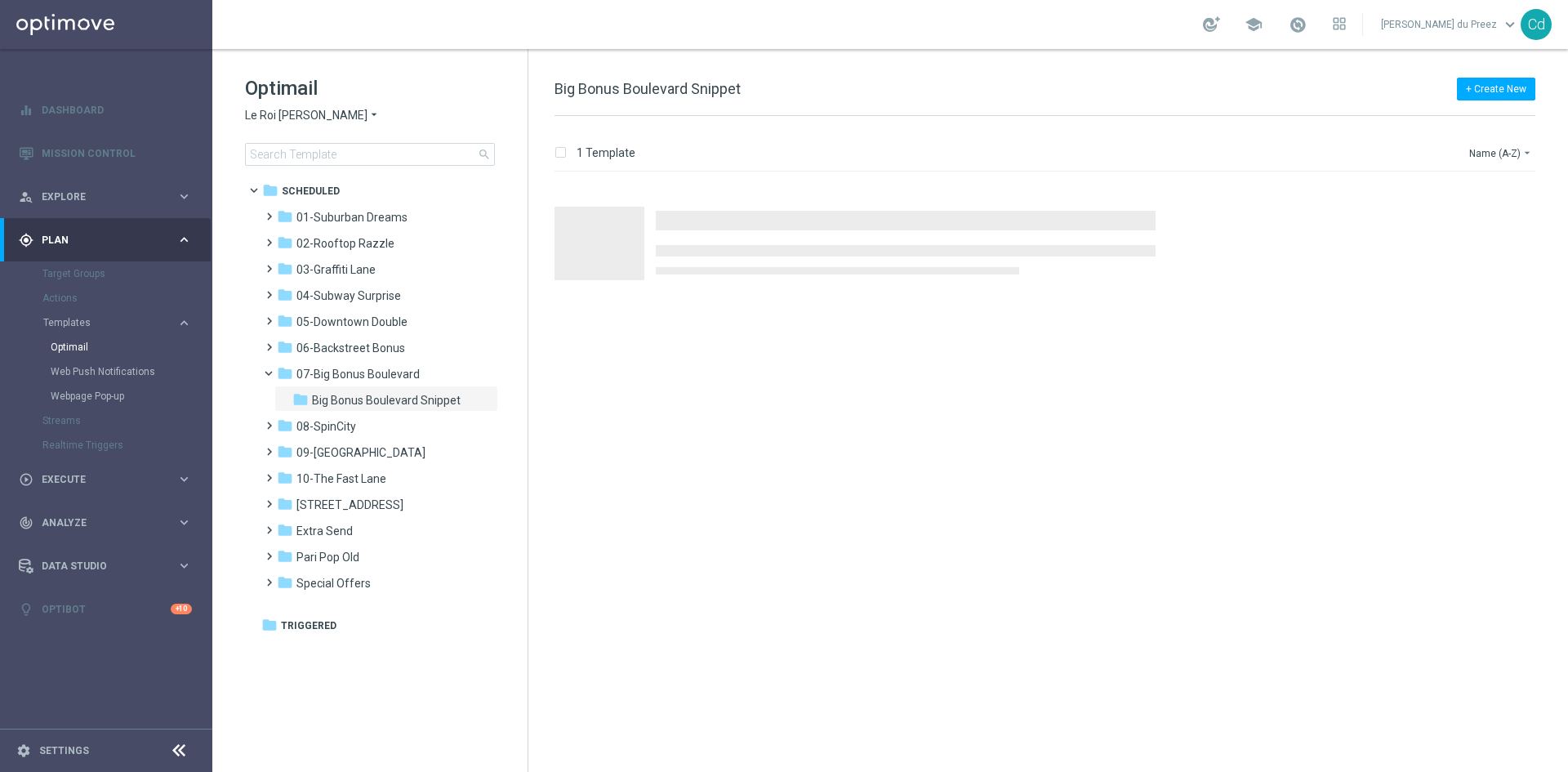
click at [268, 118] on span "Le Roi [PERSON_NAME]" at bounding box center [306, 115] width 122 height 15
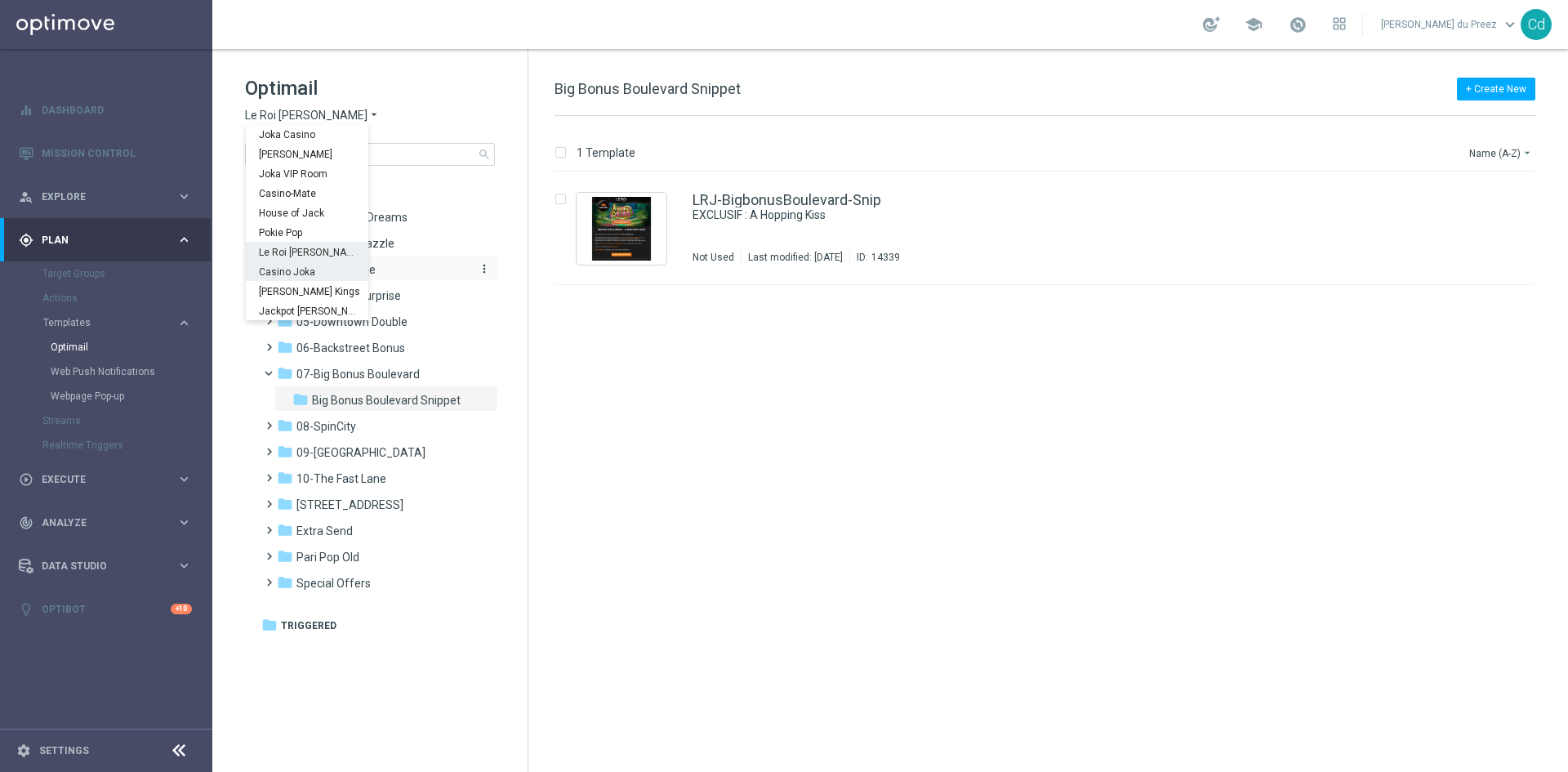
click at [0, 0] on span "Casino Joka" at bounding box center [0, 0] width 0 height 0
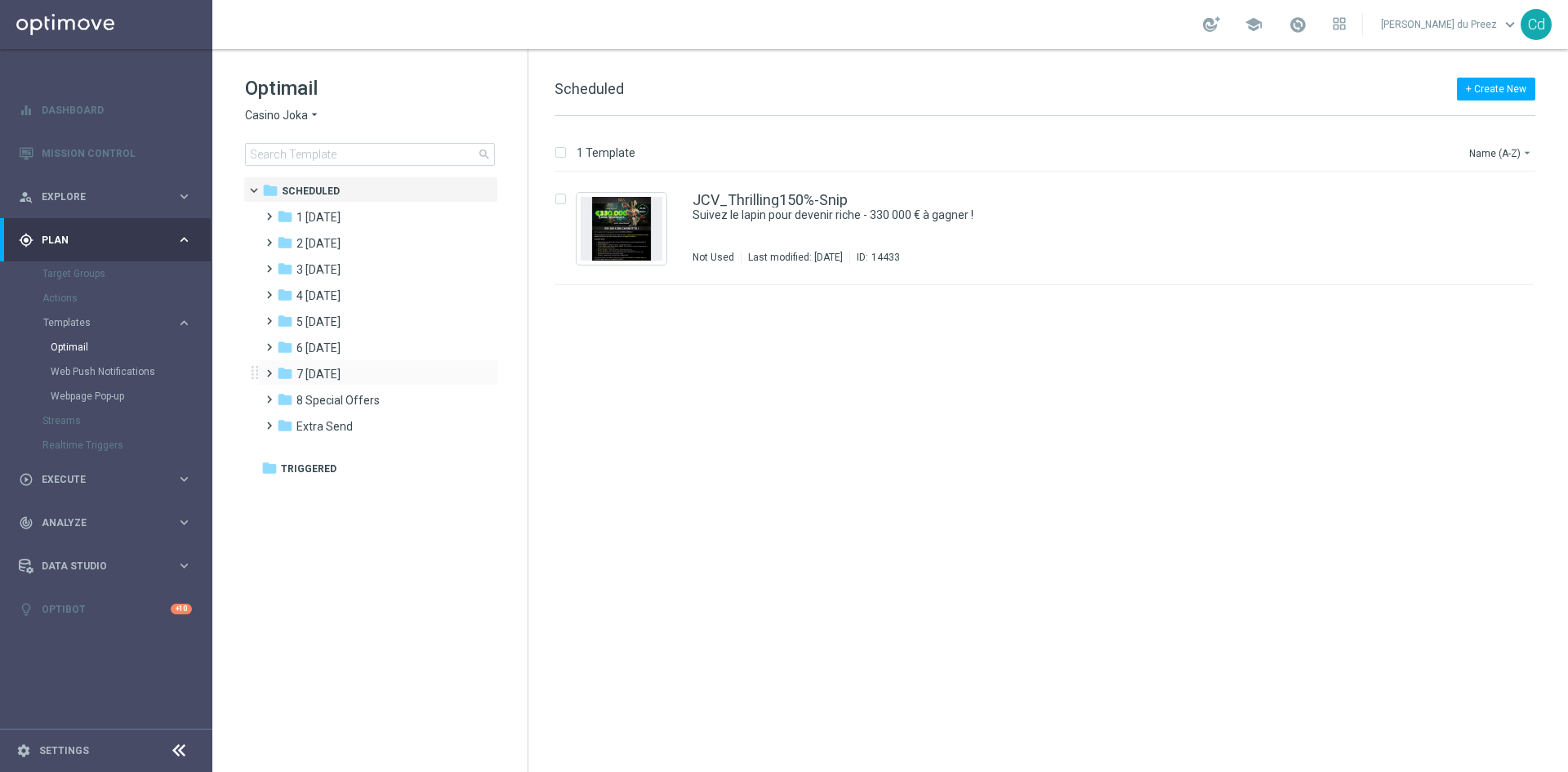
click at [269, 370] on span at bounding box center [266, 366] width 8 height 7
click at [382, 400] on span "CJC [DATE] Snippet" at bounding box center [362, 401] width 101 height 15
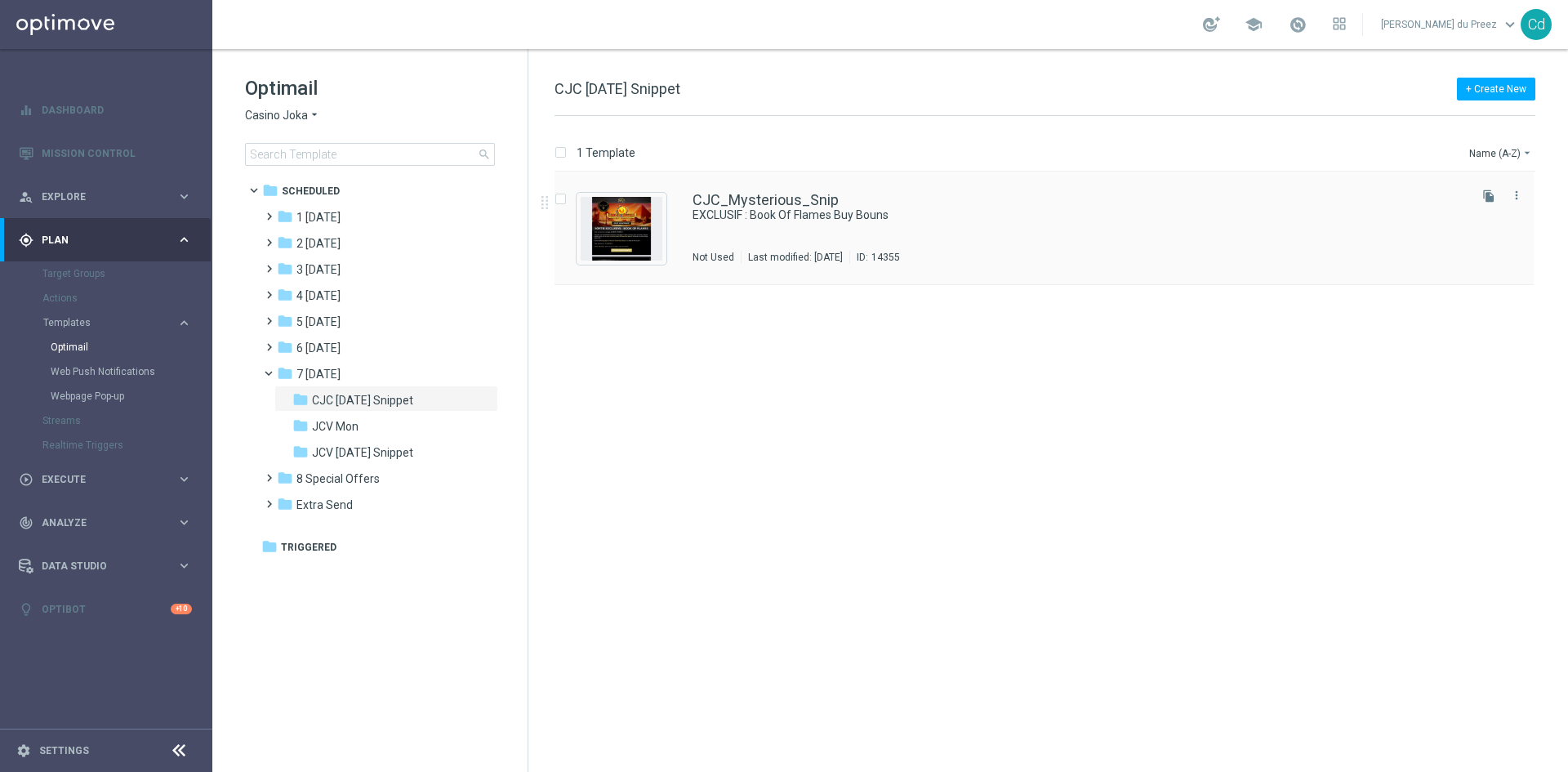
click at [747, 191] on div "CJC_Mysterious_Snip EXCLUSIF : Book Of Flames Buy Bouns Not Used Last modified:…" at bounding box center [1043, 229] width 979 height 113
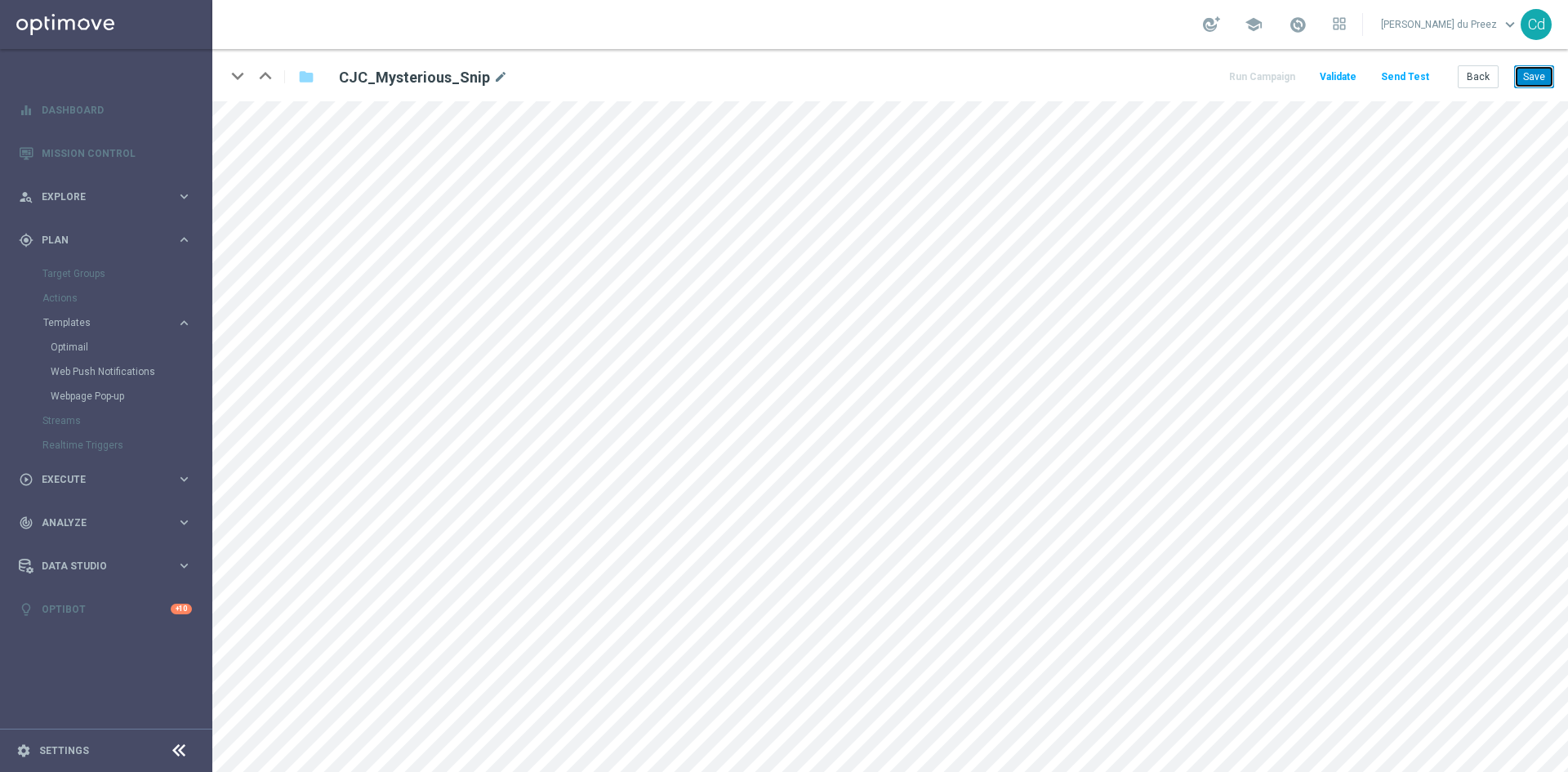
click at [1549, 83] on button "Save" at bounding box center [1534, 76] width 40 height 23
click at [1480, 75] on button "Back" at bounding box center [1478, 76] width 41 height 23
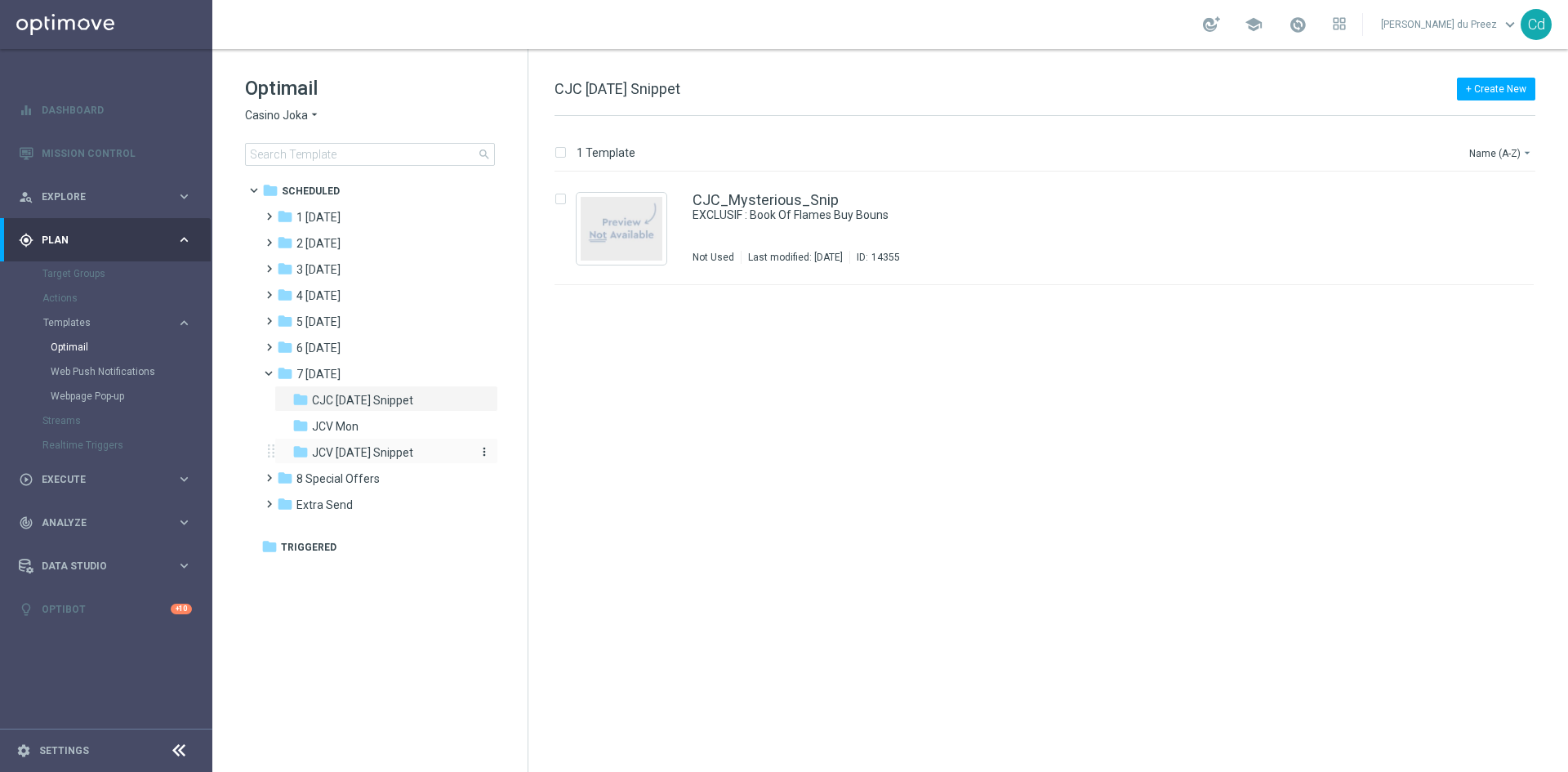
click at [397, 454] on span "JCV [DATE] Snippet" at bounding box center [362, 452] width 101 height 15
click at [775, 206] on link "JCV_Mysterious_Snip" at bounding box center [765, 201] width 145 height 15
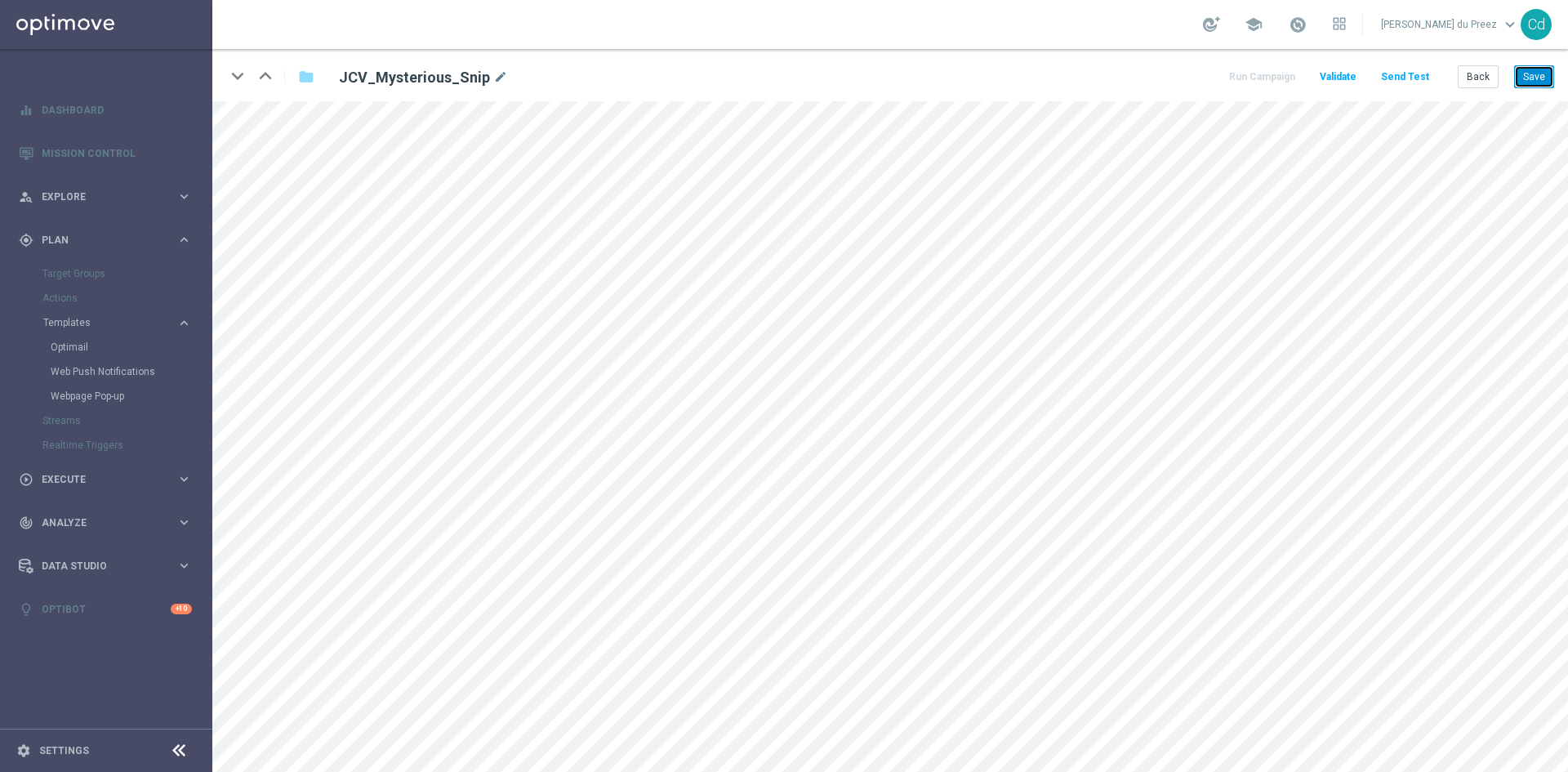
click at [1535, 77] on button "Save" at bounding box center [1534, 76] width 40 height 23
click at [1485, 81] on button "Back" at bounding box center [1478, 76] width 41 height 23
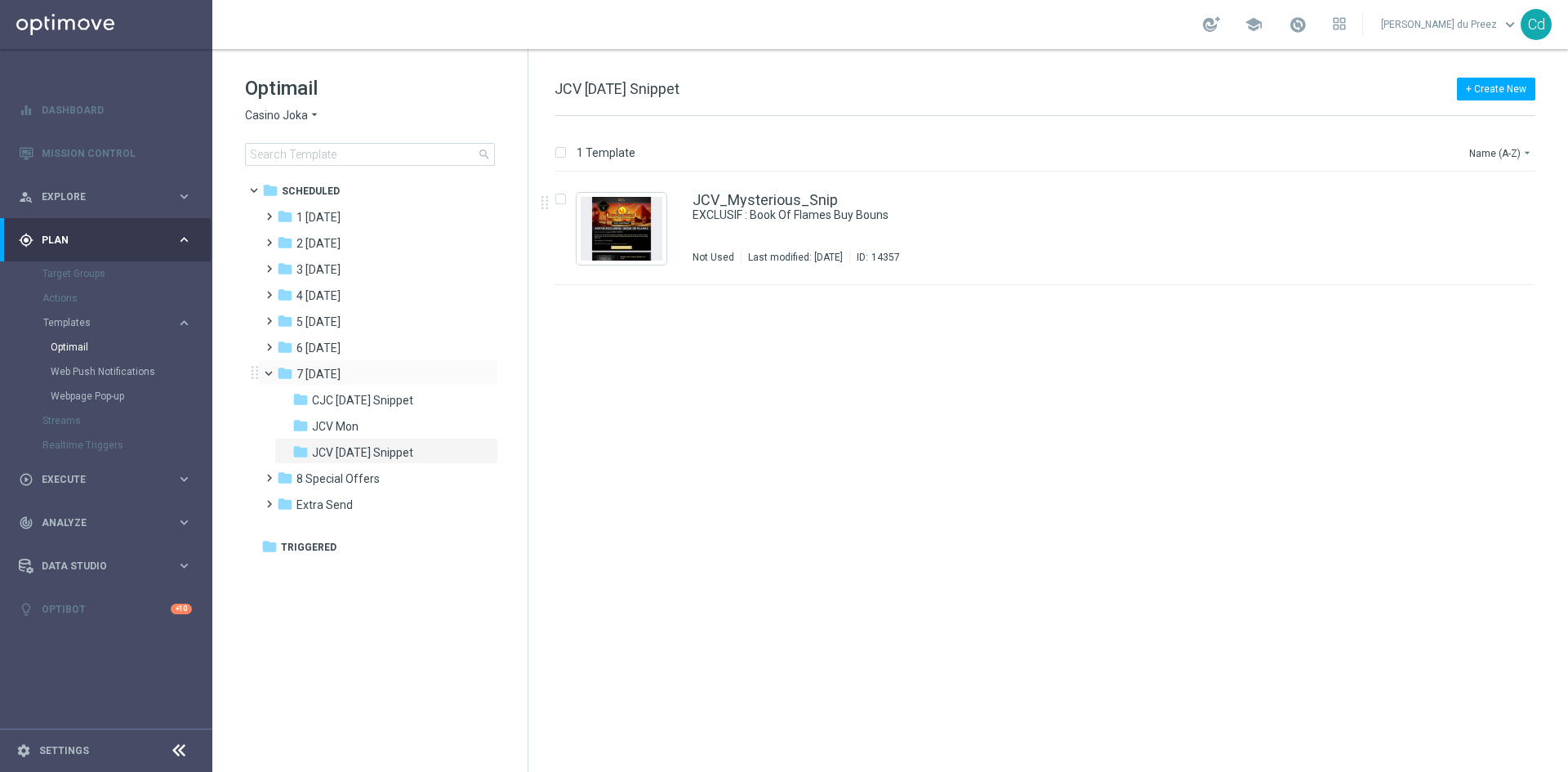
click at [272, 369] on span at bounding box center [275, 370] width 7 height 8
